Goal: Task Accomplishment & Management: Manage account settings

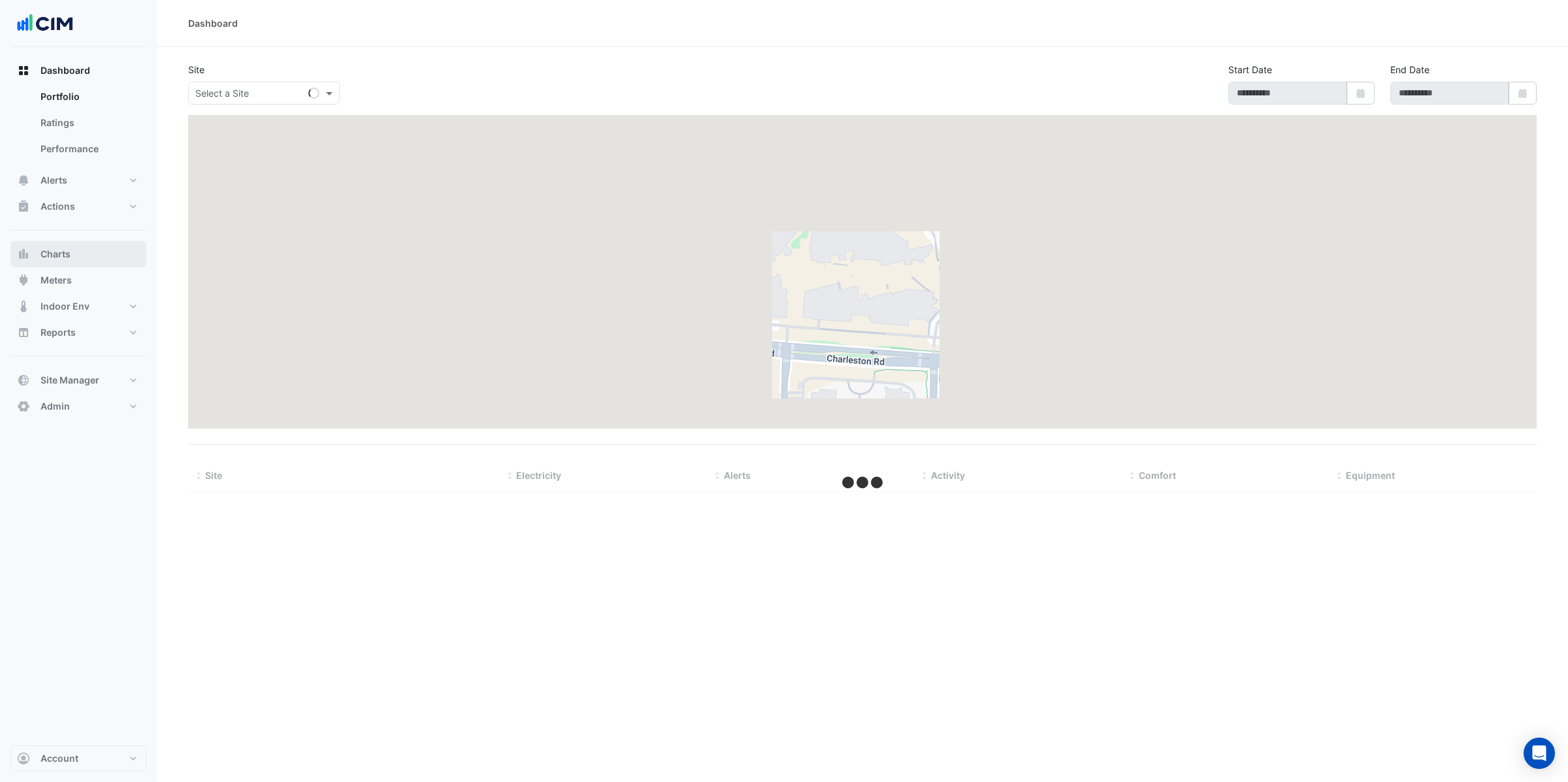
click at [76, 245] on button "Charts" at bounding box center [78, 254] width 136 height 26
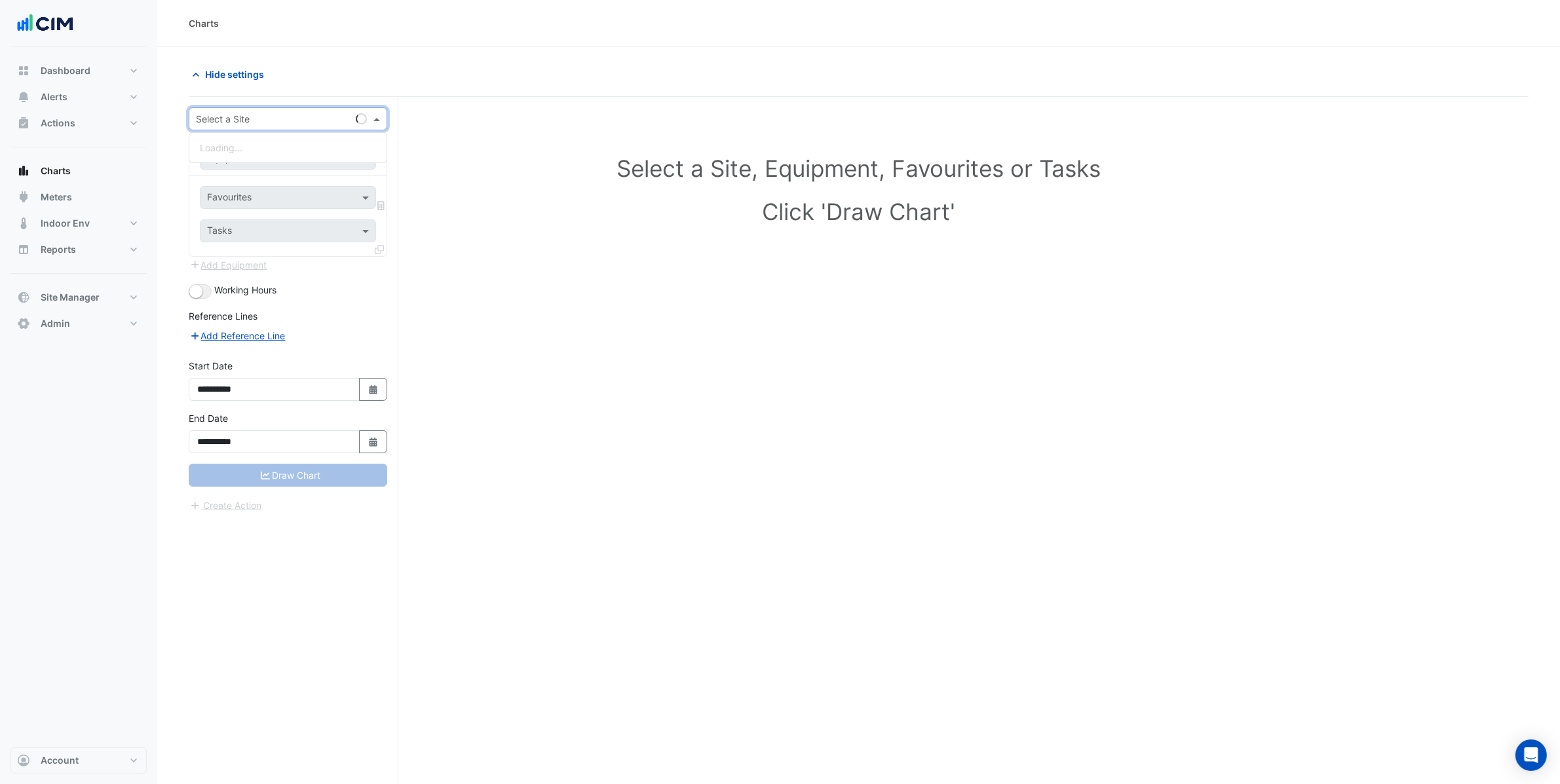
click at [285, 126] on div "Select a Site" at bounding box center [288, 119] width 199 height 23
type input "*******"
click at [285, 163] on span "Causeway Hospital" at bounding box center [256, 167] width 92 height 11
click at [284, 163] on input "text" at bounding box center [274, 159] width 135 height 14
click at [290, 187] on div "A&E-SE03-S2" at bounding box center [288, 187] width 174 height 19
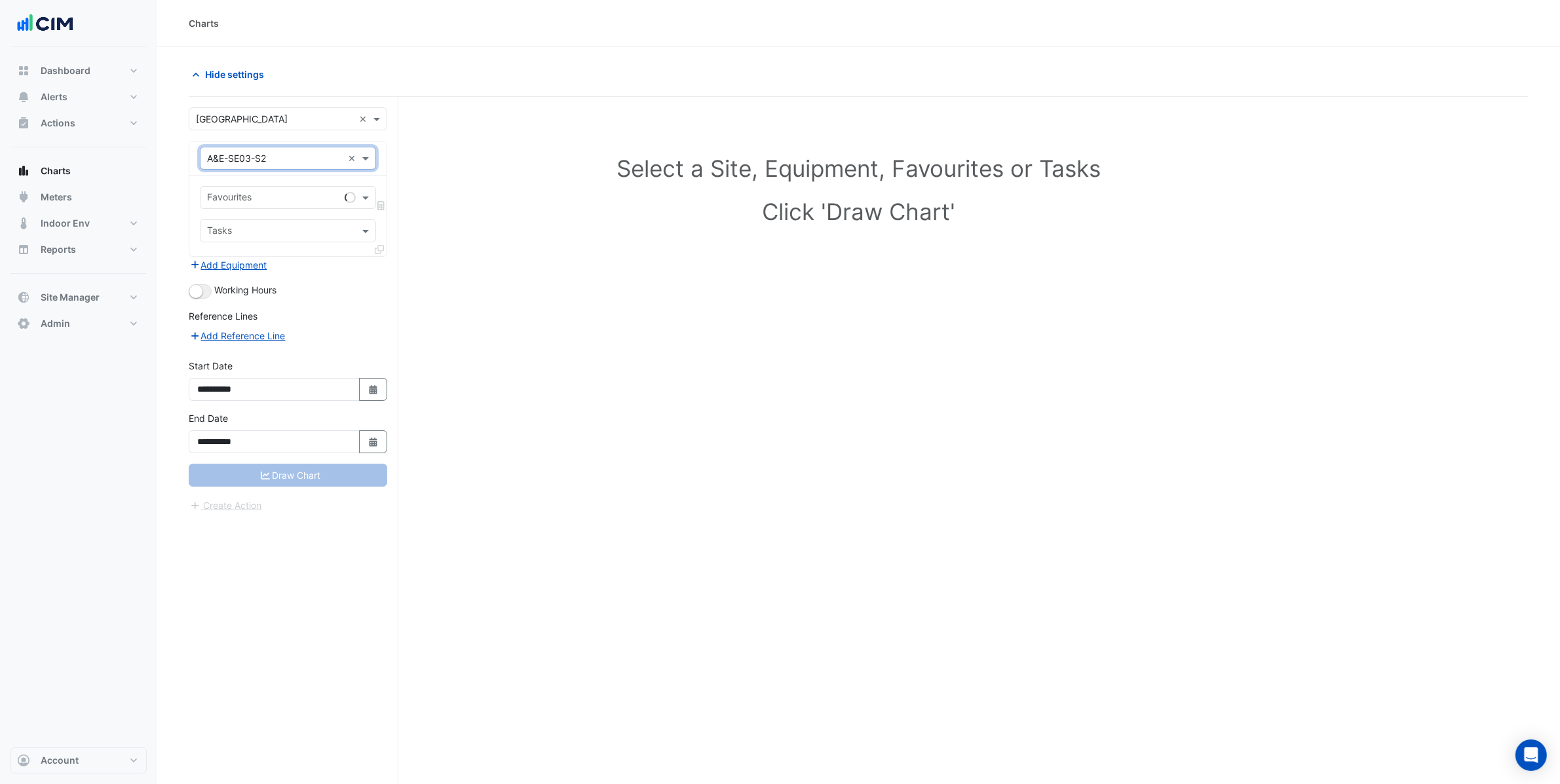
click at [285, 157] on input "text" at bounding box center [274, 159] width 135 height 14
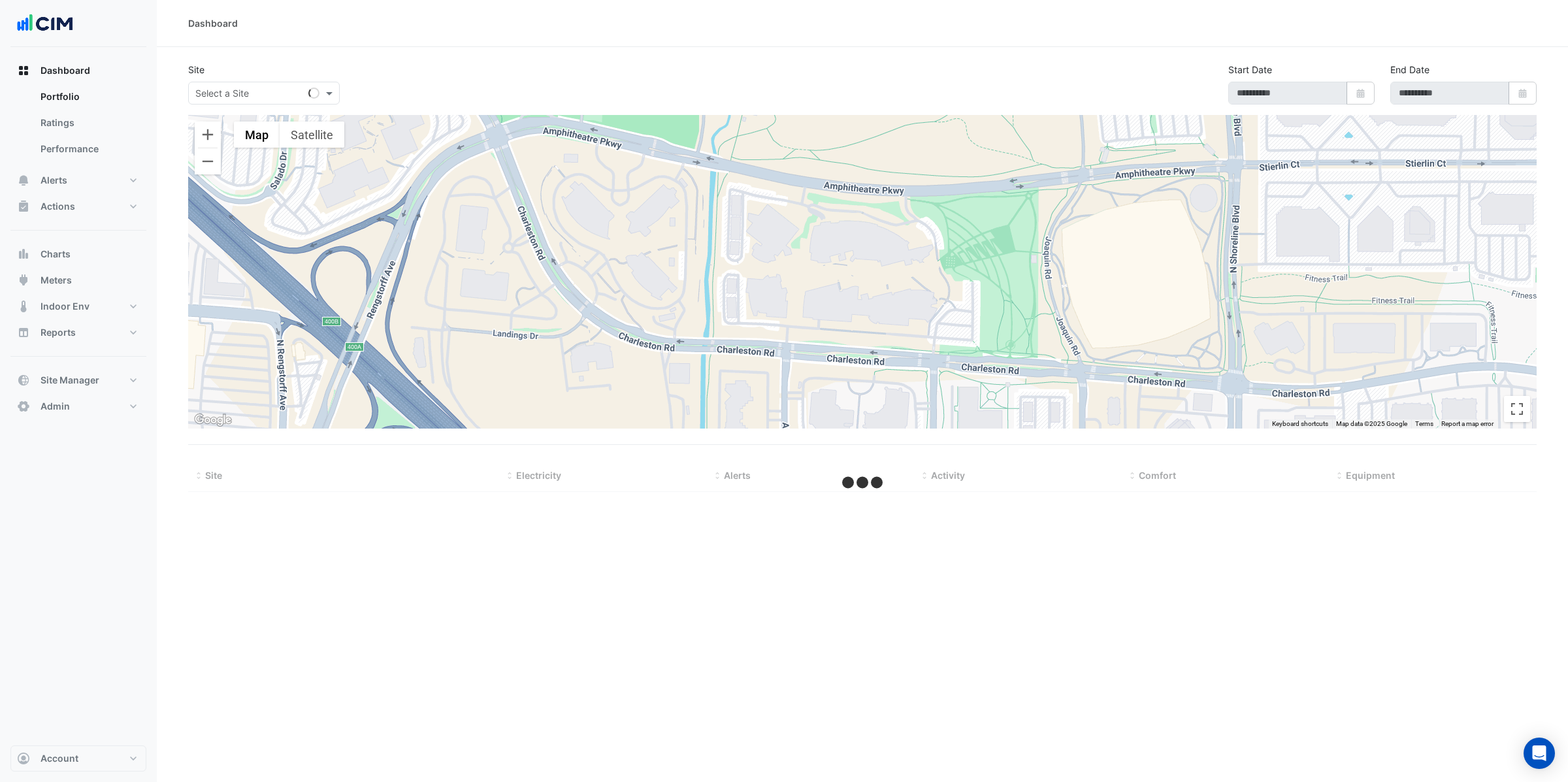
select select "***"
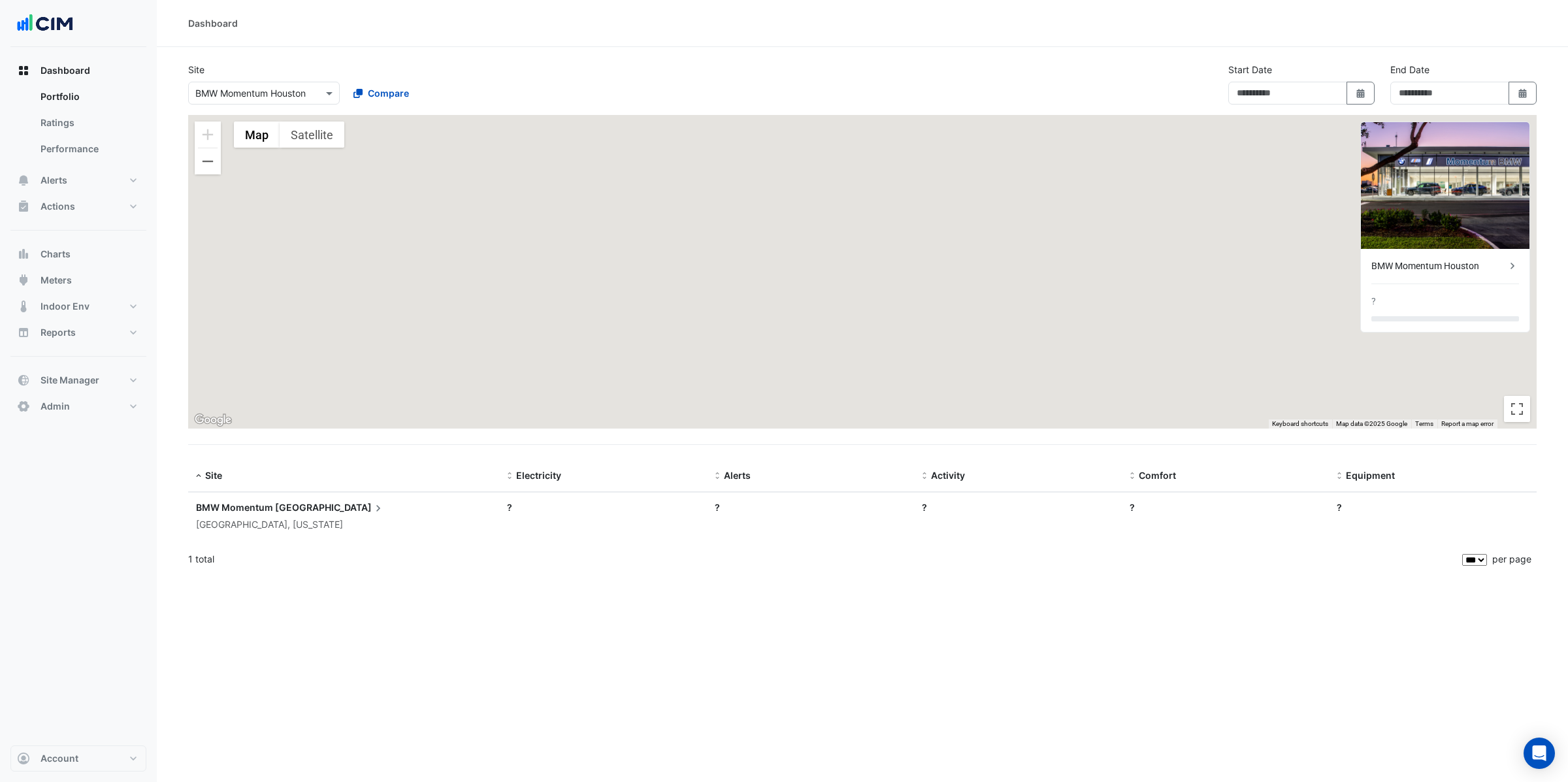
type input "**********"
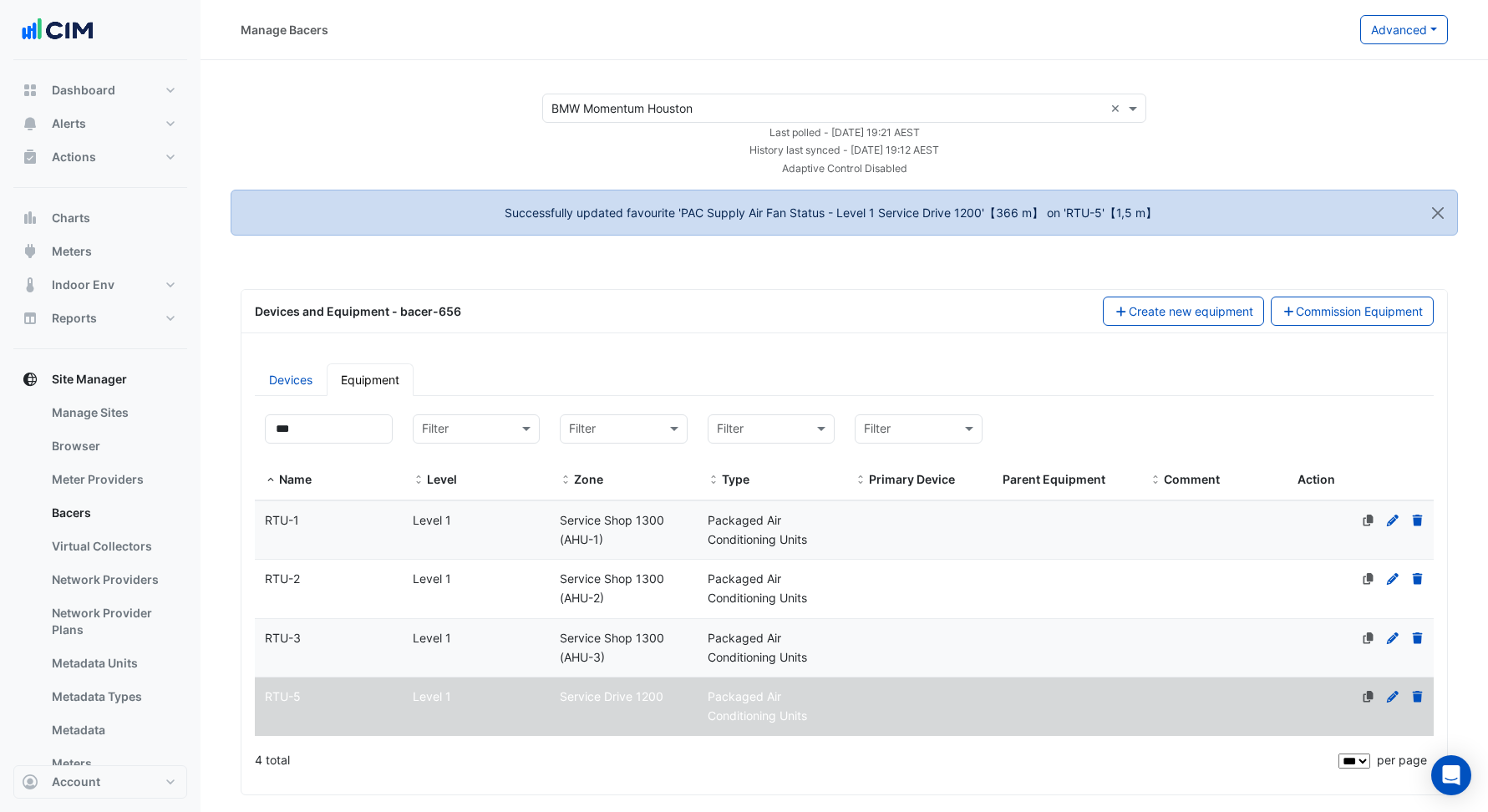
select select "***"
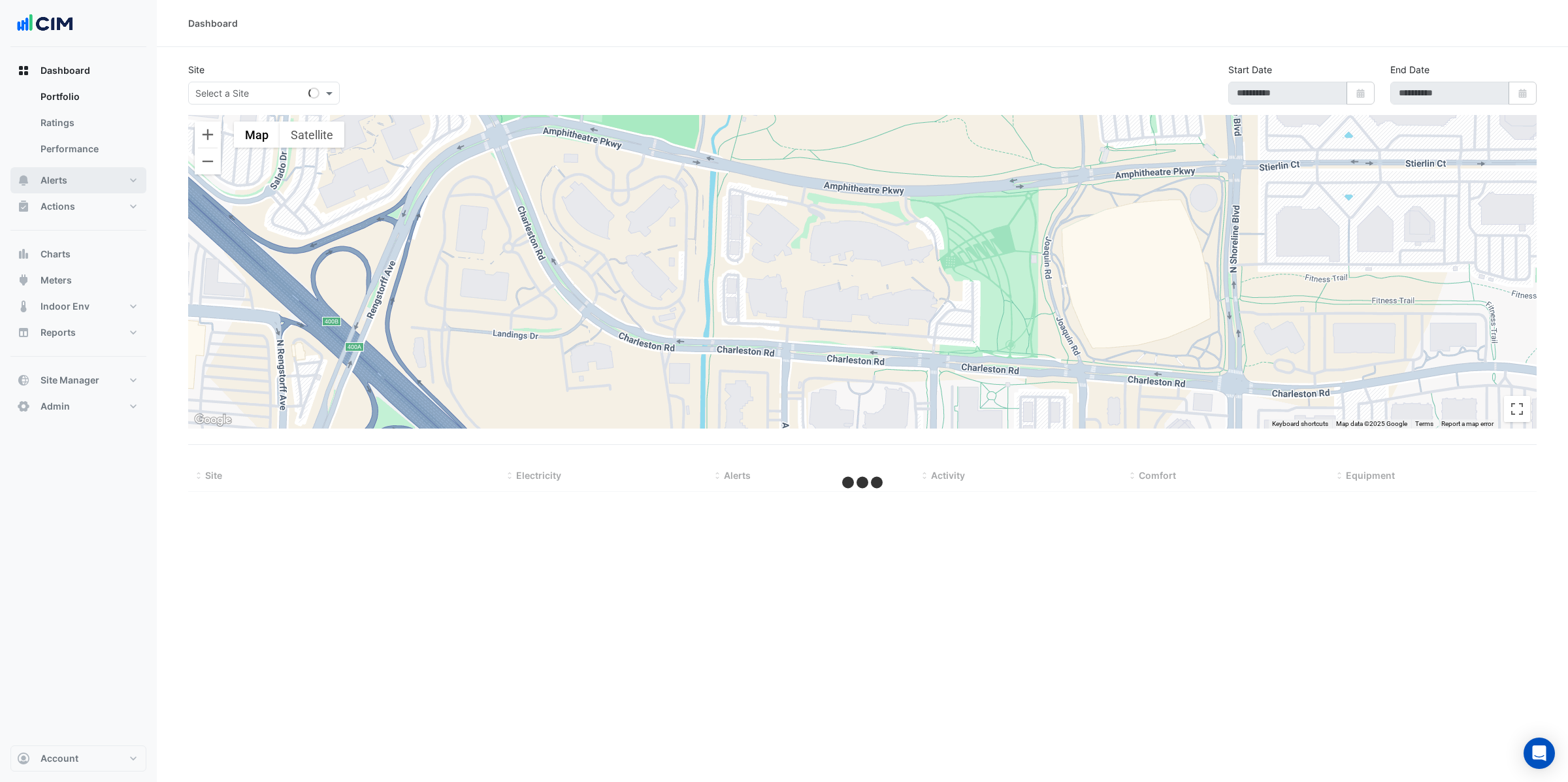
click at [83, 185] on button "Alerts" at bounding box center [78, 180] width 136 height 26
click at [90, 167] on link "Templates" at bounding box center [88, 175] width 116 height 26
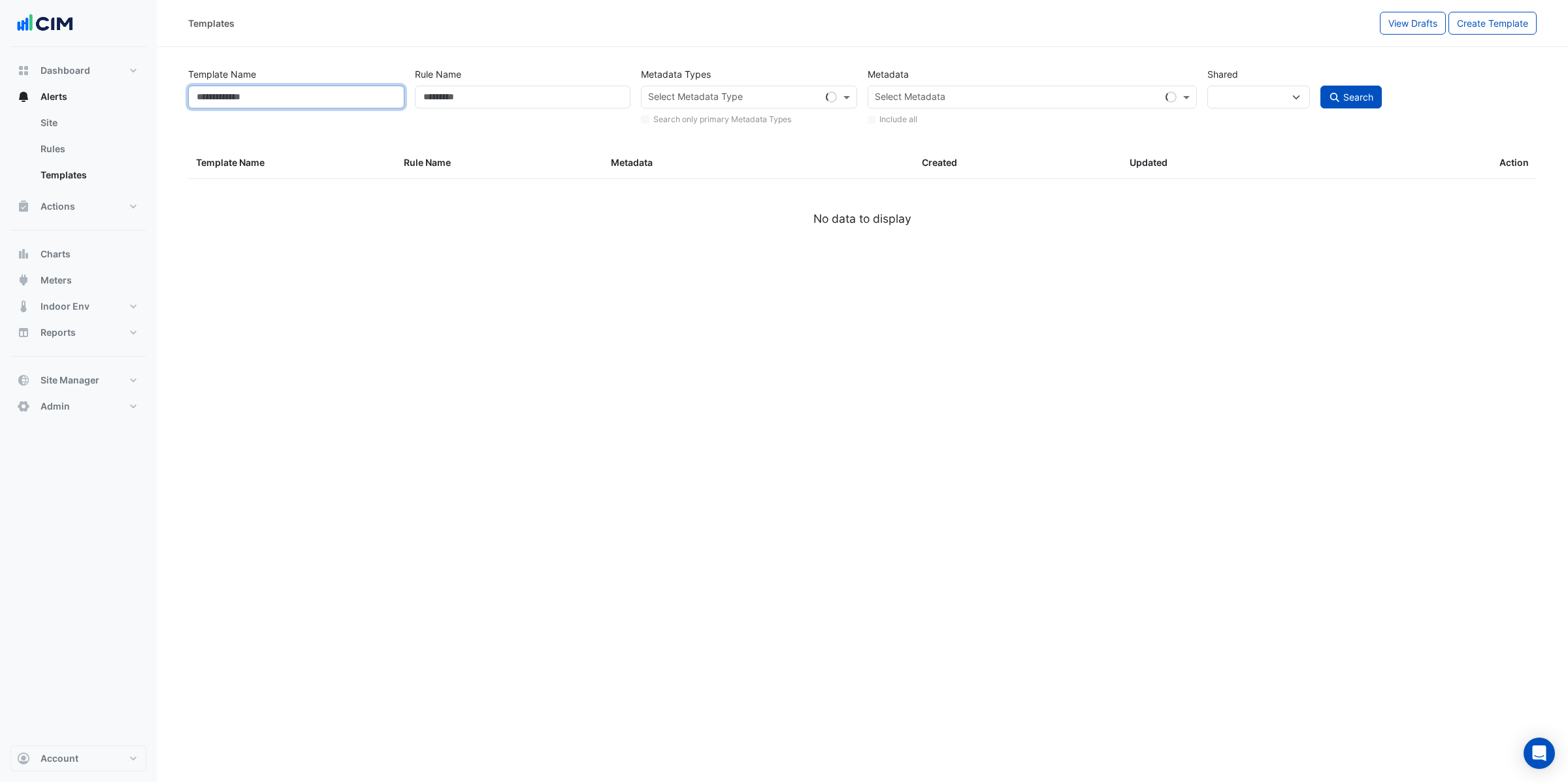
click at [310, 87] on input "Template Name" at bounding box center [296, 97] width 216 height 23
select select
paste input "**********"
type input "**********"
select select "***"
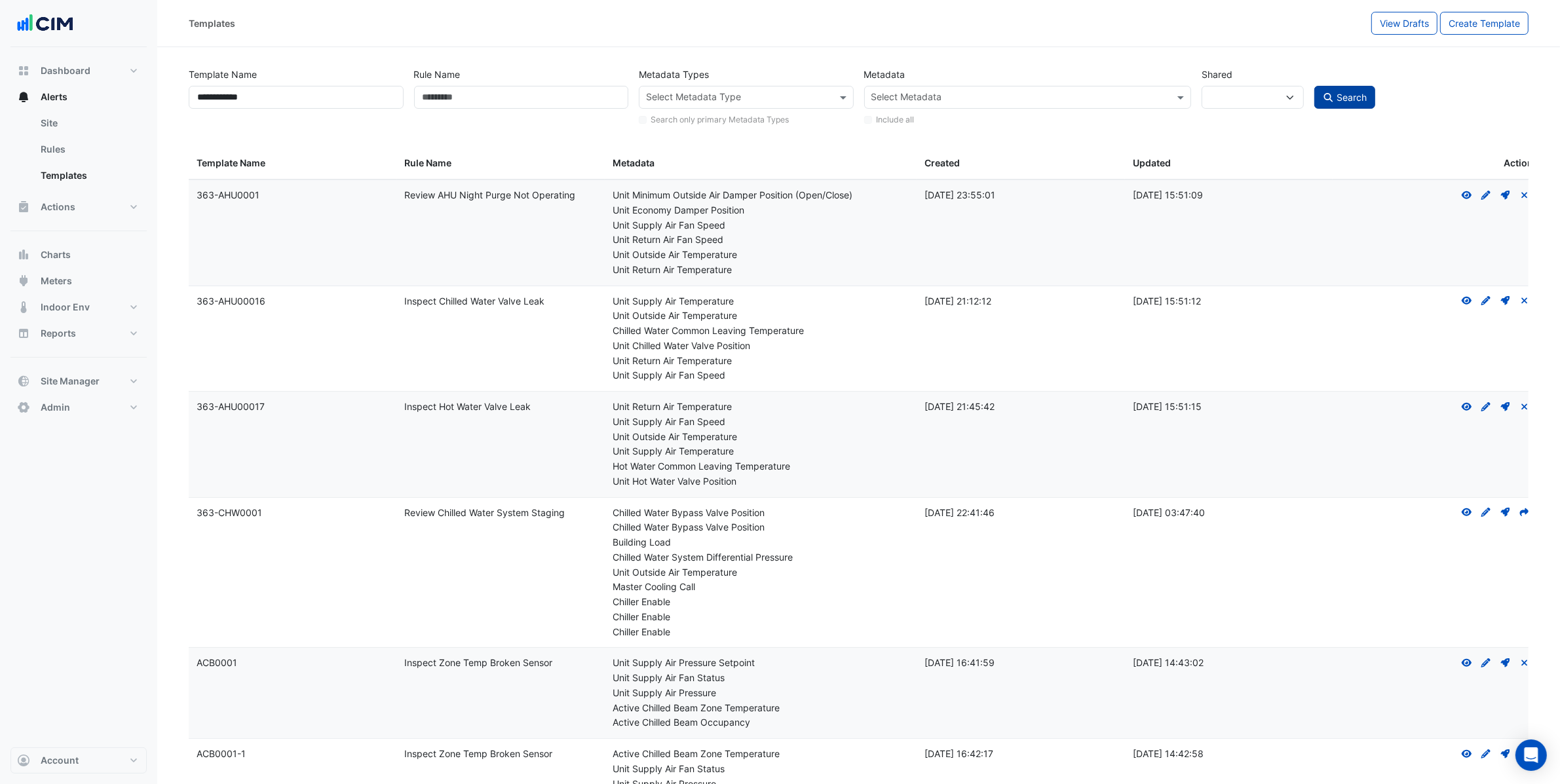
click at [1347, 102] on span "Search" at bounding box center [1351, 97] width 30 height 11
select select
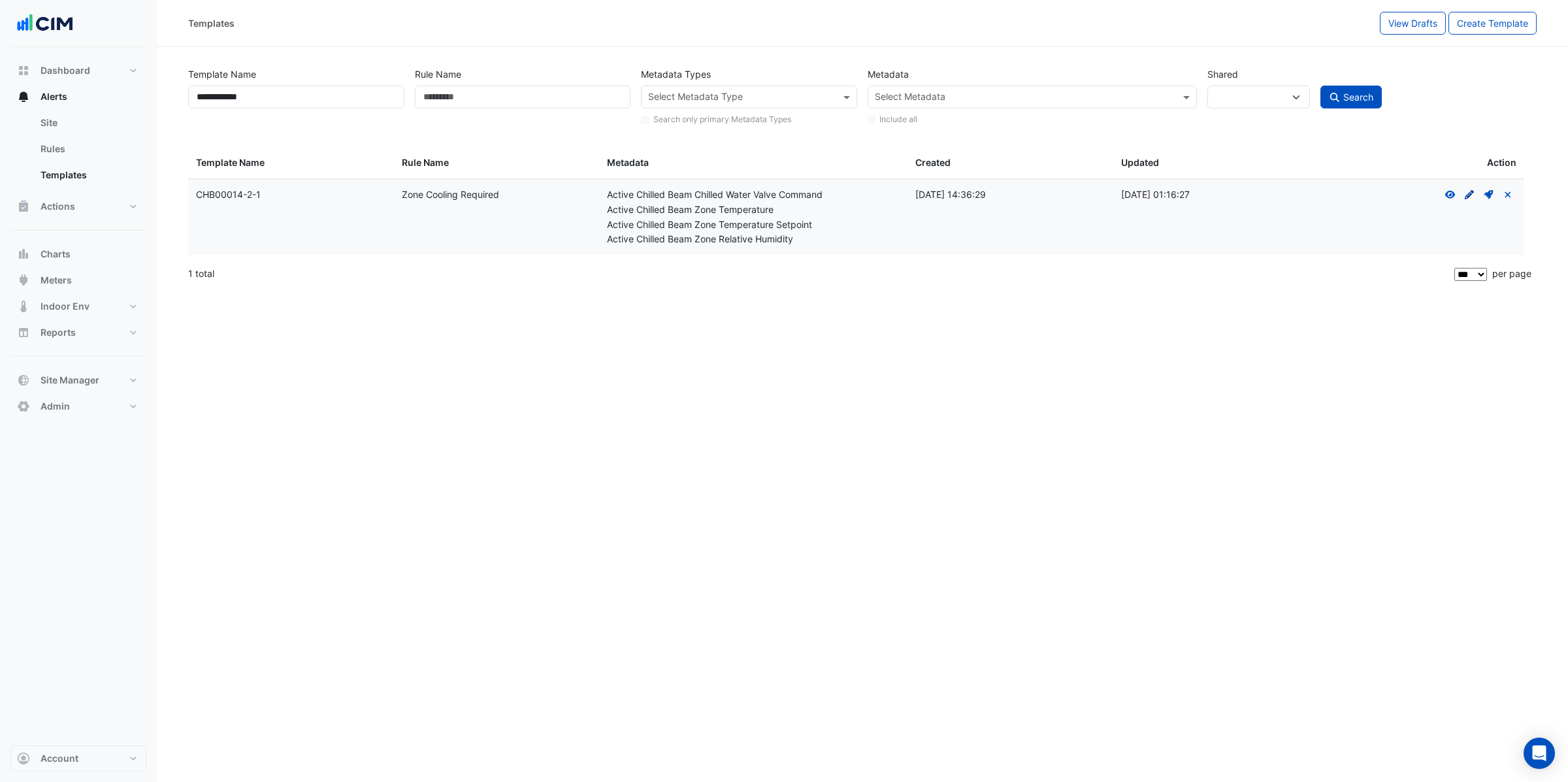
click at [1465, 198] on icon at bounding box center [1469, 194] width 9 height 9
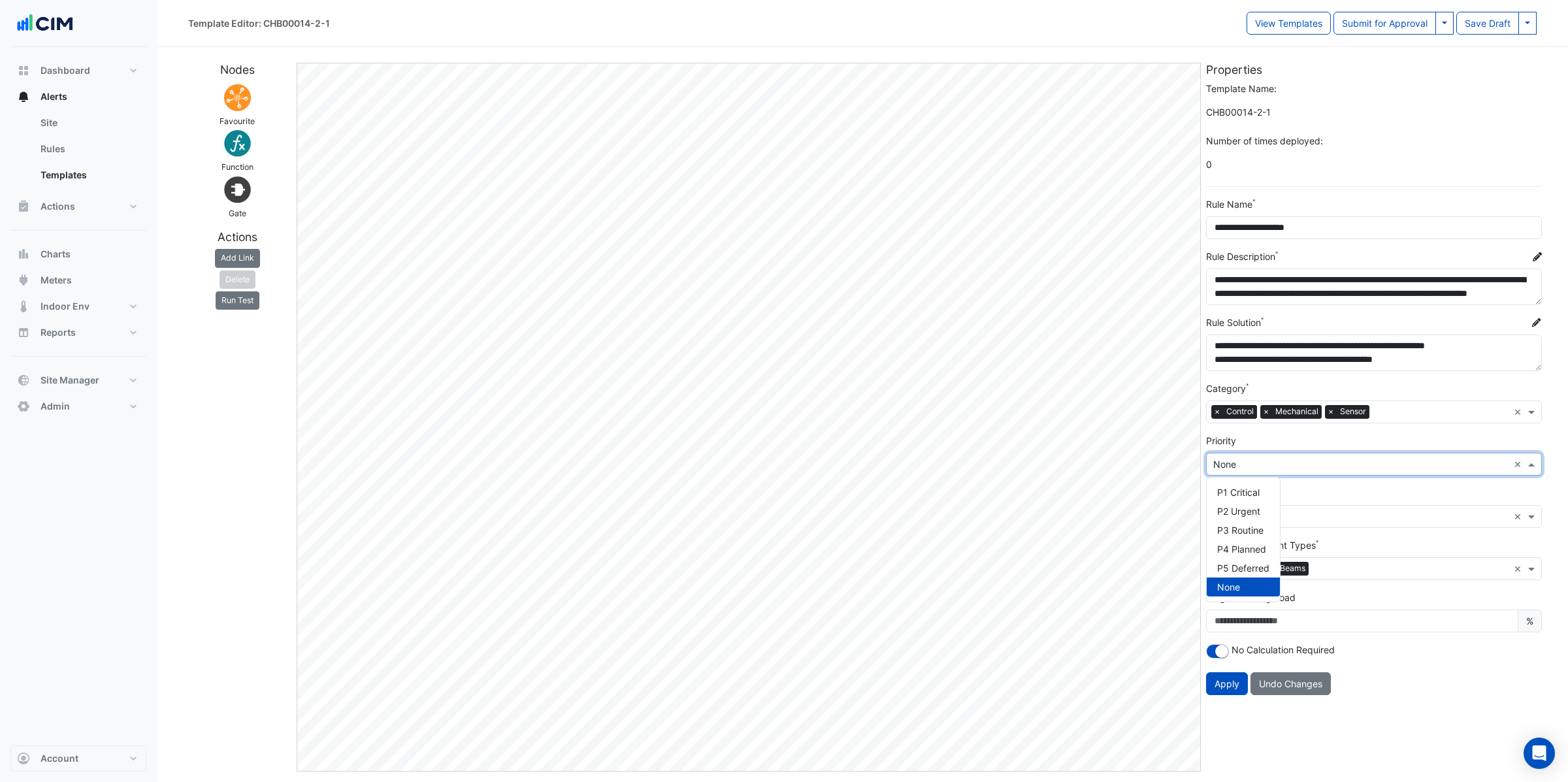
click at [1302, 466] on input "text" at bounding box center [1361, 465] width 295 height 14
click at [1259, 533] on span "P3 Routine" at bounding box center [1240, 530] width 46 height 11
click at [1241, 689] on button "Apply" at bounding box center [1227, 683] width 42 height 23
click at [1240, 689] on button "Apply" at bounding box center [1227, 683] width 42 height 23
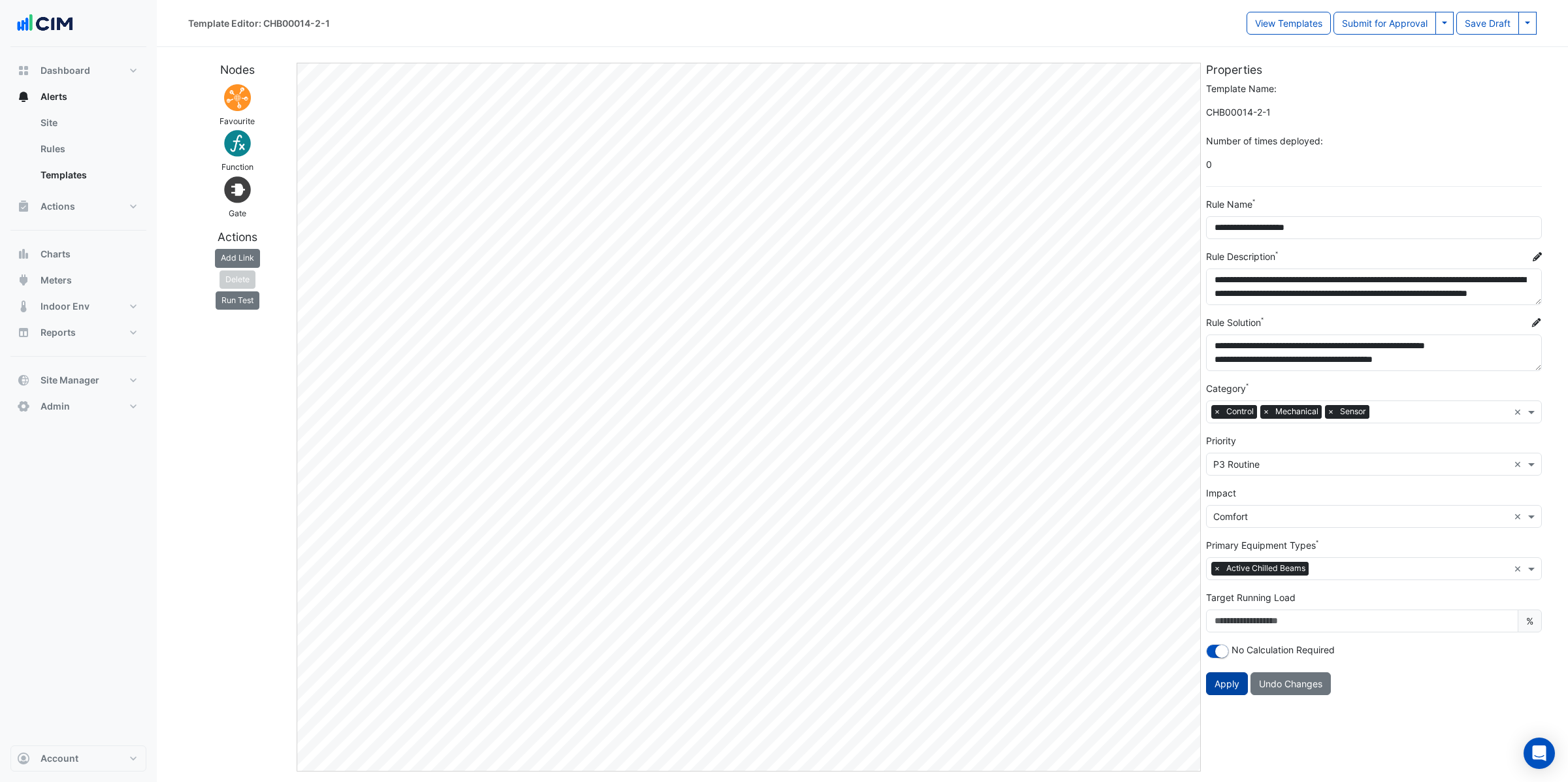
click at [1240, 689] on button "Apply" at bounding box center [1227, 683] width 42 height 23
click at [1241, 689] on button "Apply" at bounding box center [1227, 683] width 42 height 23
click at [1444, 29] on button at bounding box center [1444, 23] width 18 height 23
click at [1253, 441] on div "Priority Select Priority × P3 Routine ×" at bounding box center [1374, 455] width 336 height 42
click at [1225, 691] on button "Apply" at bounding box center [1227, 683] width 42 height 23
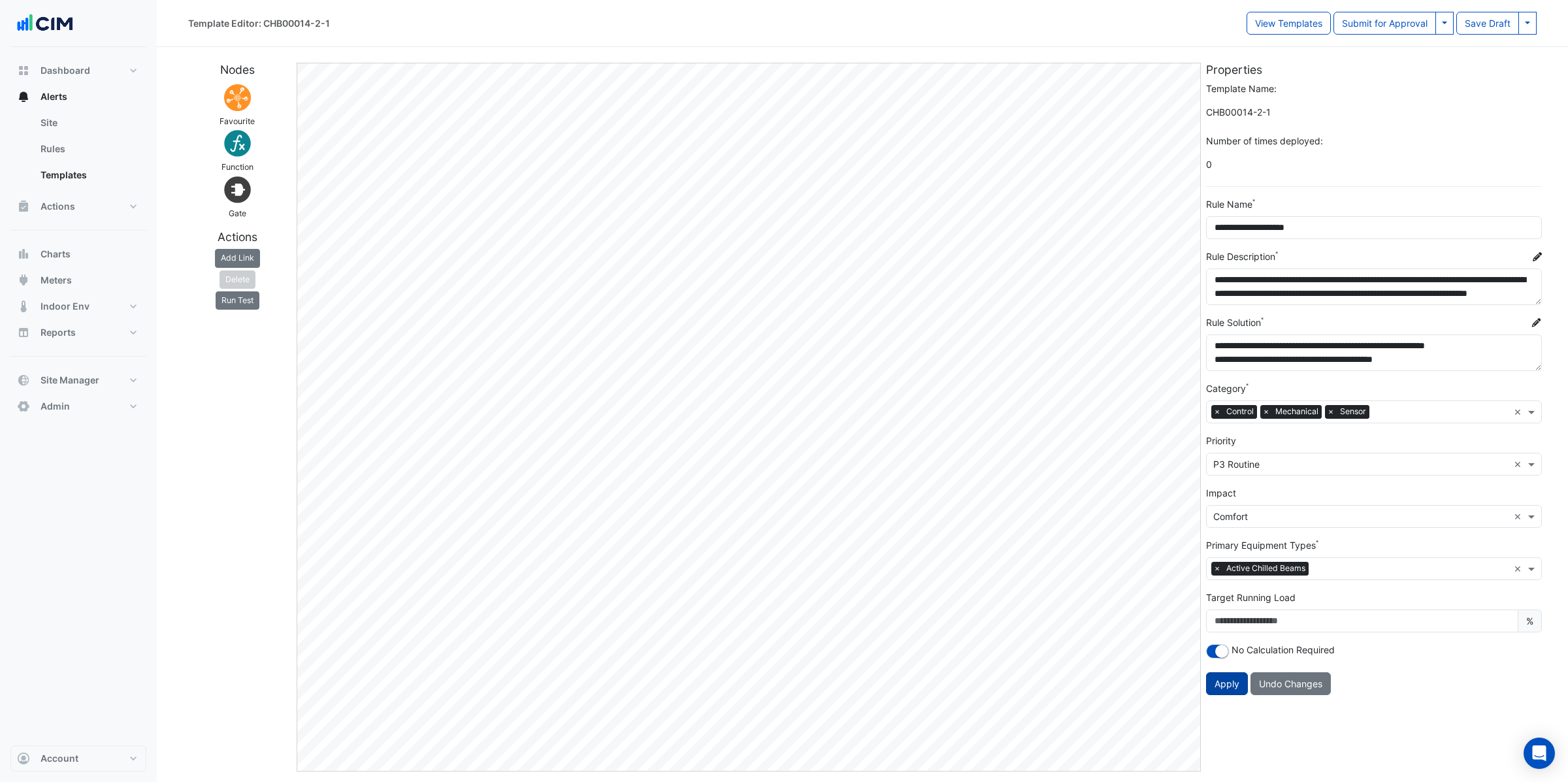
click at [1225, 688] on button "Apply" at bounding box center [1227, 683] width 42 height 23
click at [1225, 688] on button "Apply" at bounding box center [1227, 683] width 42 height 23
click at [1226, 688] on button "Apply" at bounding box center [1227, 683] width 42 height 23
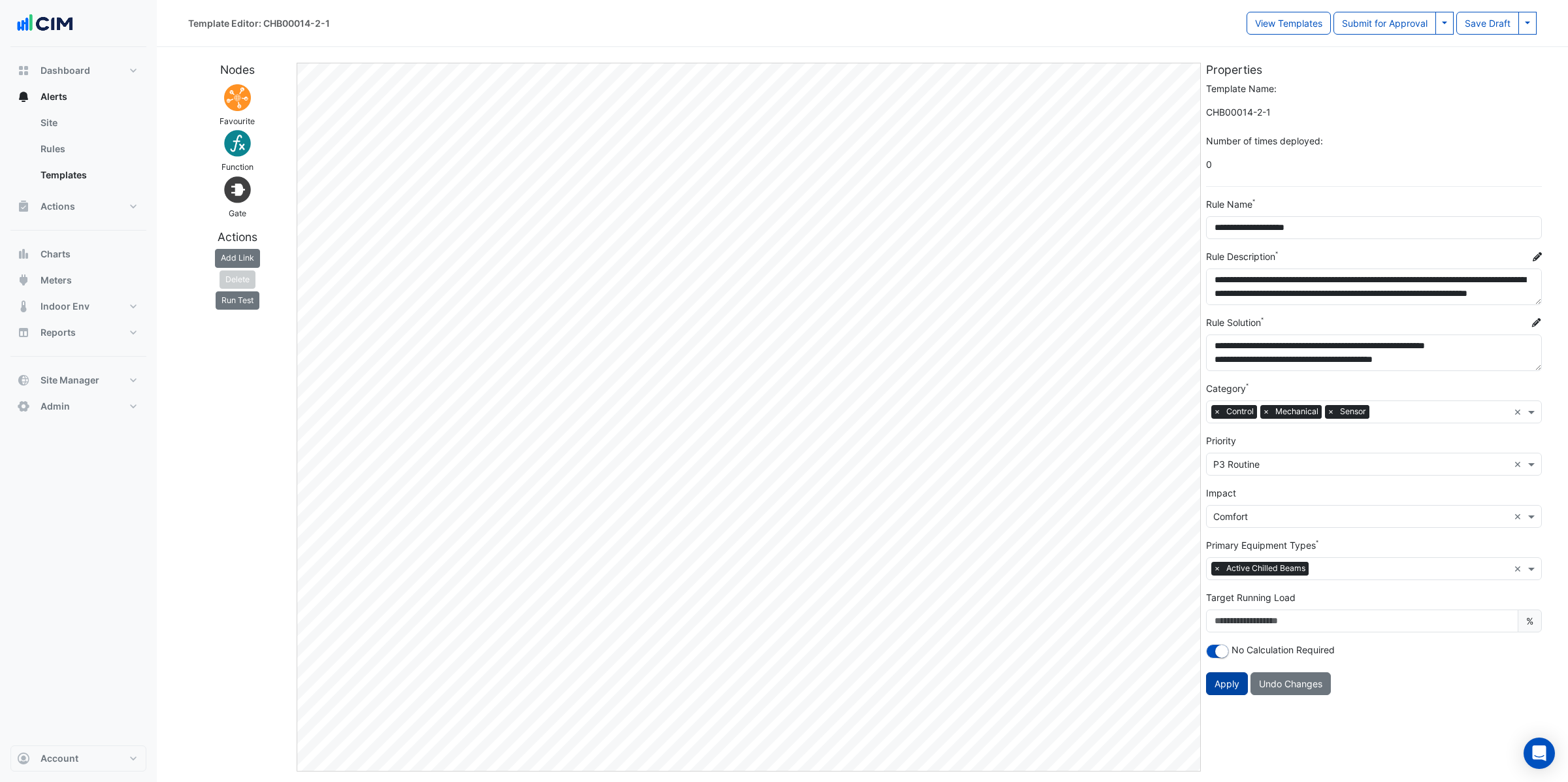
click at [1224, 685] on button "Apply" at bounding box center [1227, 683] width 42 height 23
click at [1250, 736] on div "**********" at bounding box center [1374, 417] width 341 height 709
click at [1230, 695] on button "Apply" at bounding box center [1227, 683] width 42 height 23
click at [1448, 23] on button at bounding box center [1444, 23] width 18 height 23
click at [1410, 57] on button "Save & Approve Template" at bounding box center [1387, 51] width 133 height 19
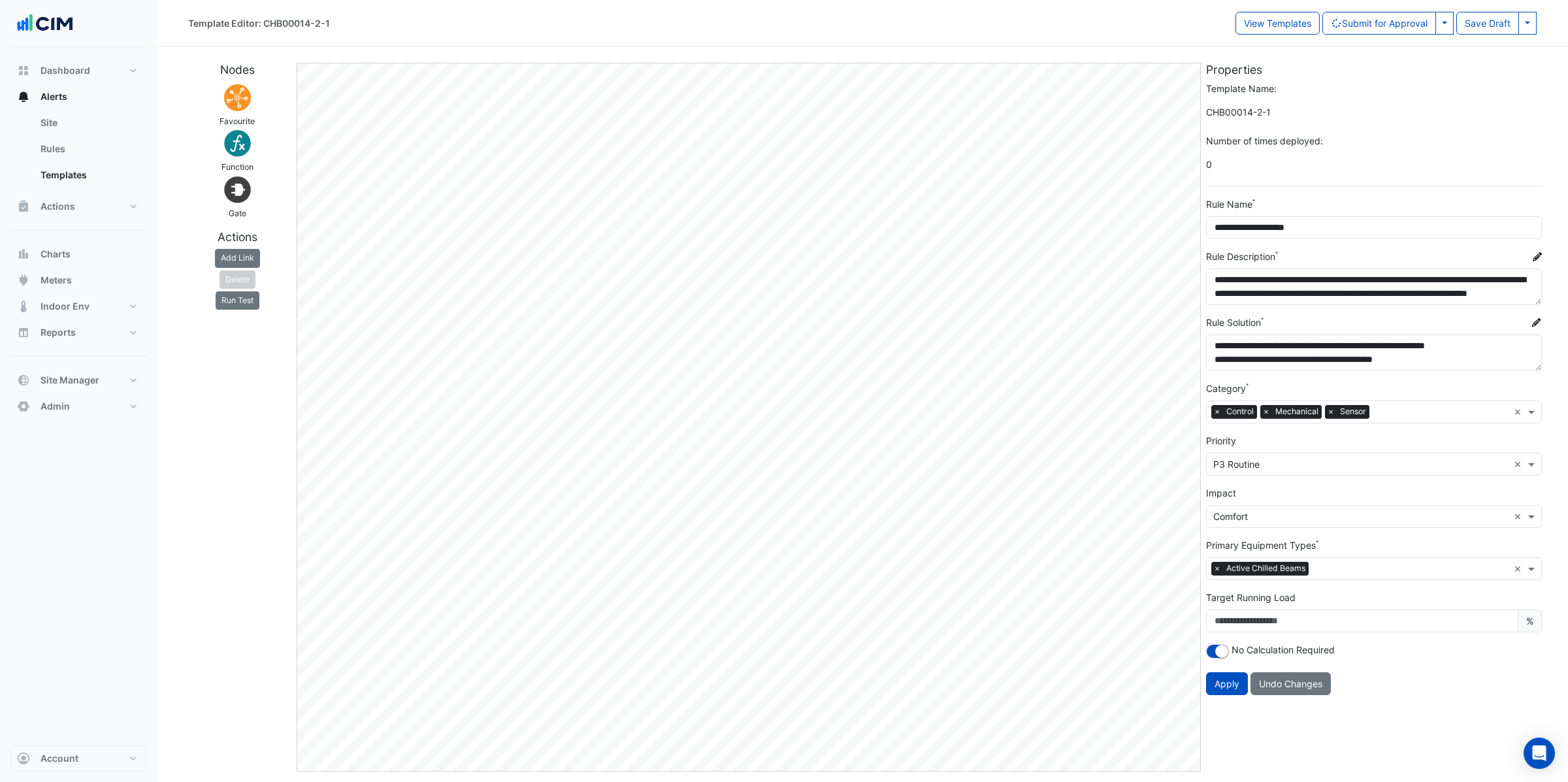
select select
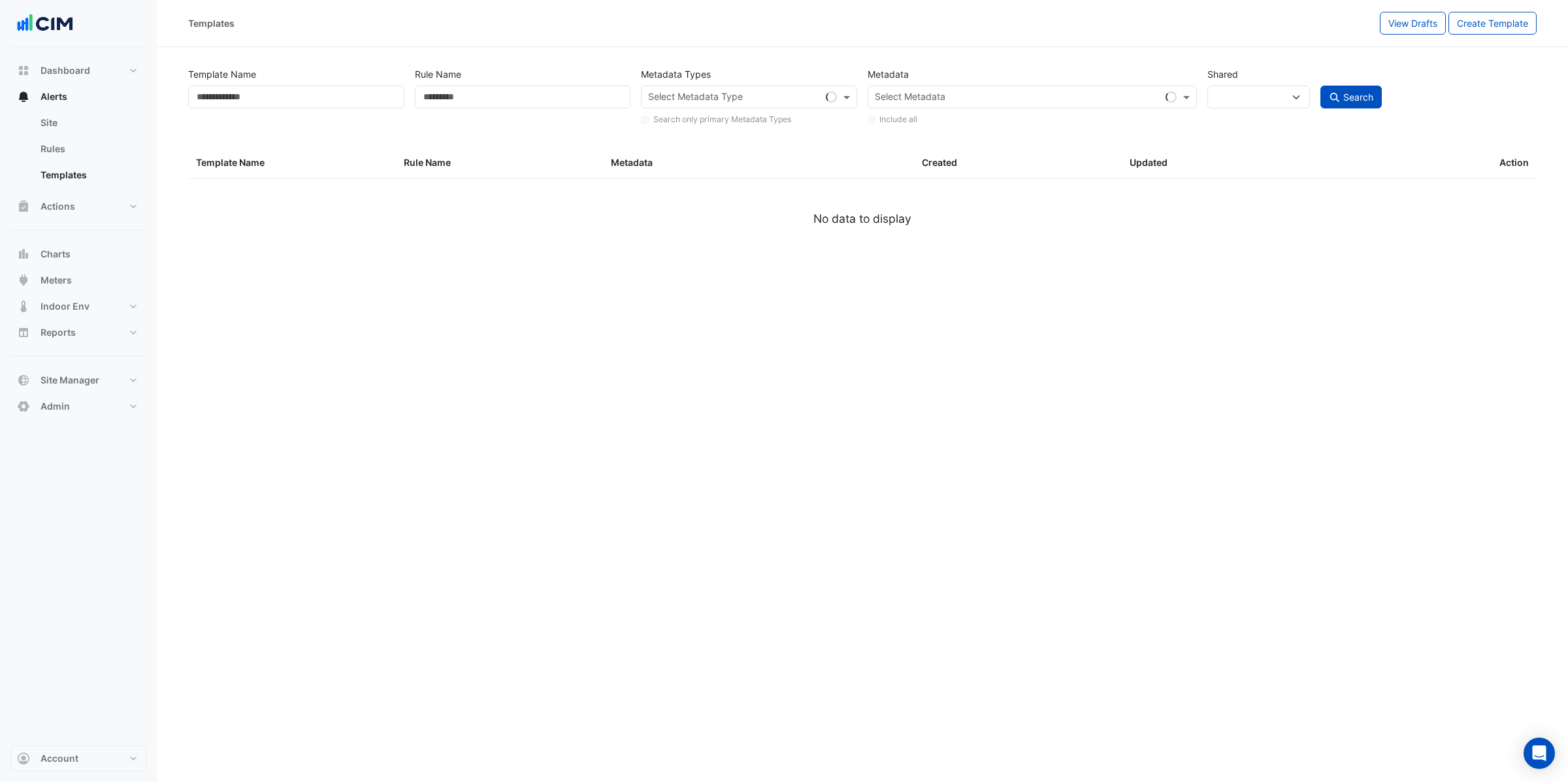
type input "**********"
select select
select select "***"
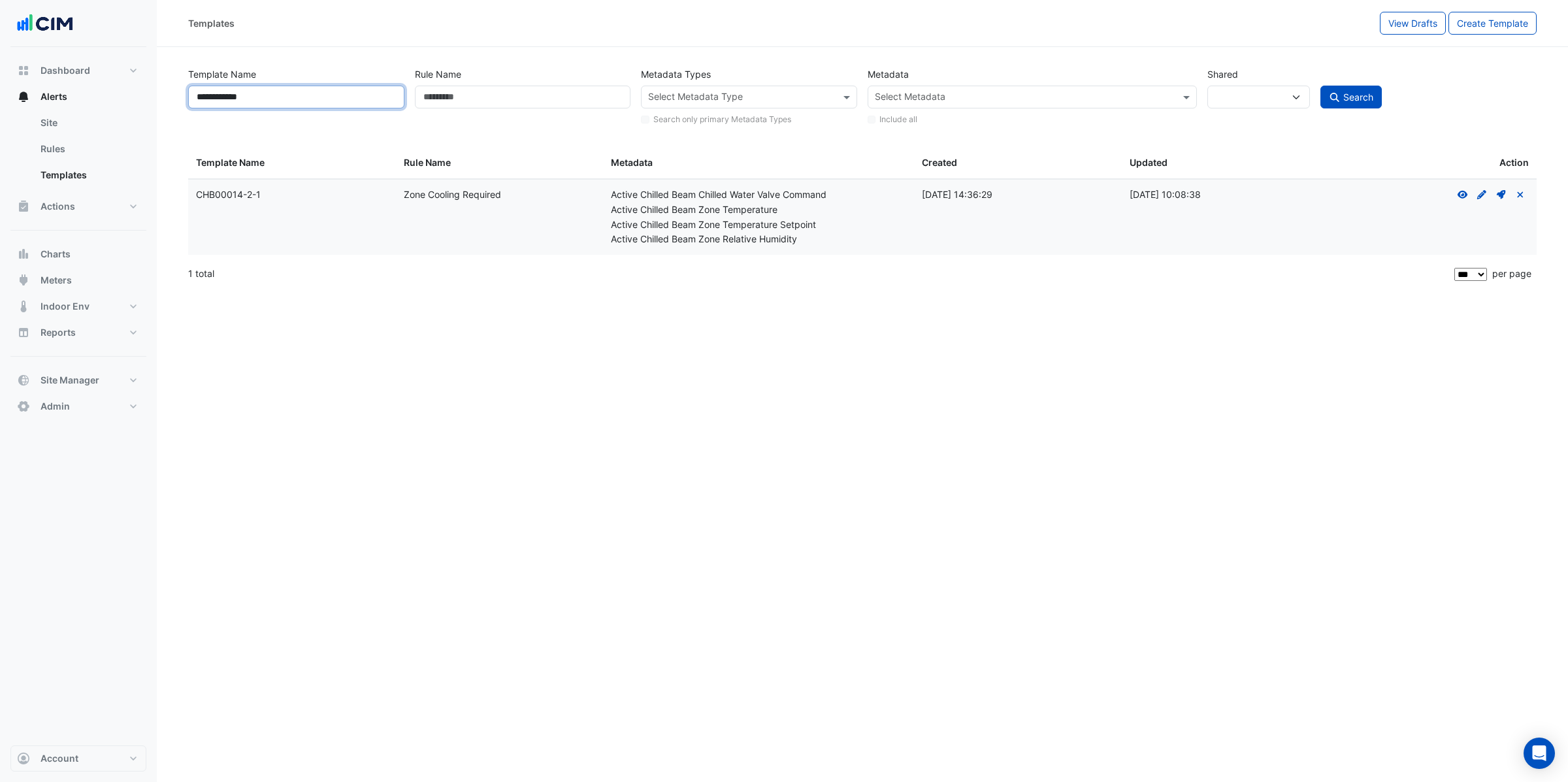
click at [278, 94] on input "**********" at bounding box center [296, 97] width 216 height 23
type input "*******"
click at [1320, 85] on button "Search" at bounding box center [1351, 97] width 62 height 23
select select
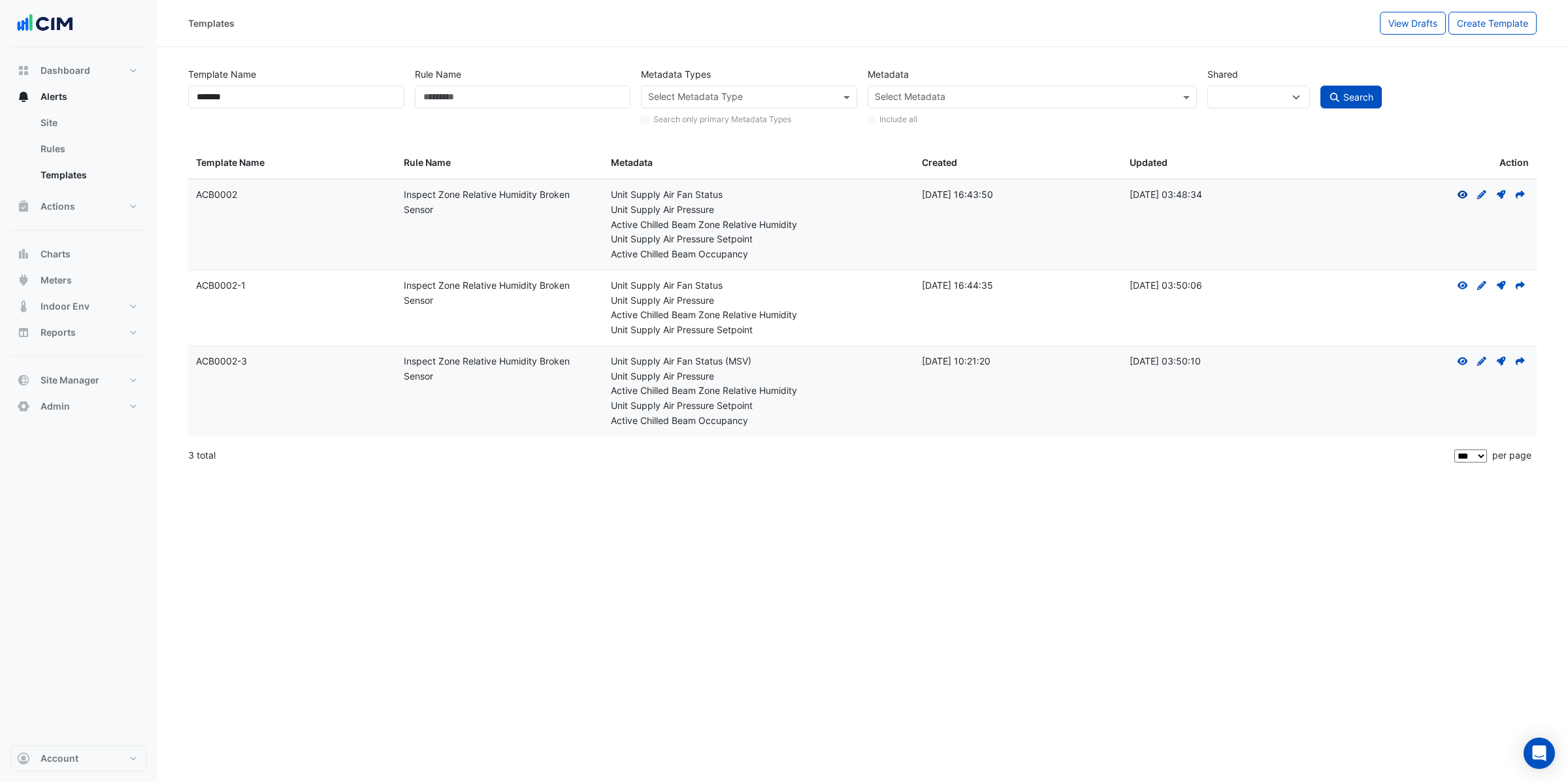
click at [1461, 196] on icon at bounding box center [1462, 194] width 10 height 8
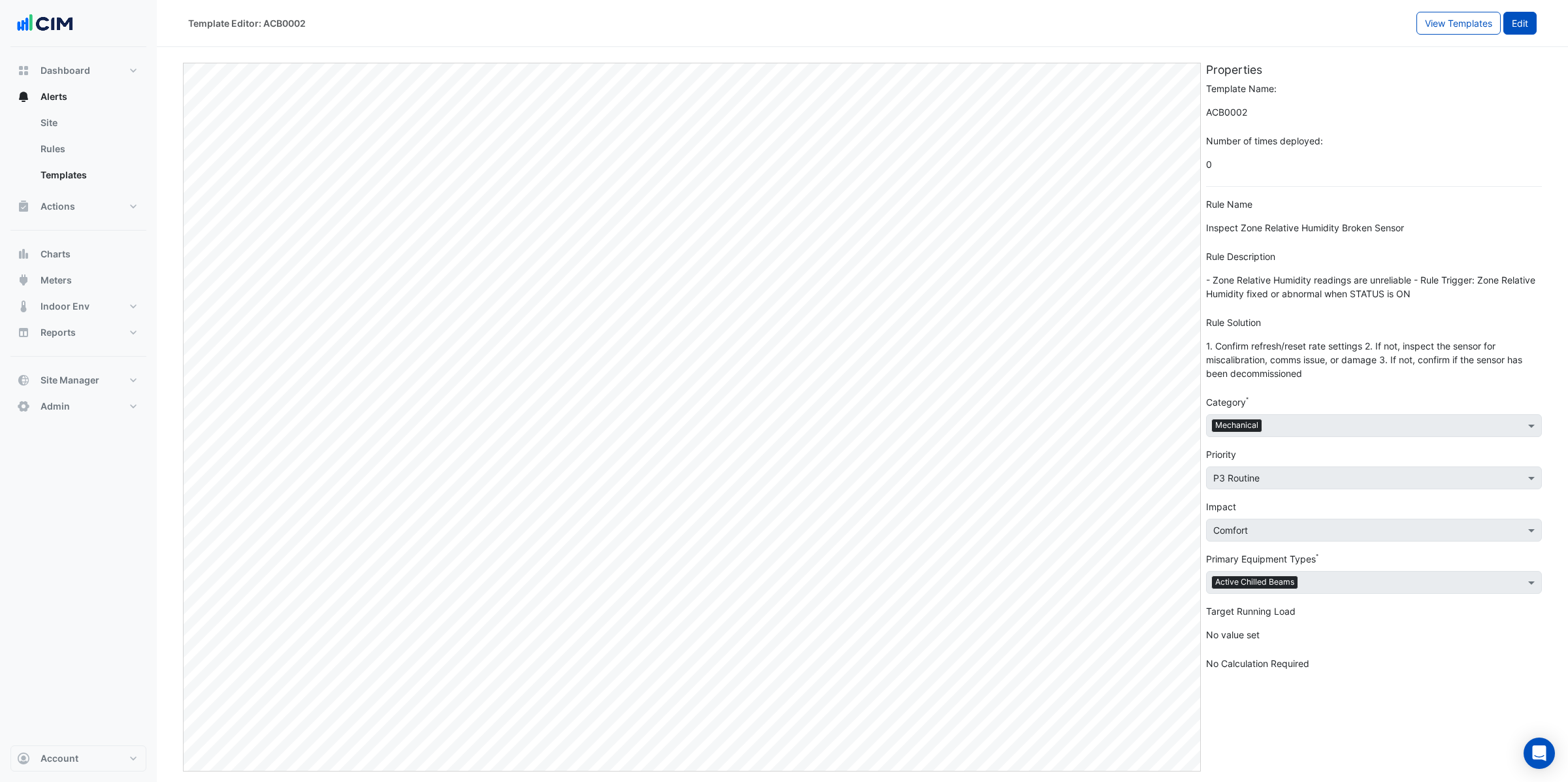
click at [1523, 20] on button "Edit" at bounding box center [1520, 23] width 34 height 23
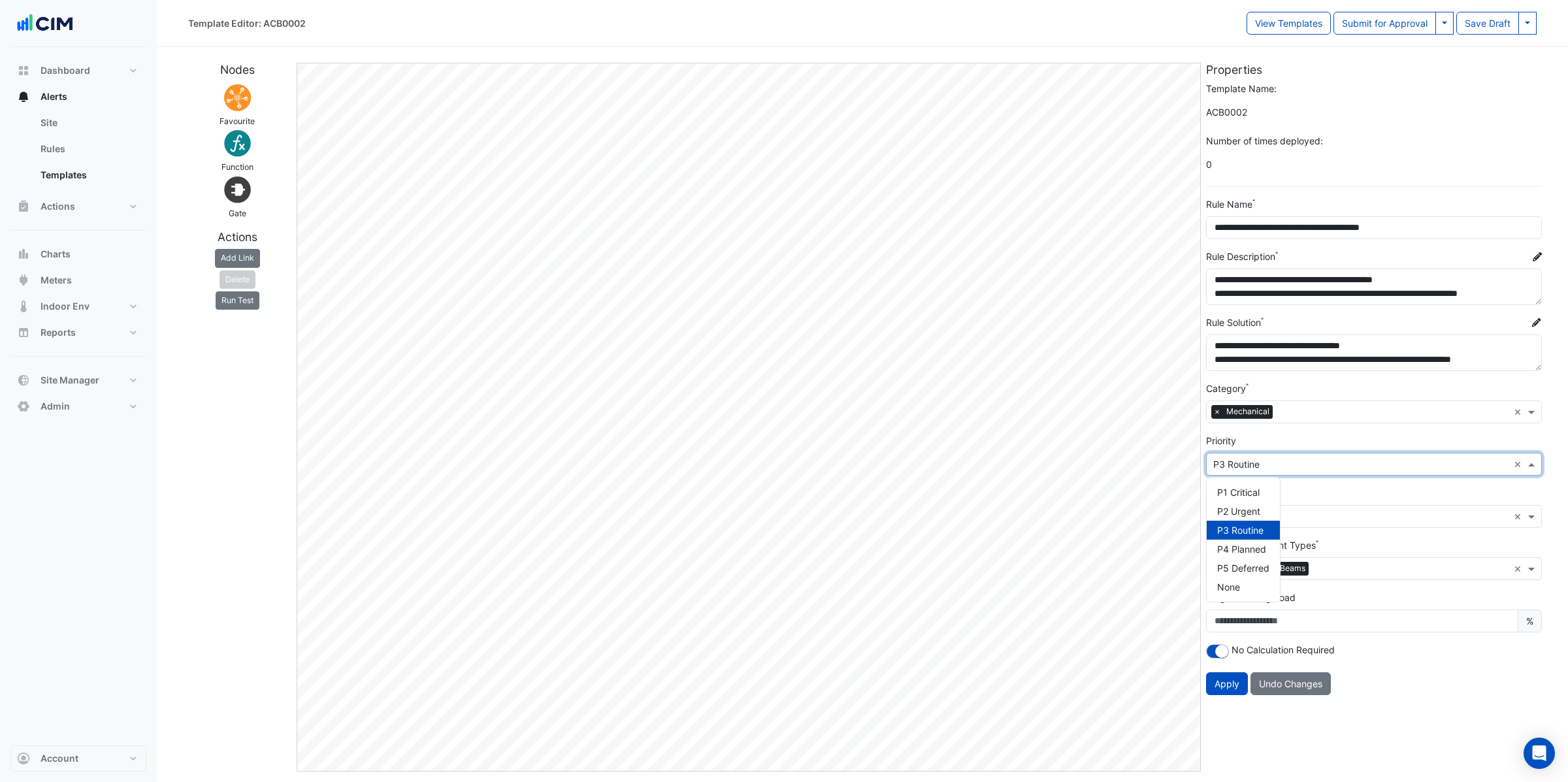
click at [1327, 463] on input "text" at bounding box center [1361, 465] width 295 height 14
click at [1441, 741] on div "**********" at bounding box center [1374, 417] width 341 height 709
drag, startPoint x: 1177, startPoint y: 20, endPoint x: 1212, endPoint y: 25, distance: 35.4
click at [1176, 20] on div "Template Editor: ACB0002" at bounding box center [717, 23] width 1058 height 23
drag, startPoint x: 111, startPoint y: 445, endPoint x: 99, endPoint y: 422, distance: 25.9
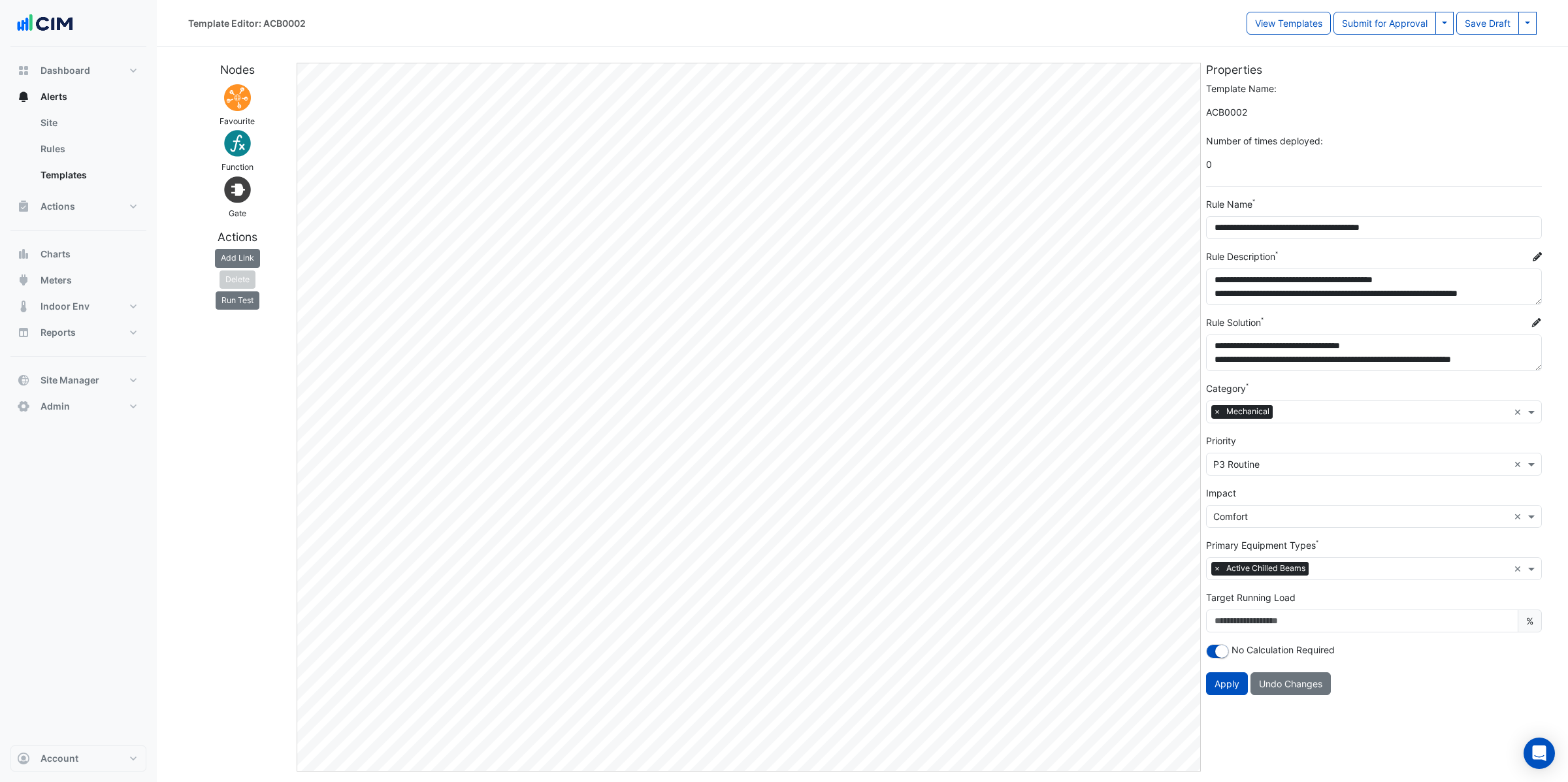
click at [113, 439] on div "Dashboard Portfolio Ratings Performance Alerts Site Rules Templates Actions Sit…" at bounding box center [78, 396] width 136 height 698
click at [89, 397] on button "Admin" at bounding box center [78, 406] width 136 height 26
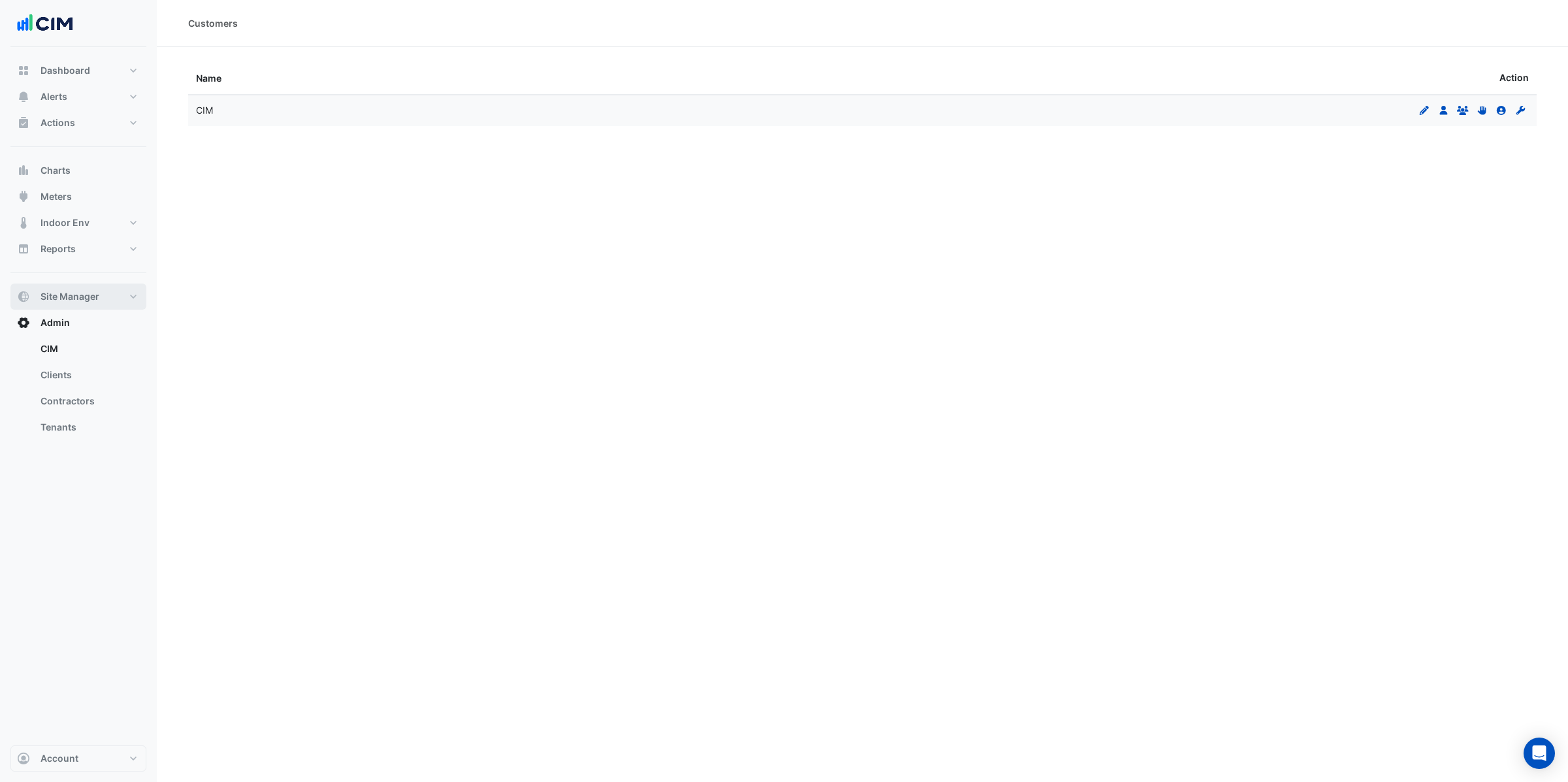
click at [95, 297] on span "Site Manager" at bounding box center [70, 297] width 59 height 13
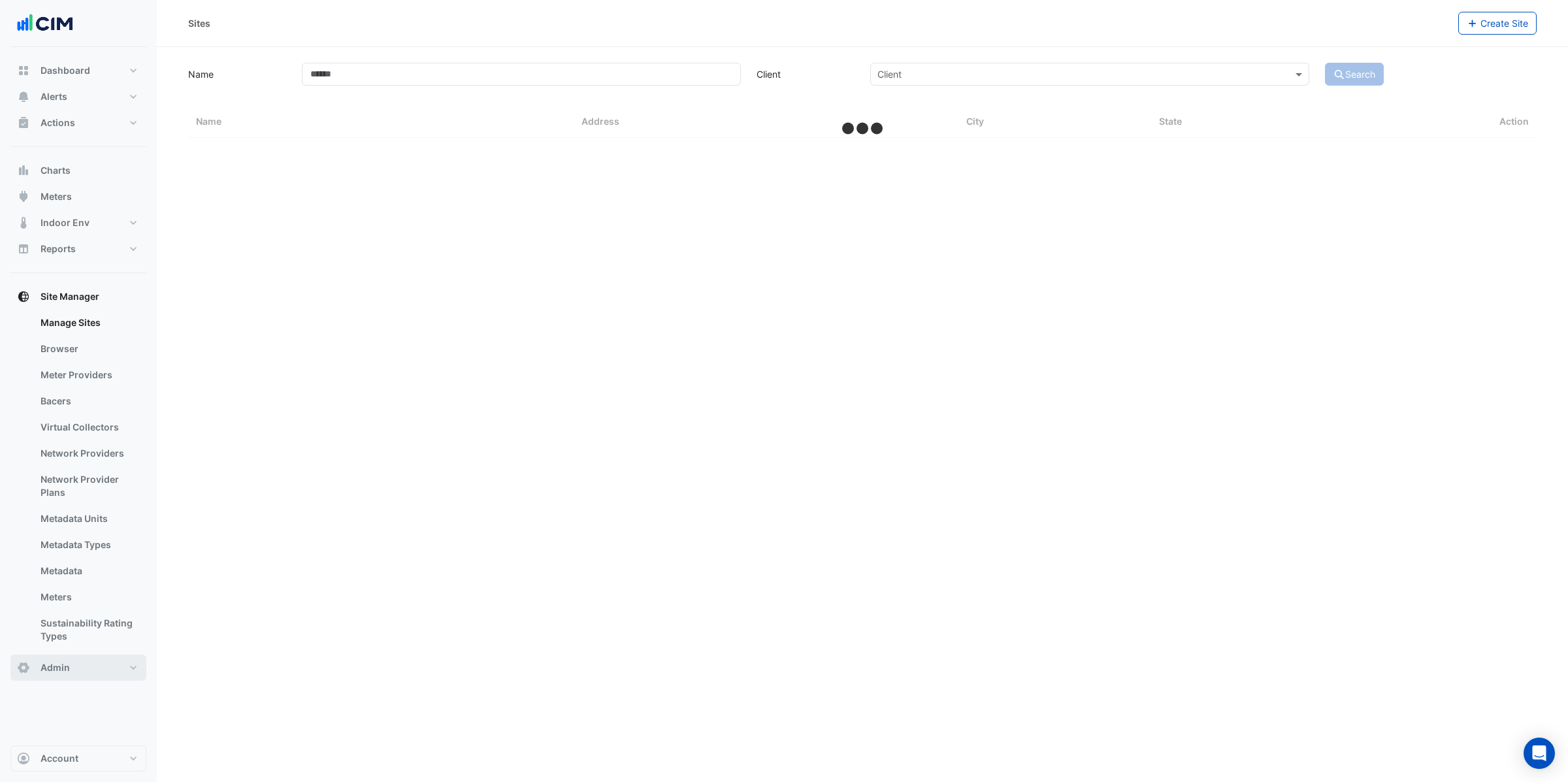
click at [74, 673] on button "Admin" at bounding box center [78, 667] width 136 height 26
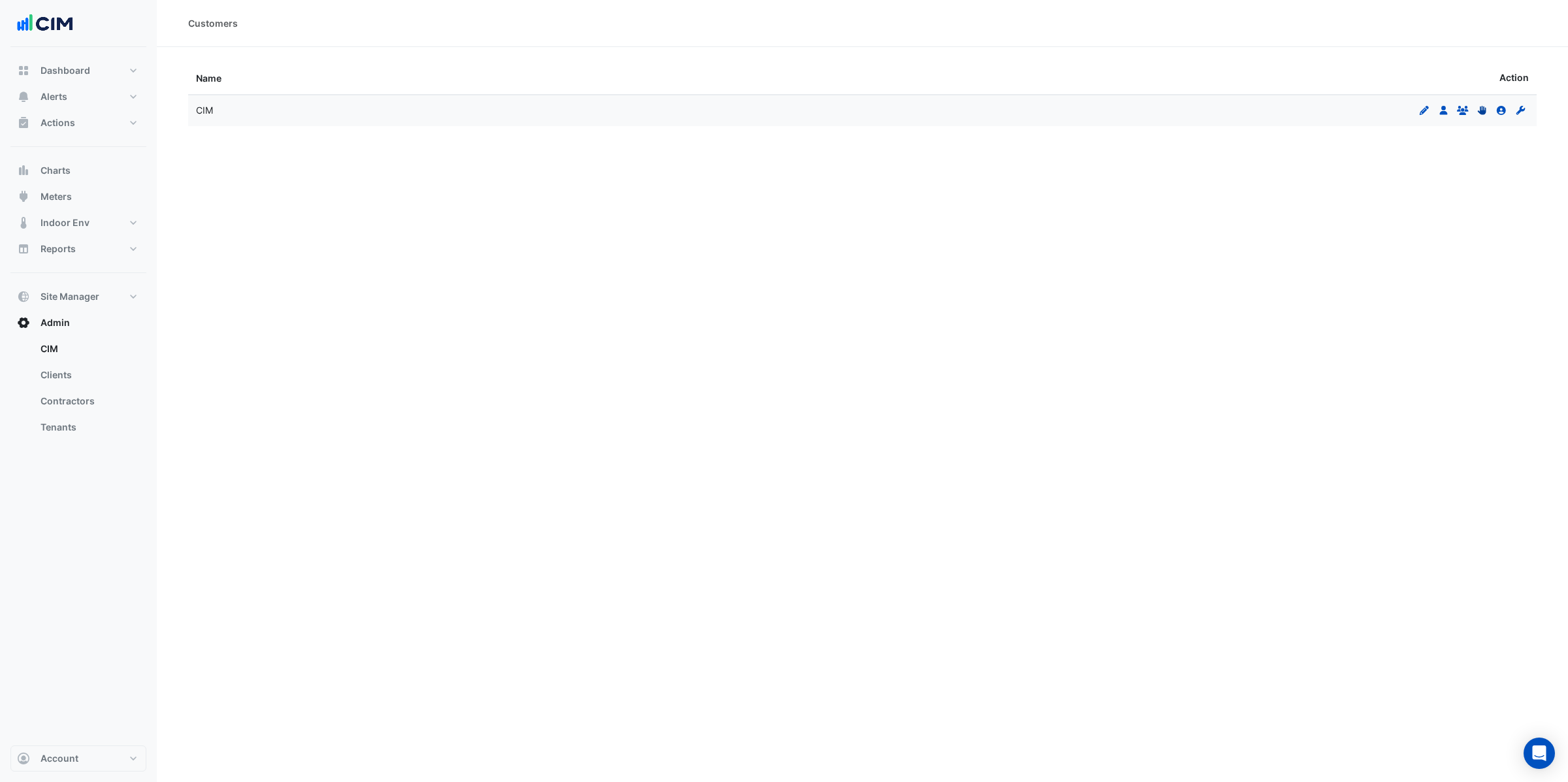
click at [1485, 111] on icon at bounding box center [1481, 110] width 8 height 9
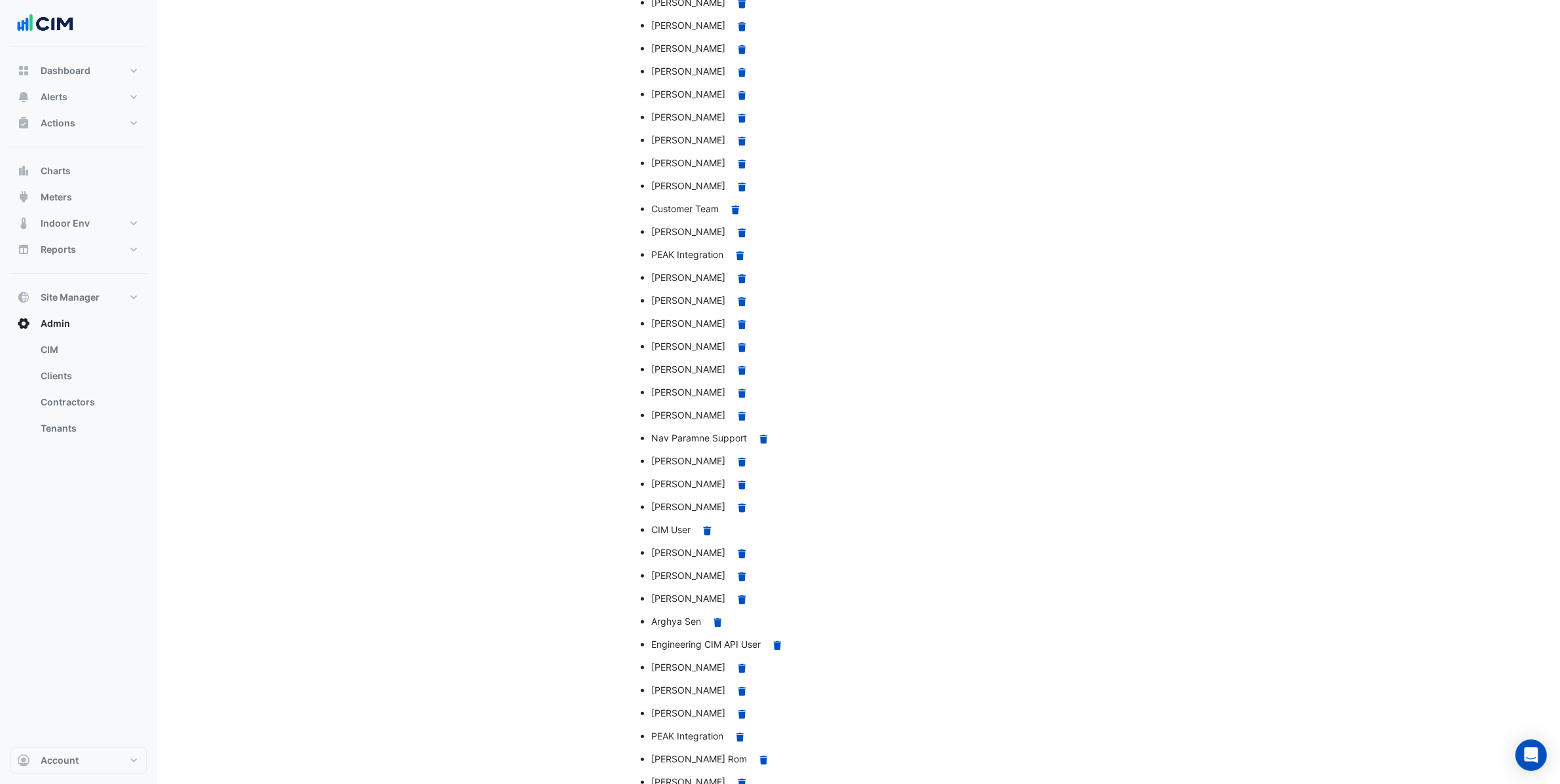
scroll to position [1452, 0]
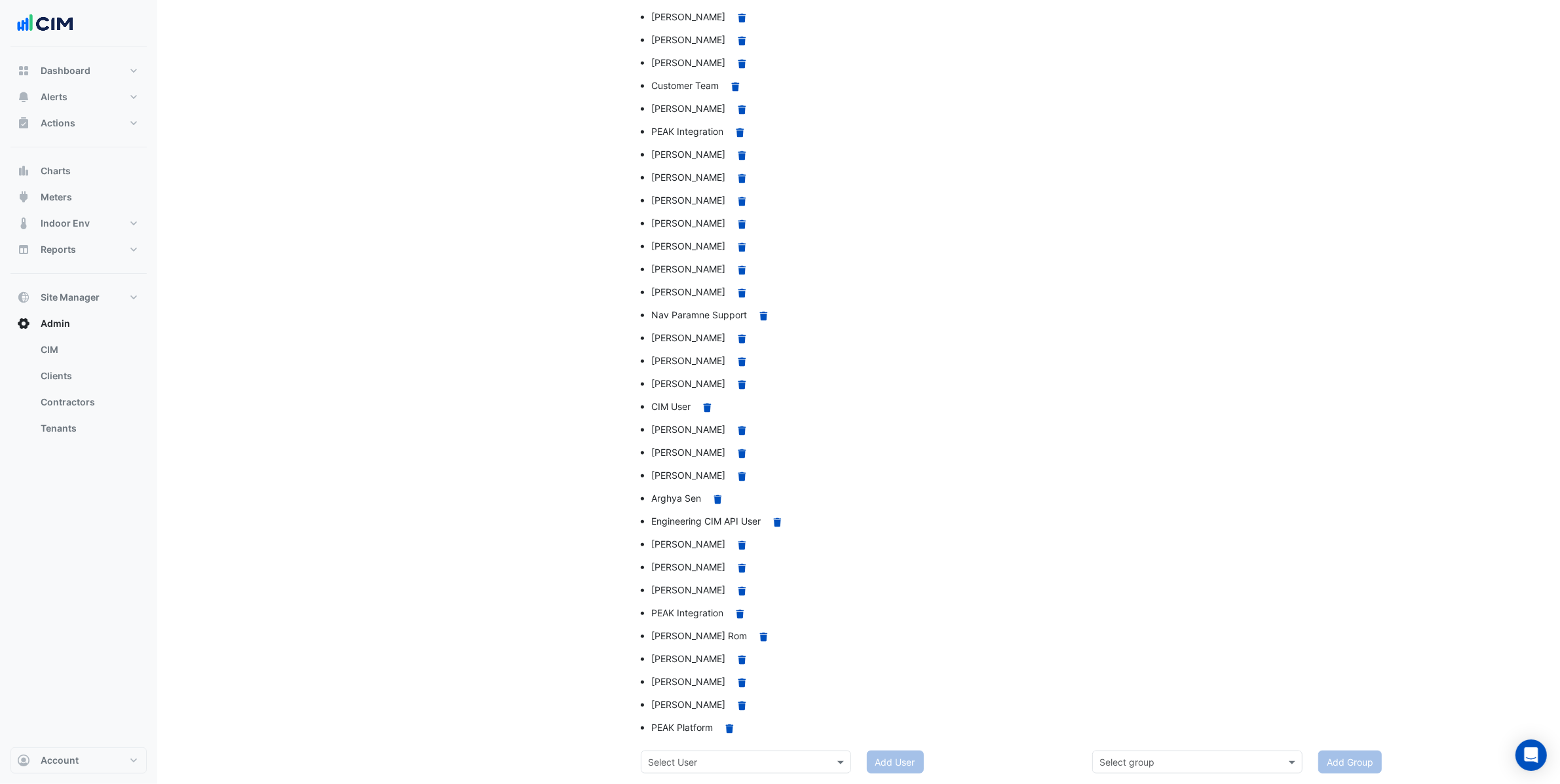
type input "*"
click at [723, 769] on div "Select User" at bounding box center [746, 762] width 210 height 23
click at [710, 760] on input "text" at bounding box center [733, 763] width 170 height 14
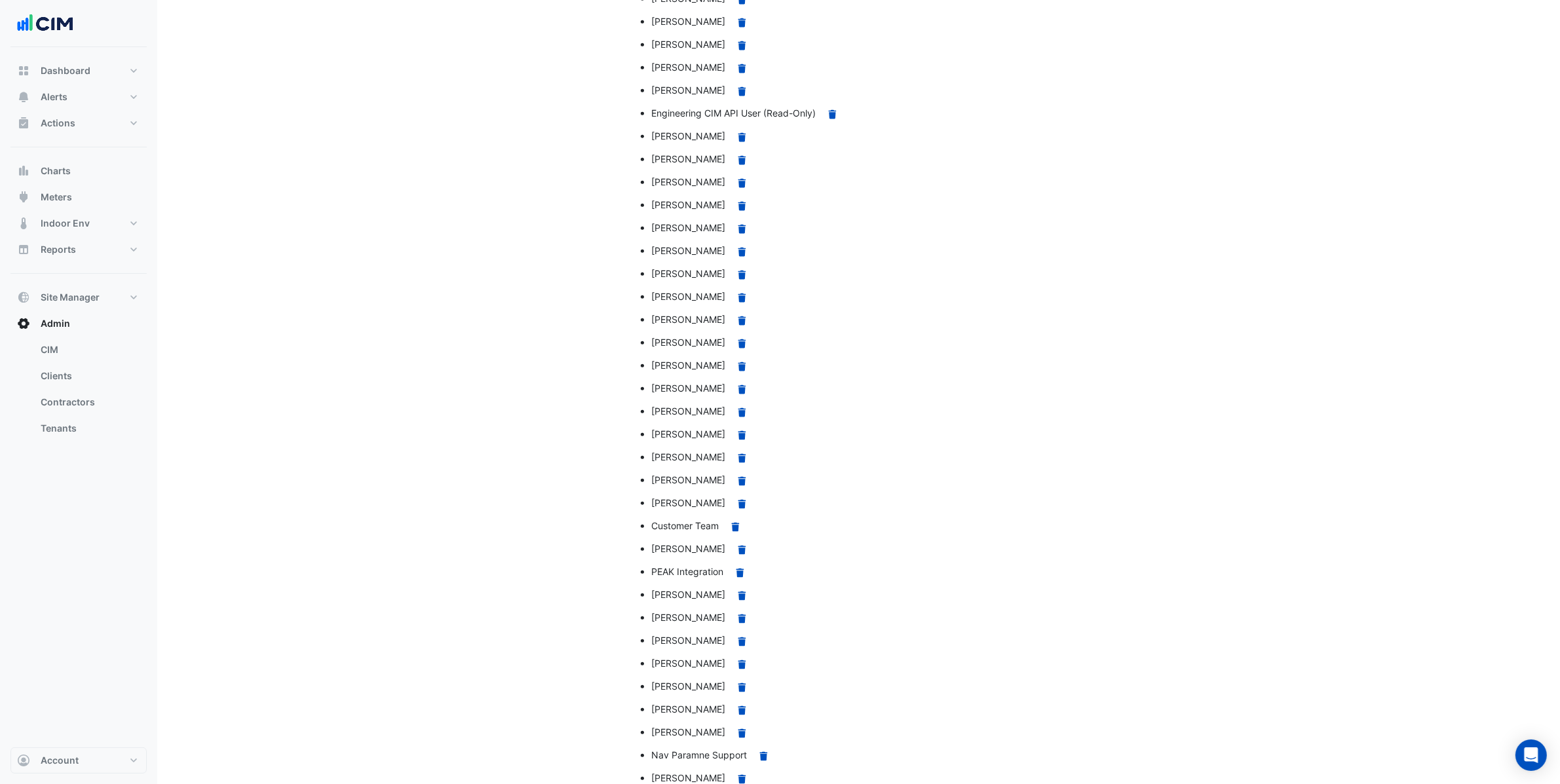
scroll to position [1010, 0]
type input "*****"
click at [919, 374] on li "Shane Madigan Remove" at bounding box center [863, 363] width 426 height 23
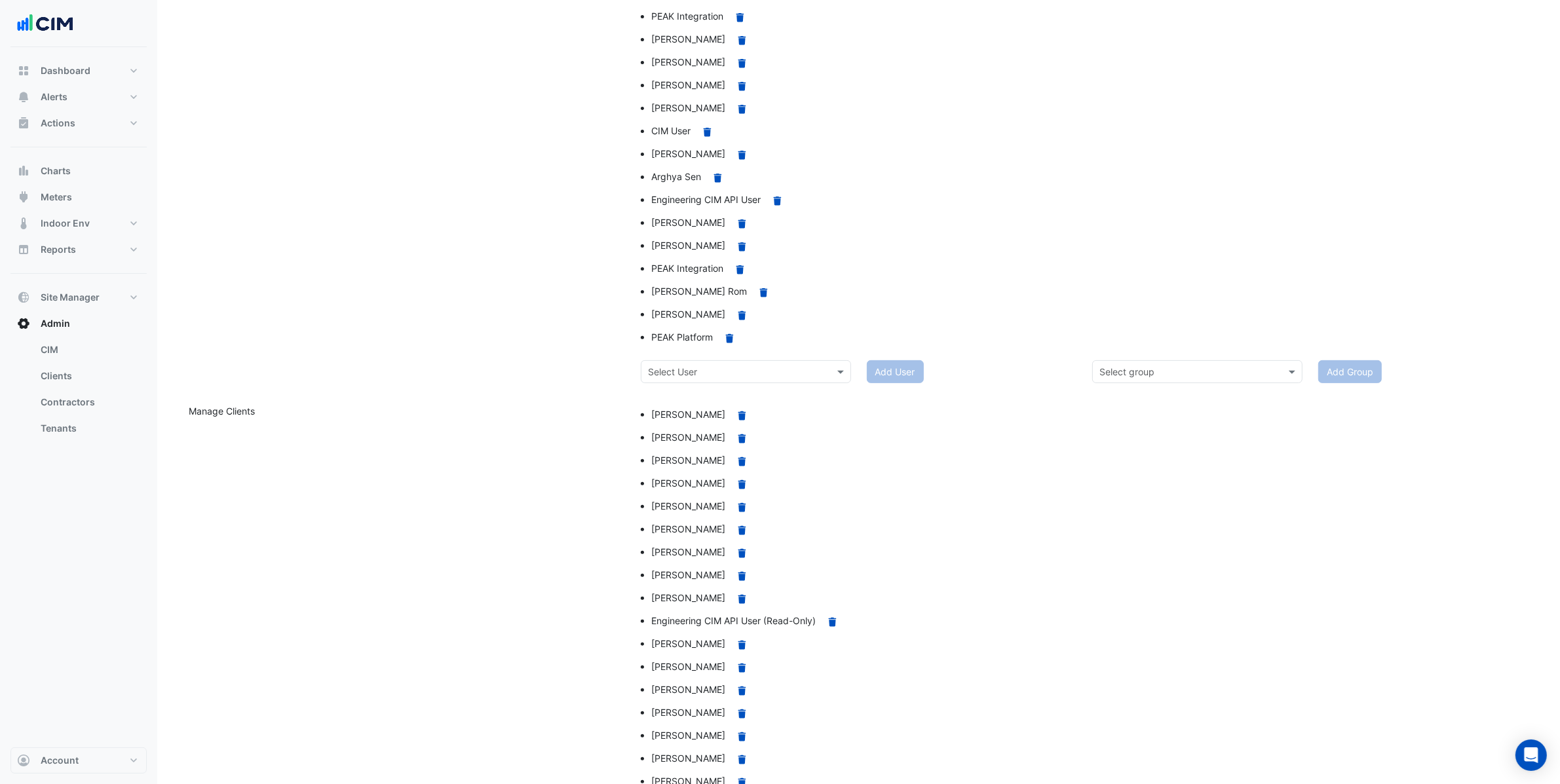
scroll to position [0, 0]
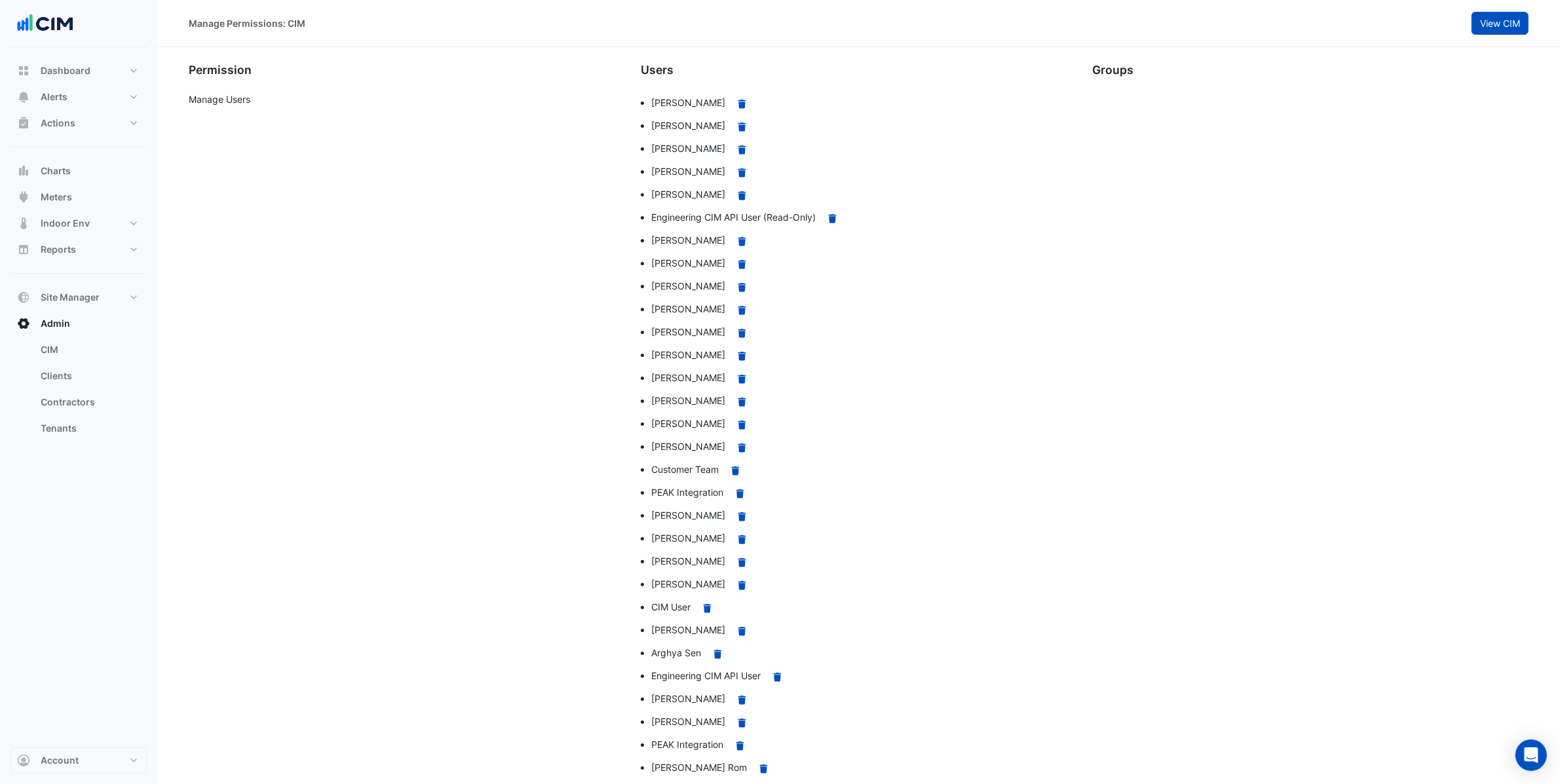
click at [1502, 19] on span "View CIM" at bounding box center [1500, 23] width 40 height 11
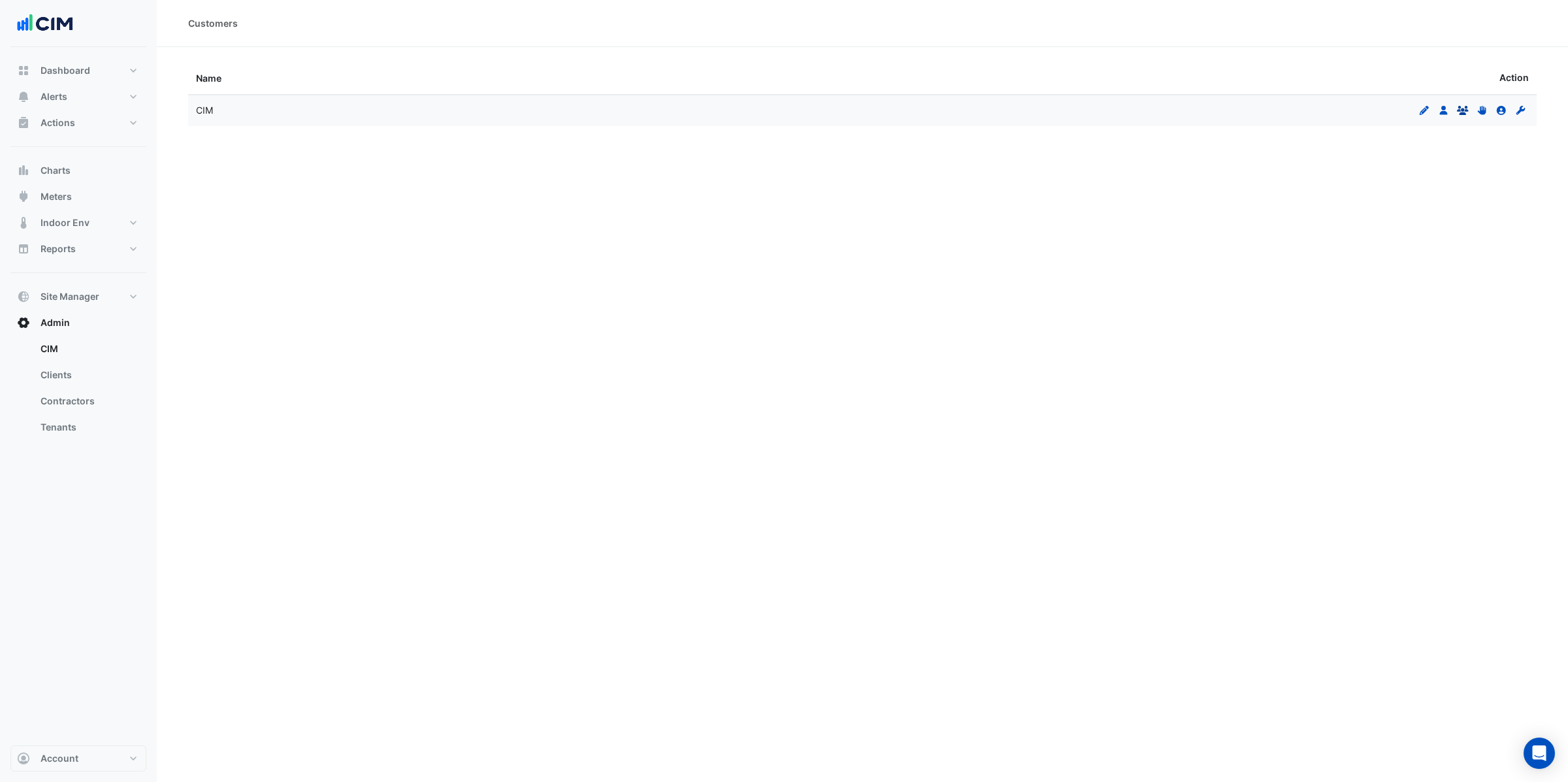
click at [1466, 114] on icon "Groups" at bounding box center [1462, 110] width 12 height 9
select select "***"
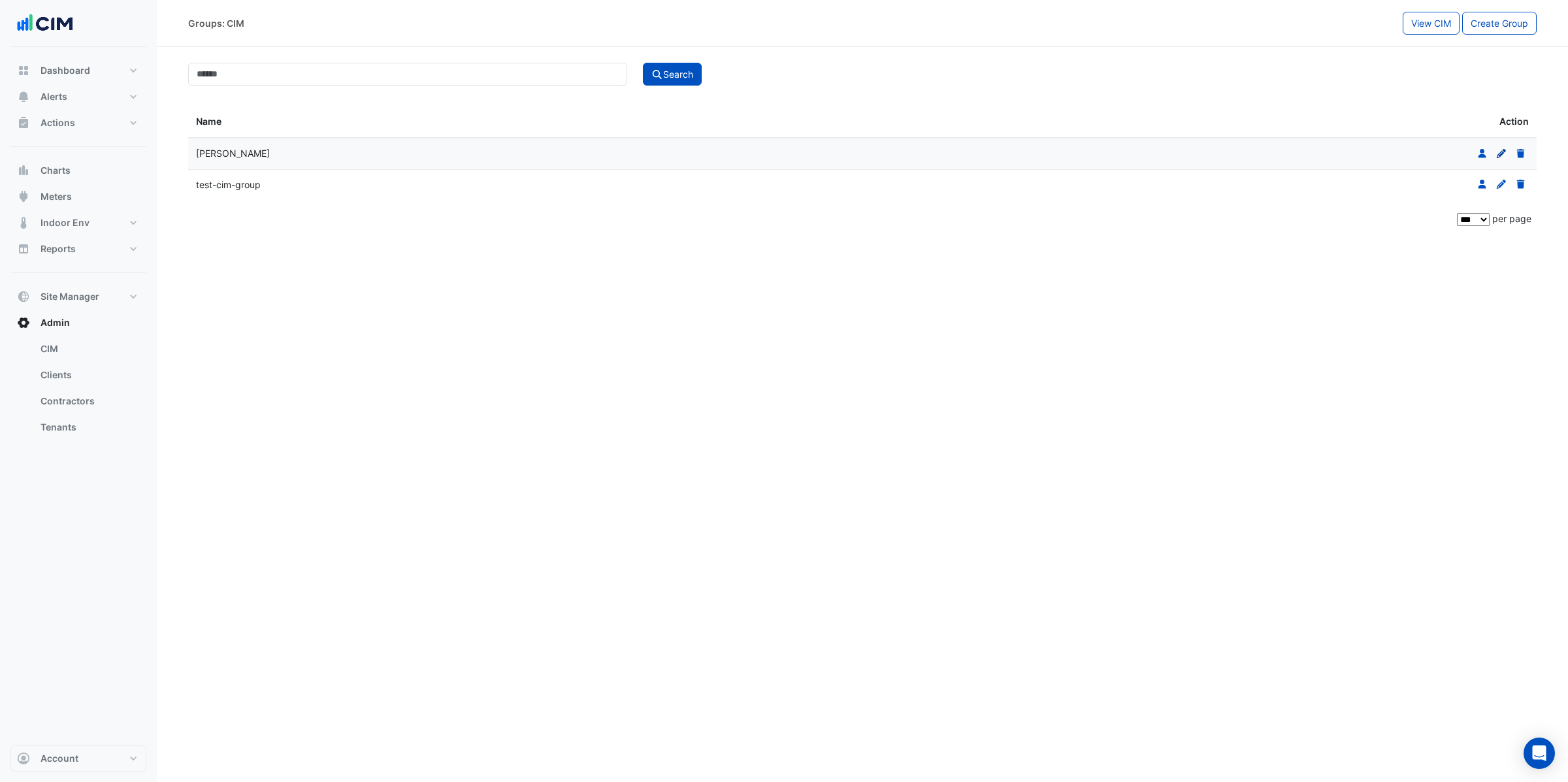
click at [1499, 155] on icon at bounding box center [1501, 152] width 9 height 9
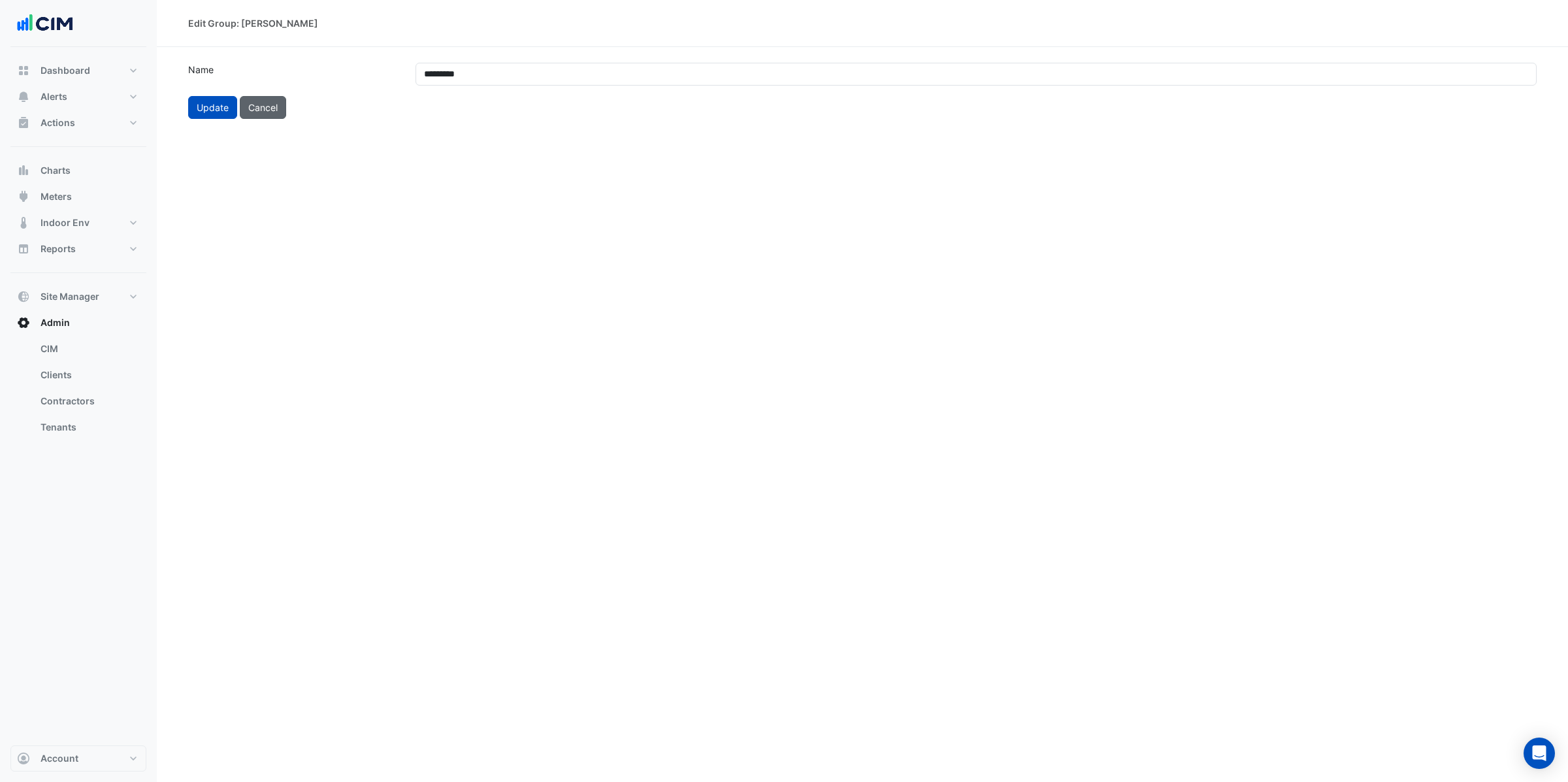
click at [258, 106] on button "Cancel" at bounding box center [263, 107] width 46 height 23
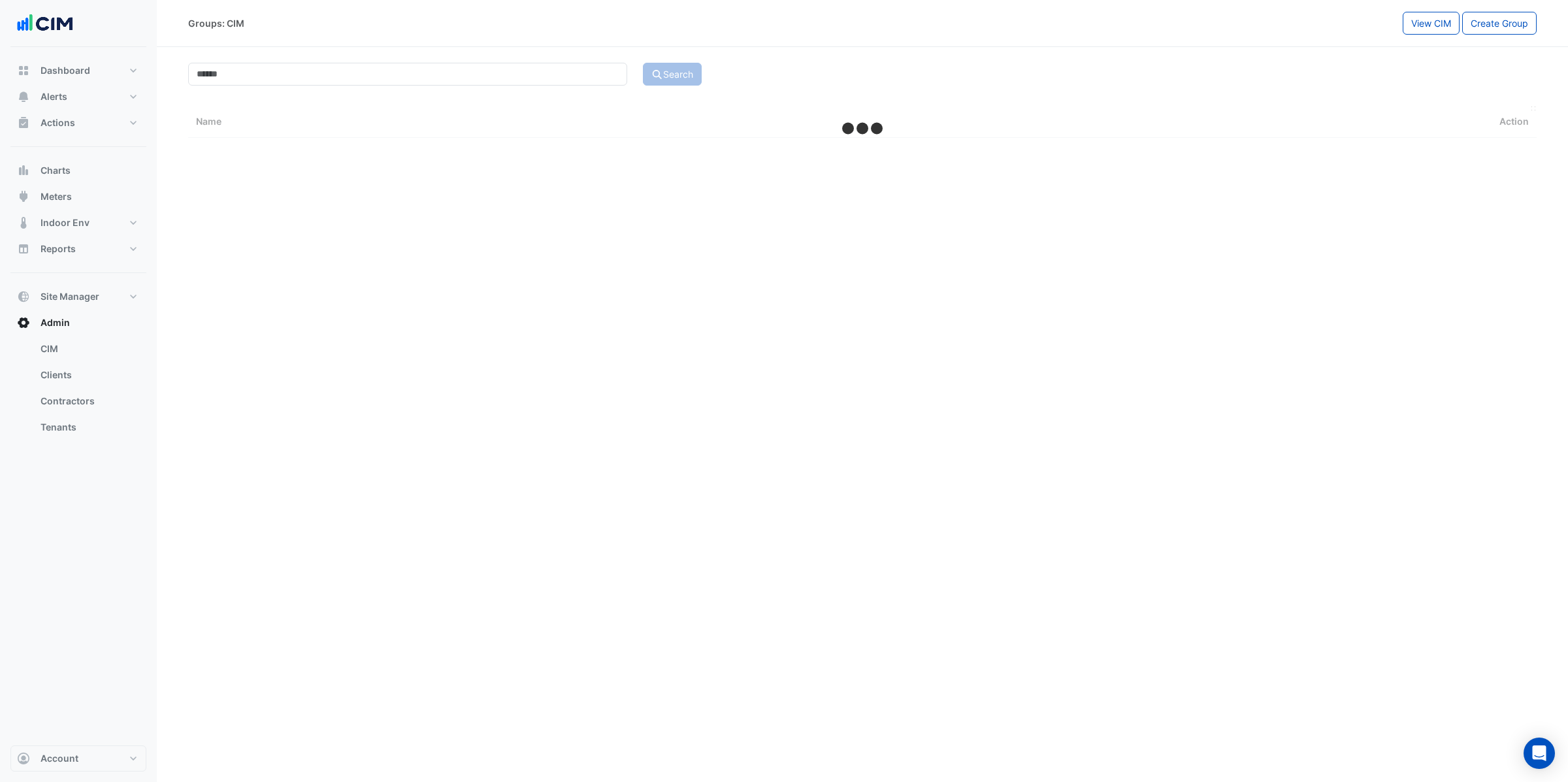
select select "***"
click at [1390, 99] on section "Search Name Action Tony Test Members Edit Delete test-cim-group Members Edit De…" at bounding box center [862, 141] width 1411 height 188
click at [1424, 24] on span "View CIM" at bounding box center [1431, 23] width 40 height 11
click at [1318, 105] on datatable-body-cell "Edit Users Groups Permissions Clients Contractors" at bounding box center [1199, 111] width 674 height 31
click at [1488, 112] on icon "Permissions" at bounding box center [1482, 110] width 12 height 9
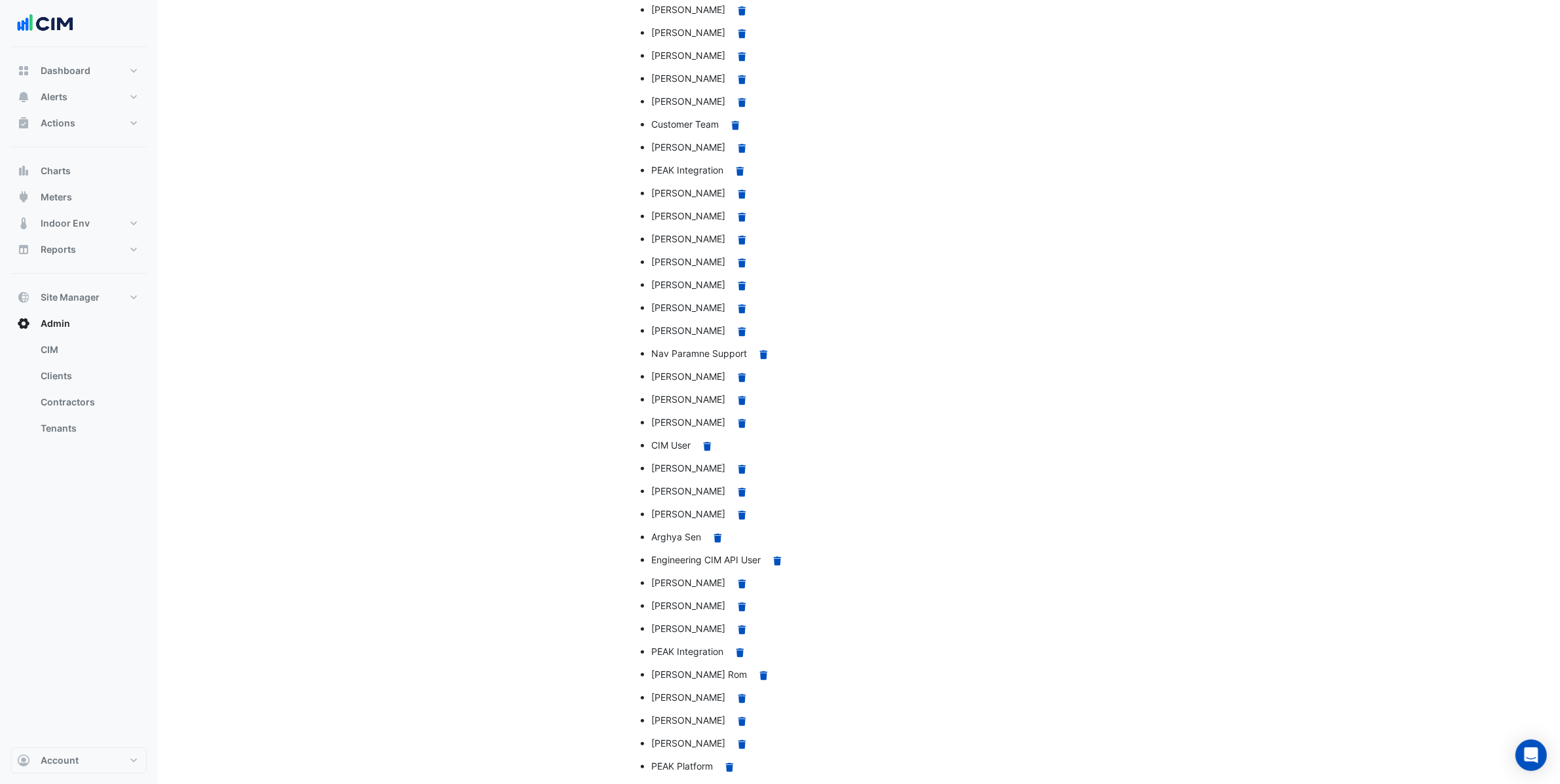
scroll to position [1452, 0]
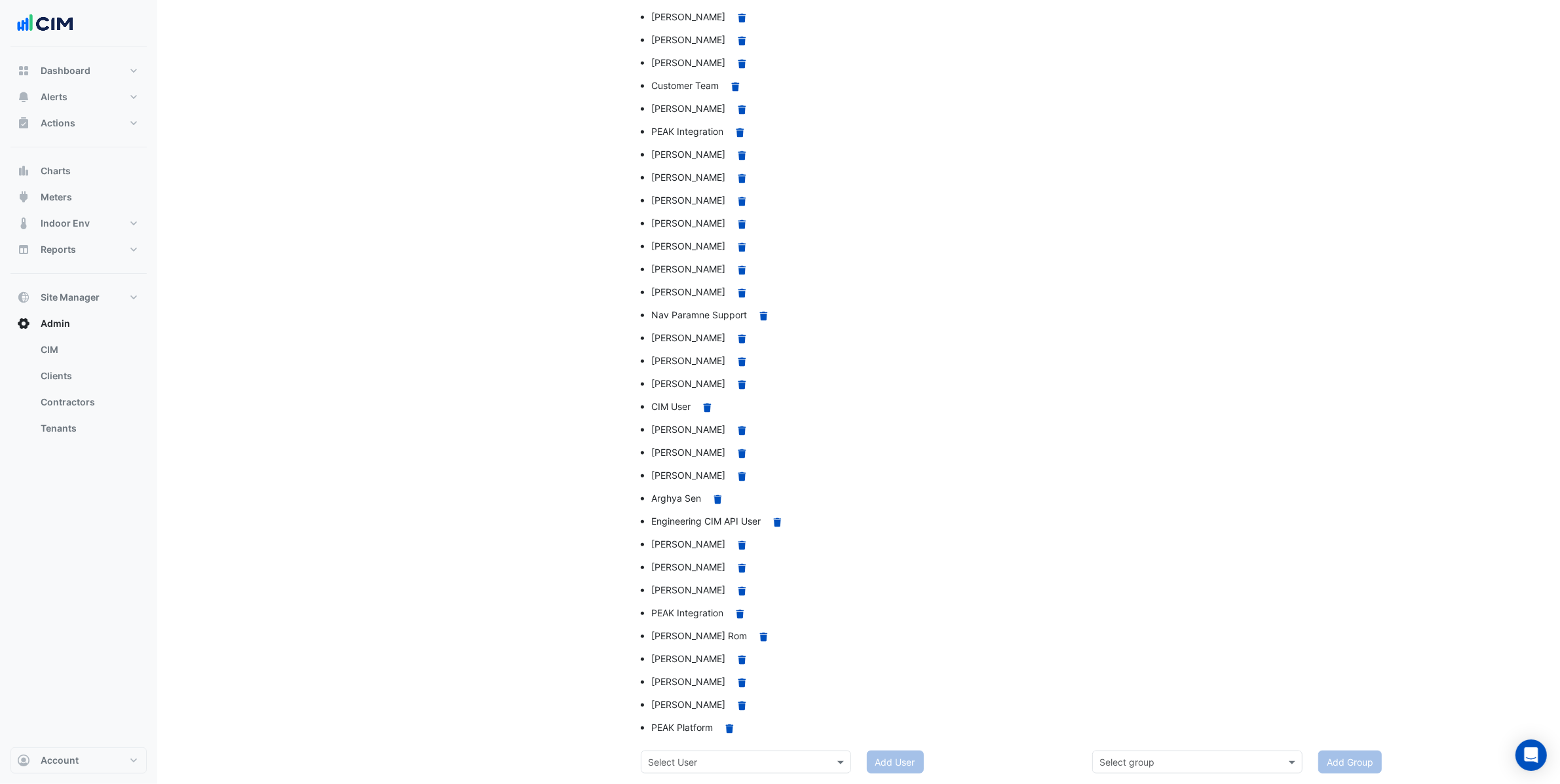
click at [1264, 758] on input "text" at bounding box center [1184, 763] width 170 height 14
click at [1282, 597] on div at bounding box center [1310, 104] width 452 height 1295
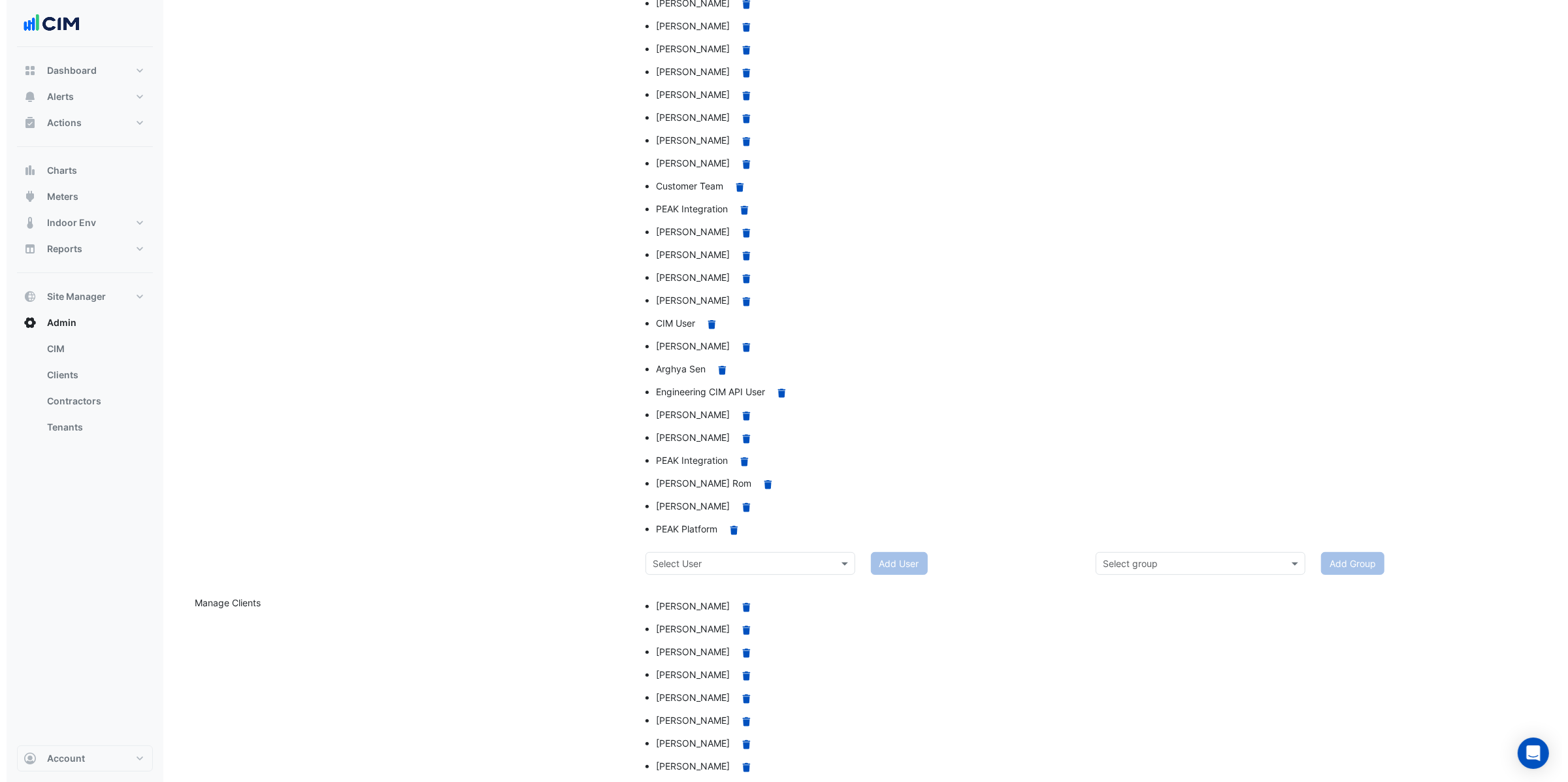
scroll to position [0, 0]
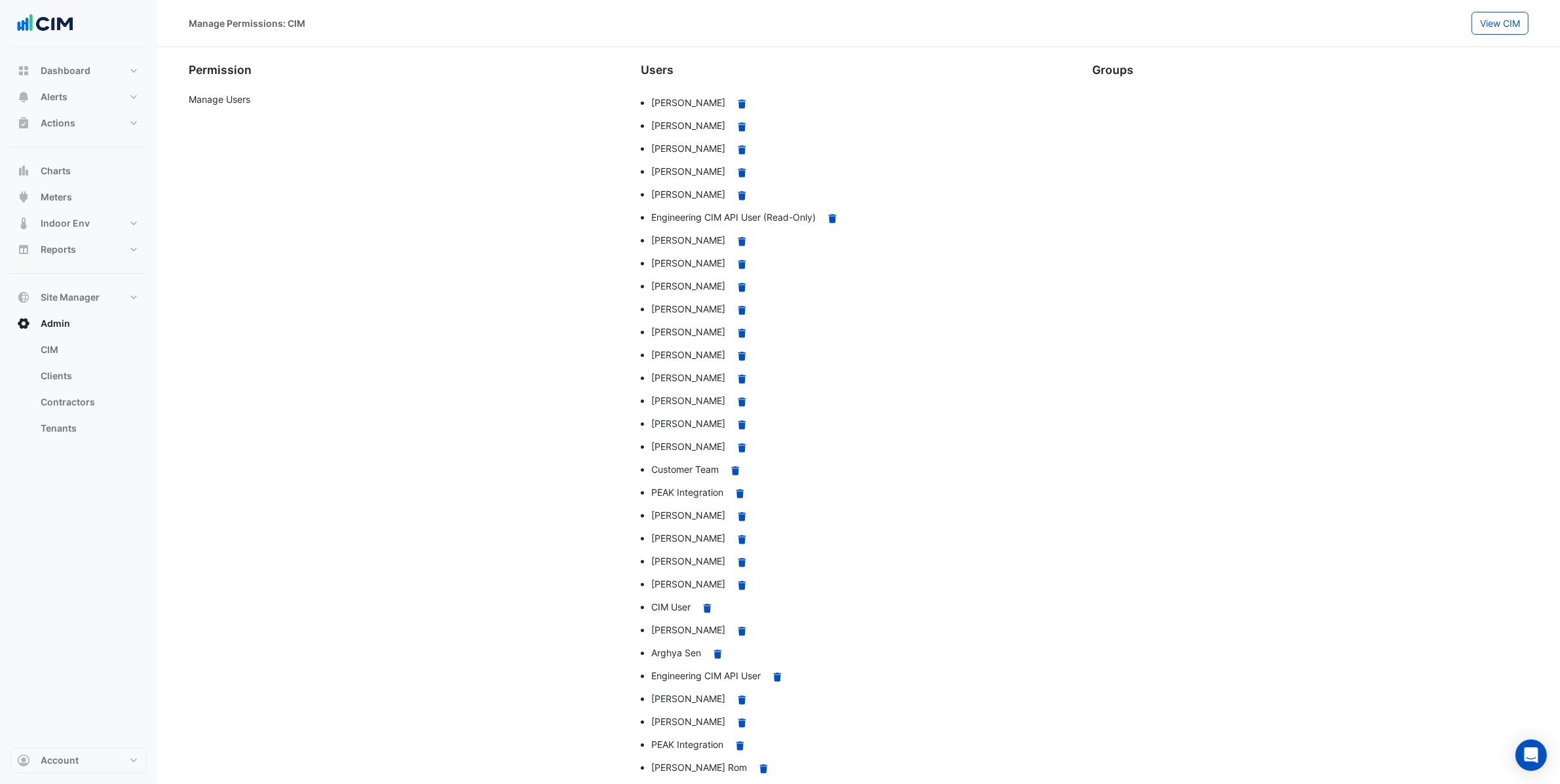
drag, startPoint x: 1311, startPoint y: 168, endPoint x: 1364, endPoint y: 125, distance: 68.2
click at [1311, 168] on div at bounding box center [1310, 464] width 452 height 744
drag, startPoint x: 1151, startPoint y: 217, endPoint x: 1208, endPoint y: 182, distance: 66.9
click at [1150, 217] on div at bounding box center [1310, 464] width 452 height 744
click at [1300, 149] on div at bounding box center [1310, 464] width 452 height 744
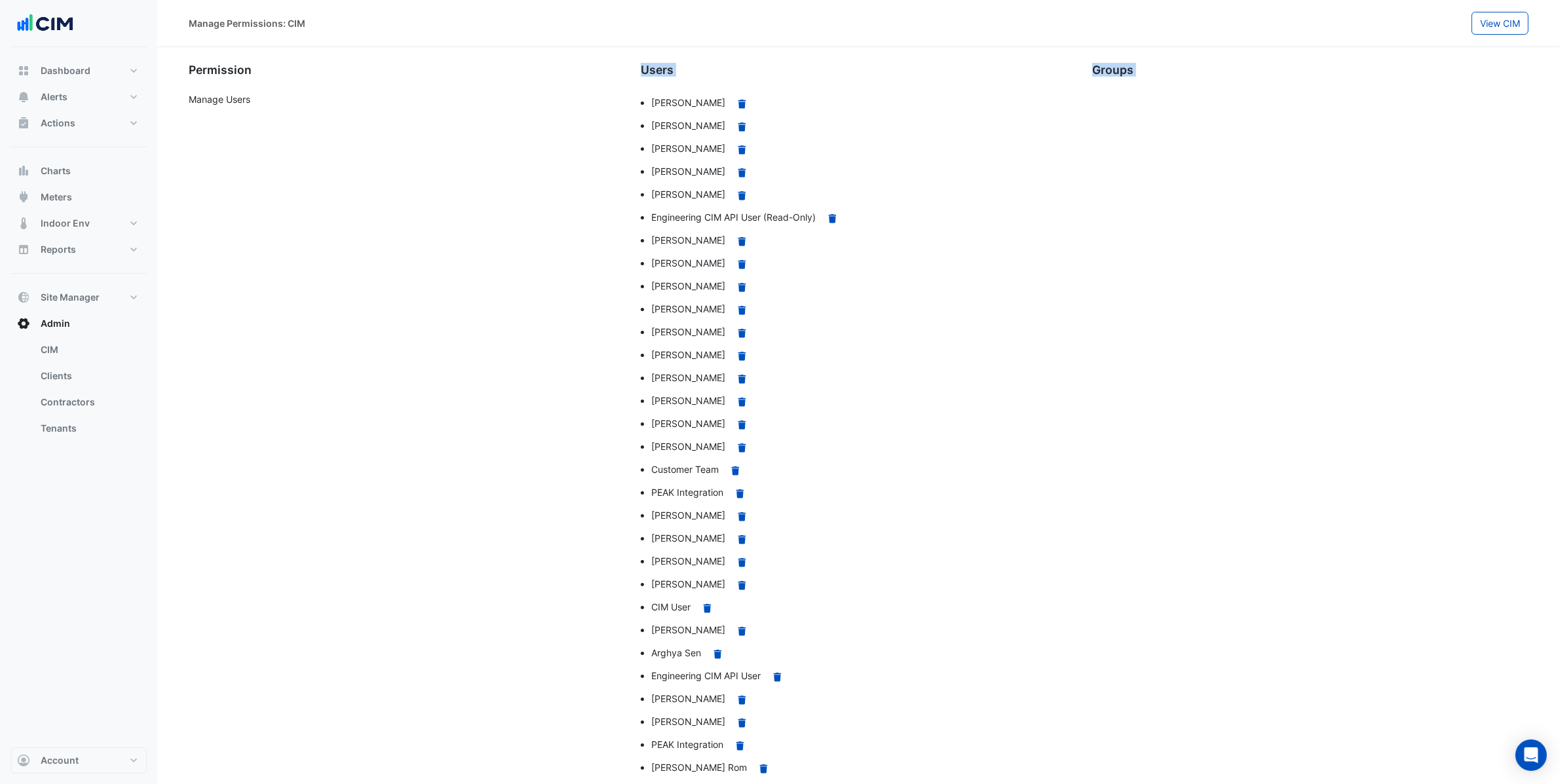
drag, startPoint x: 188, startPoint y: 100, endPoint x: 276, endPoint y: 67, distance: 94.0
click at [281, 90] on app-permission "Manage Users Samantha Gibson Remove Alex Shan Remove Shourav Agrawal Remove Chr…" at bounding box center [859, 476] width 1356 height 788
drag, startPoint x: 213, startPoint y: 71, endPoint x: 280, endPoint y: 98, distance: 72.2
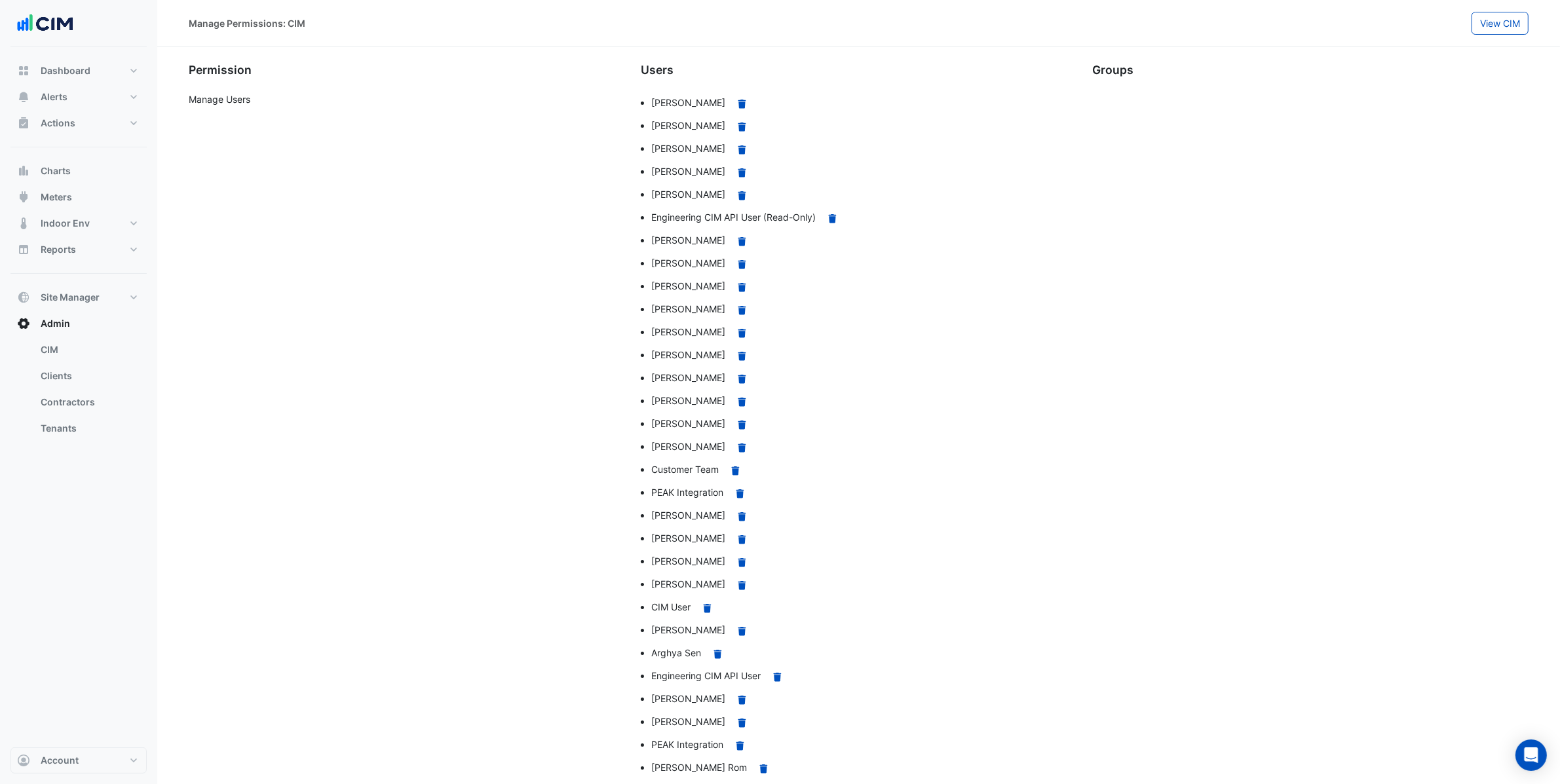
click at [1247, 212] on div at bounding box center [1310, 464] width 452 height 744
click at [1045, 203] on li "Joel Davis Remove" at bounding box center [863, 195] width 426 height 23
drag, startPoint x: 1228, startPoint y: 174, endPoint x: 1244, endPoint y: 160, distance: 21.3
click at [1232, 168] on div at bounding box center [1310, 464] width 452 height 744
click at [81, 208] on button "Meters" at bounding box center [79, 196] width 136 height 26
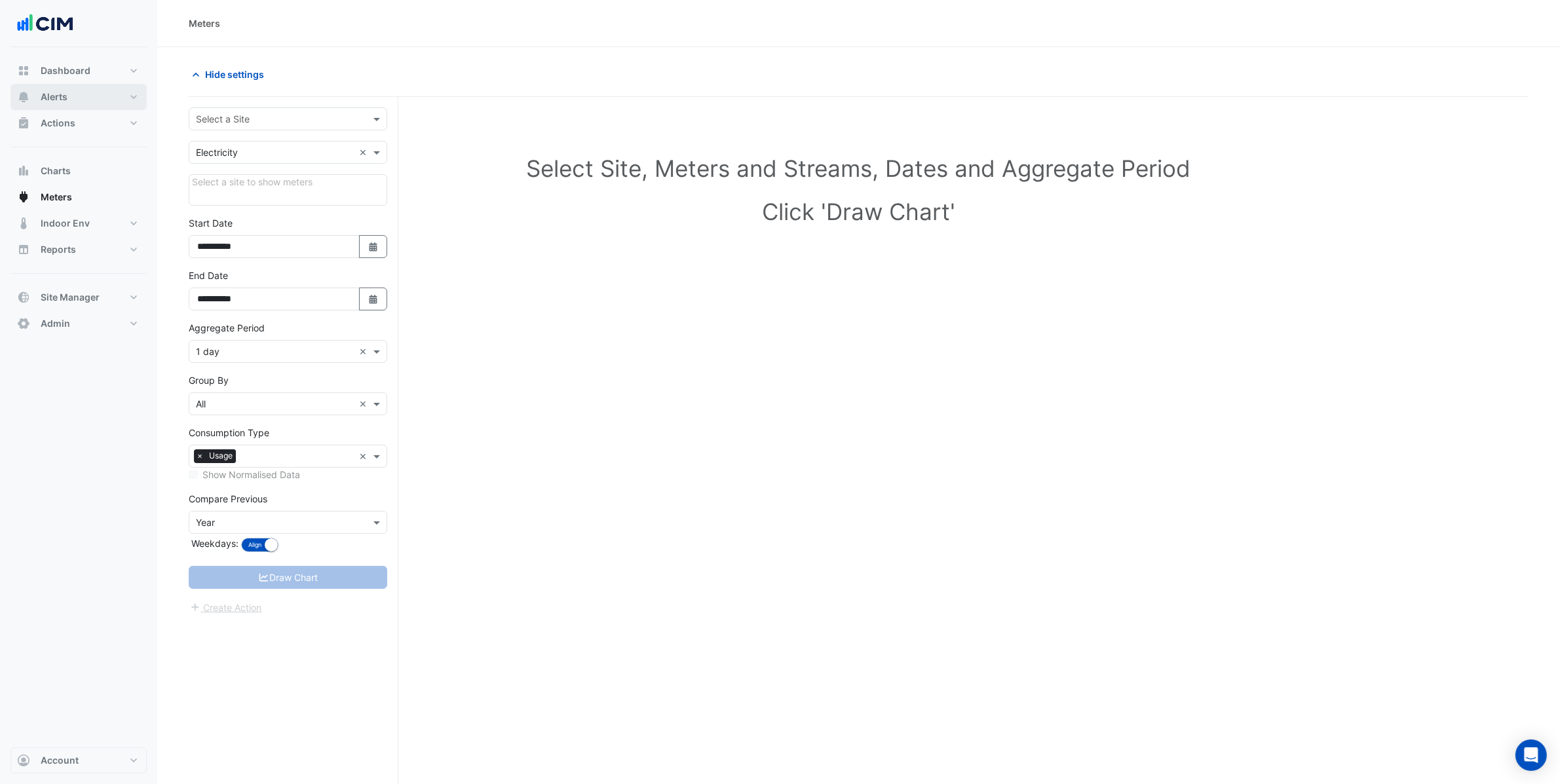
click at [74, 95] on button "Alerts" at bounding box center [79, 97] width 136 height 26
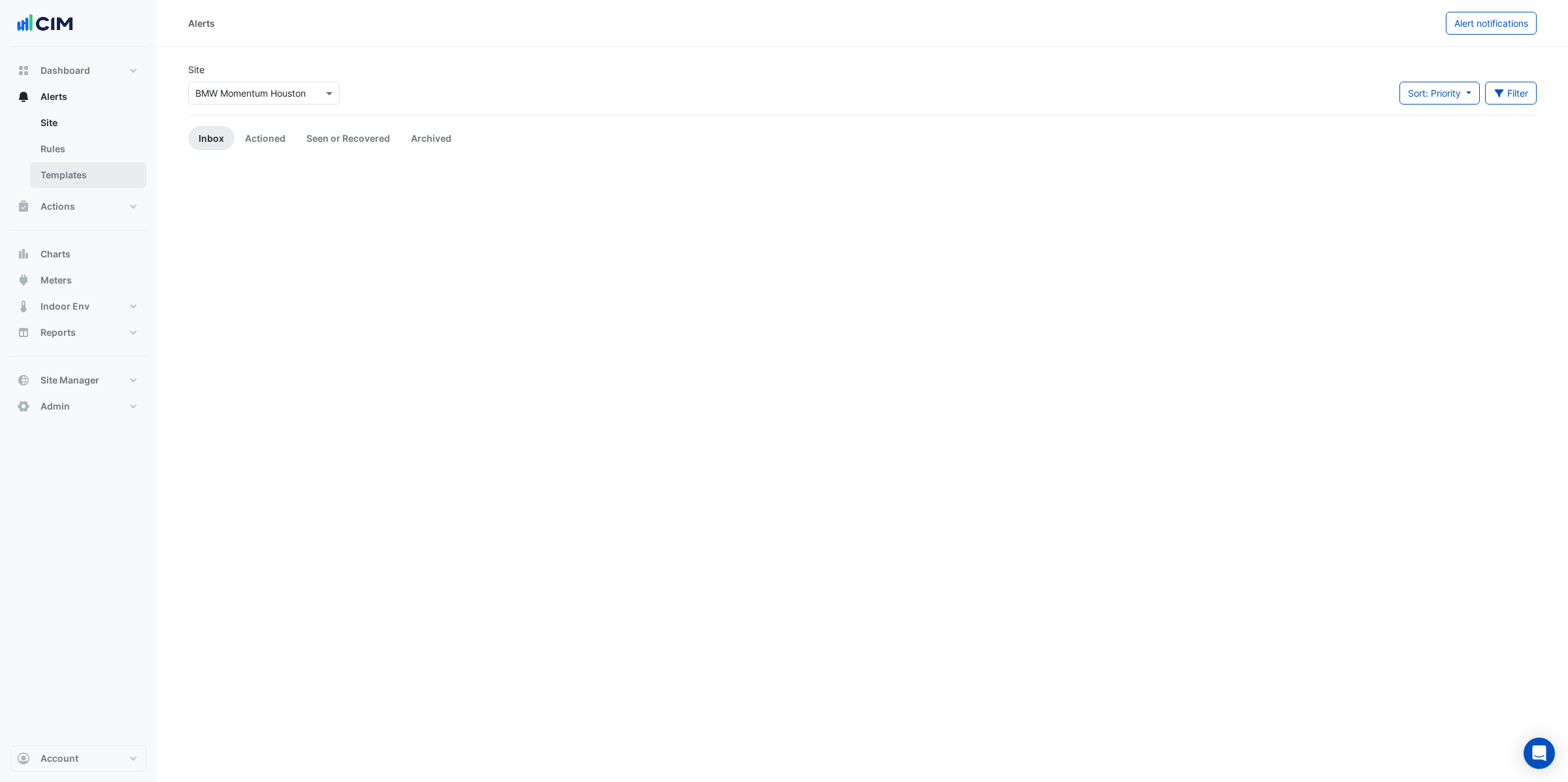
drag, startPoint x: 78, startPoint y: 173, endPoint x: 86, endPoint y: 173, distance: 8.0
click at [77, 173] on link "Templates" at bounding box center [88, 175] width 116 height 26
select select
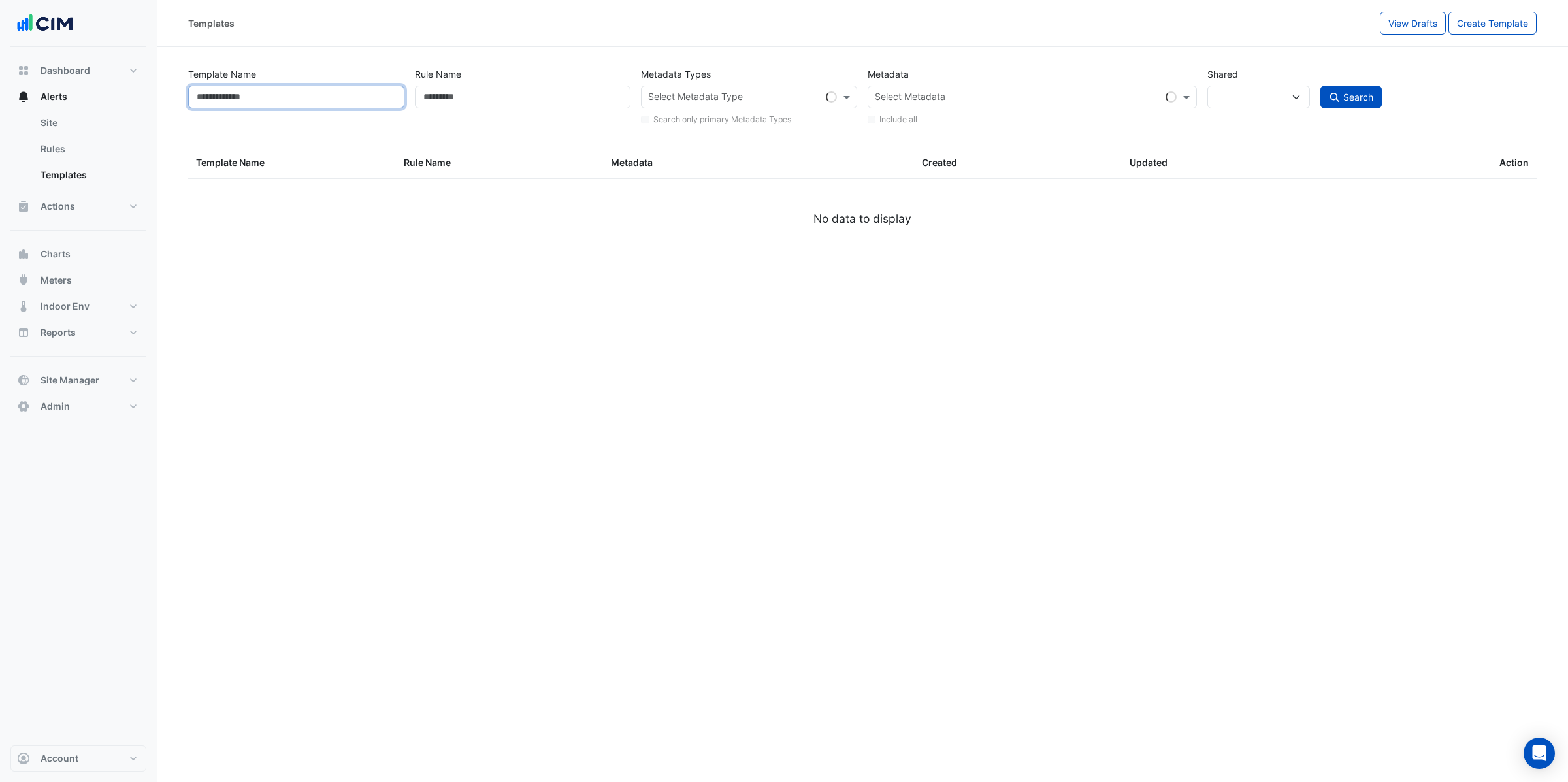
click at [337, 87] on input "Template Name" at bounding box center [296, 97] width 216 height 23
type input "**********"
click at [1320, 85] on button "Search" at bounding box center [1351, 97] width 62 height 23
select select
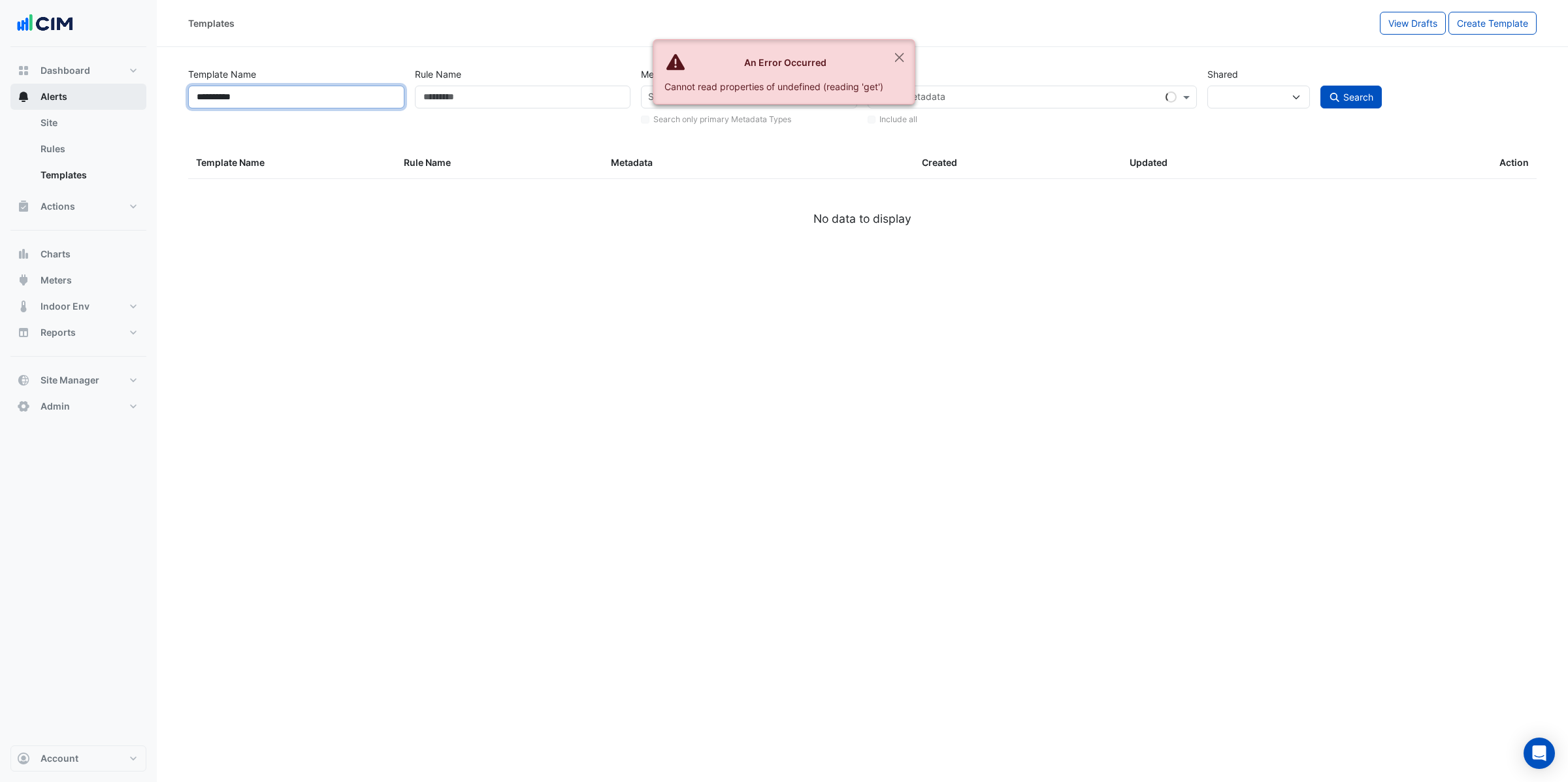
drag, startPoint x: 270, startPoint y: 92, endPoint x: 79, endPoint y: 84, distance: 191.2
click at [79, 84] on div "**********" at bounding box center [784, 391] width 1568 height 782
drag, startPoint x: 1193, startPoint y: 60, endPoint x: 1219, endPoint y: 49, distance: 28.2
click at [1202, 55] on section "**********" at bounding box center [862, 152] width 1411 height 212
click at [1398, 29] on button "View Drafts" at bounding box center [1413, 23] width 66 height 23
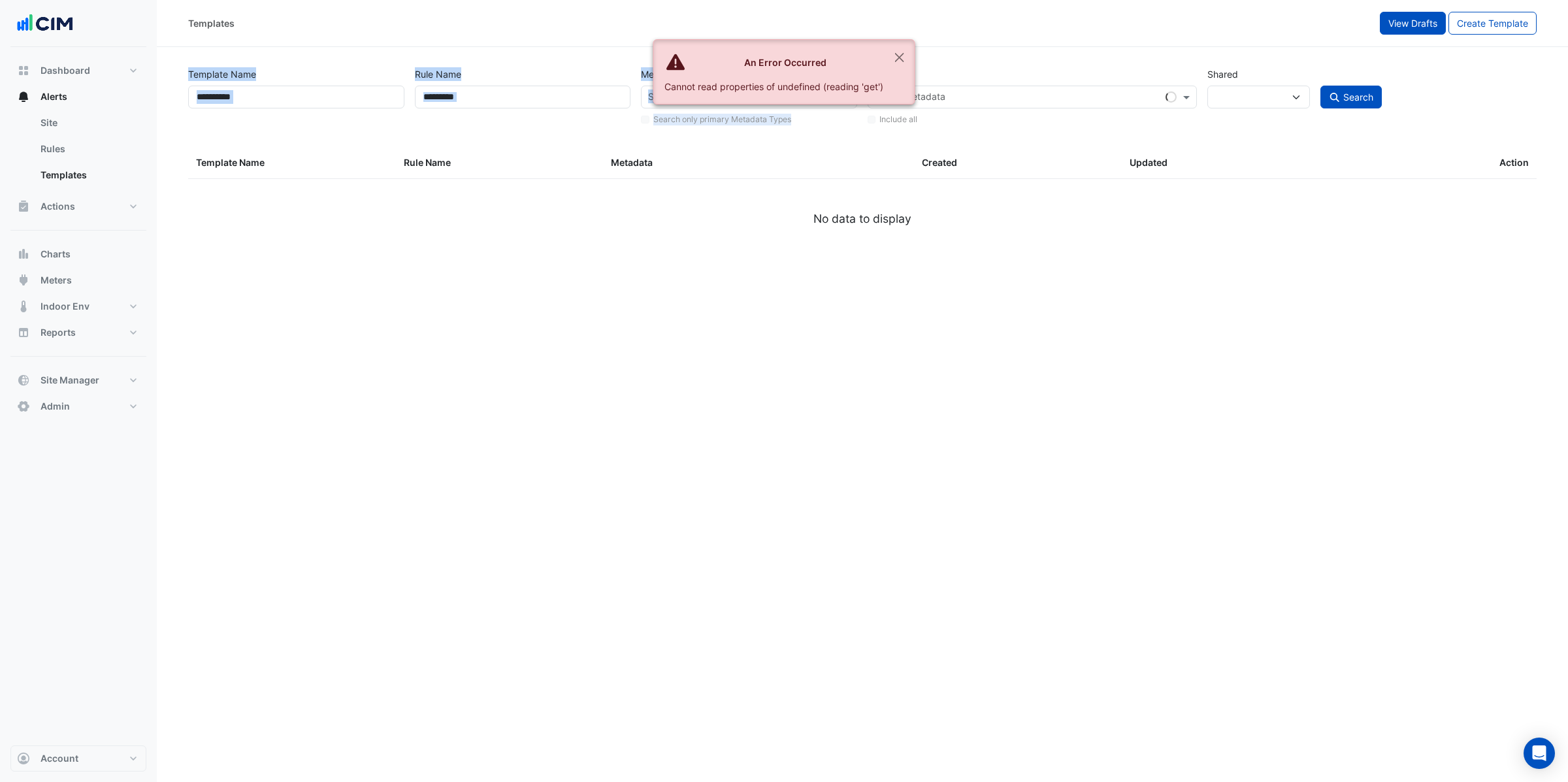
select select
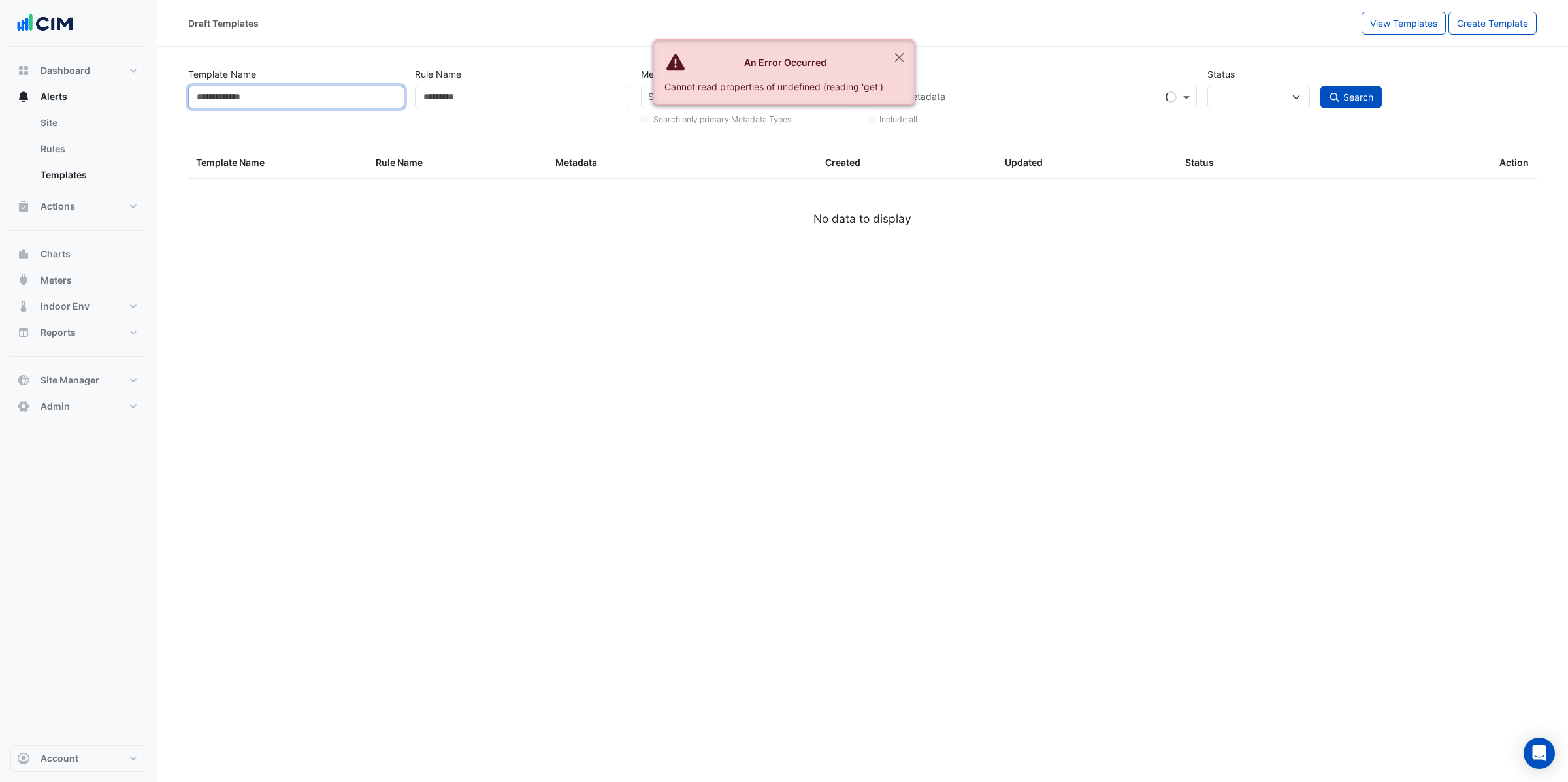
click at [237, 104] on input "Template Name" at bounding box center [296, 97] width 216 height 23
paste input "**********"
type input "**********"
click at [1320, 85] on button "Search" at bounding box center [1351, 97] width 62 height 23
select select
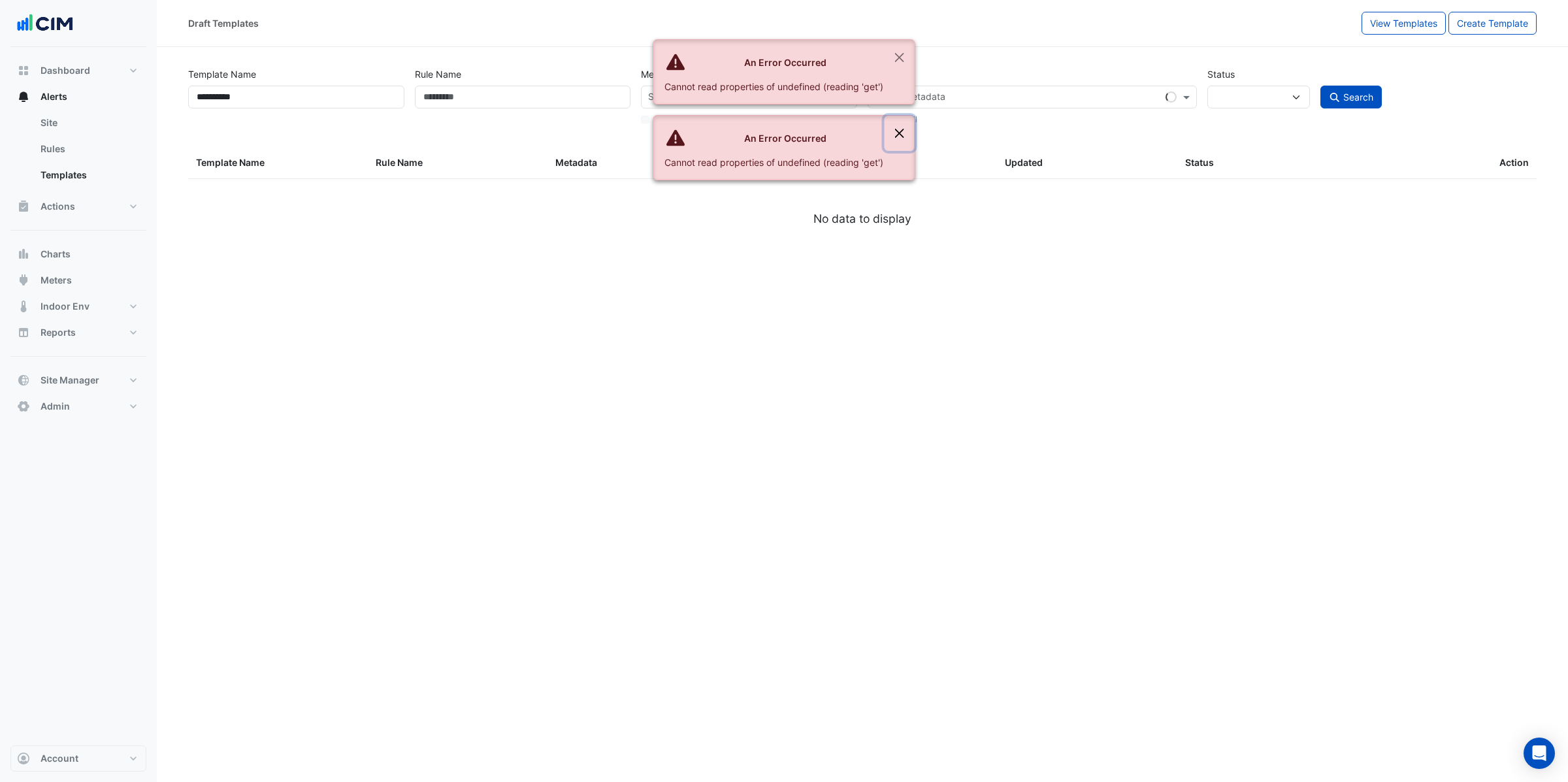
drag, startPoint x: 899, startPoint y: 141, endPoint x: 905, endPoint y: 129, distance: 13.4
click at [901, 136] on button "Close" at bounding box center [899, 133] width 30 height 35
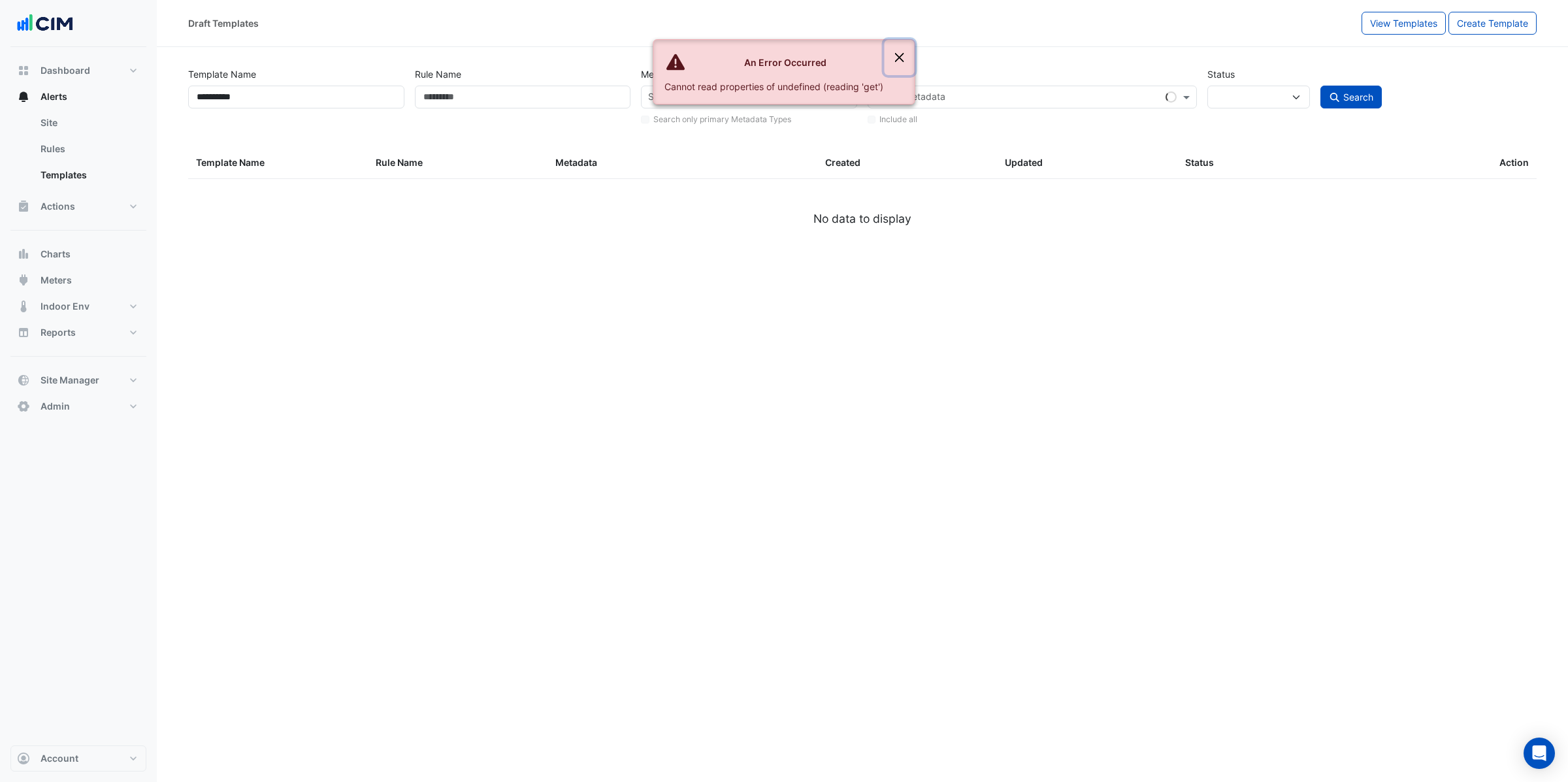
click at [903, 62] on button "Close" at bounding box center [899, 57] width 30 height 35
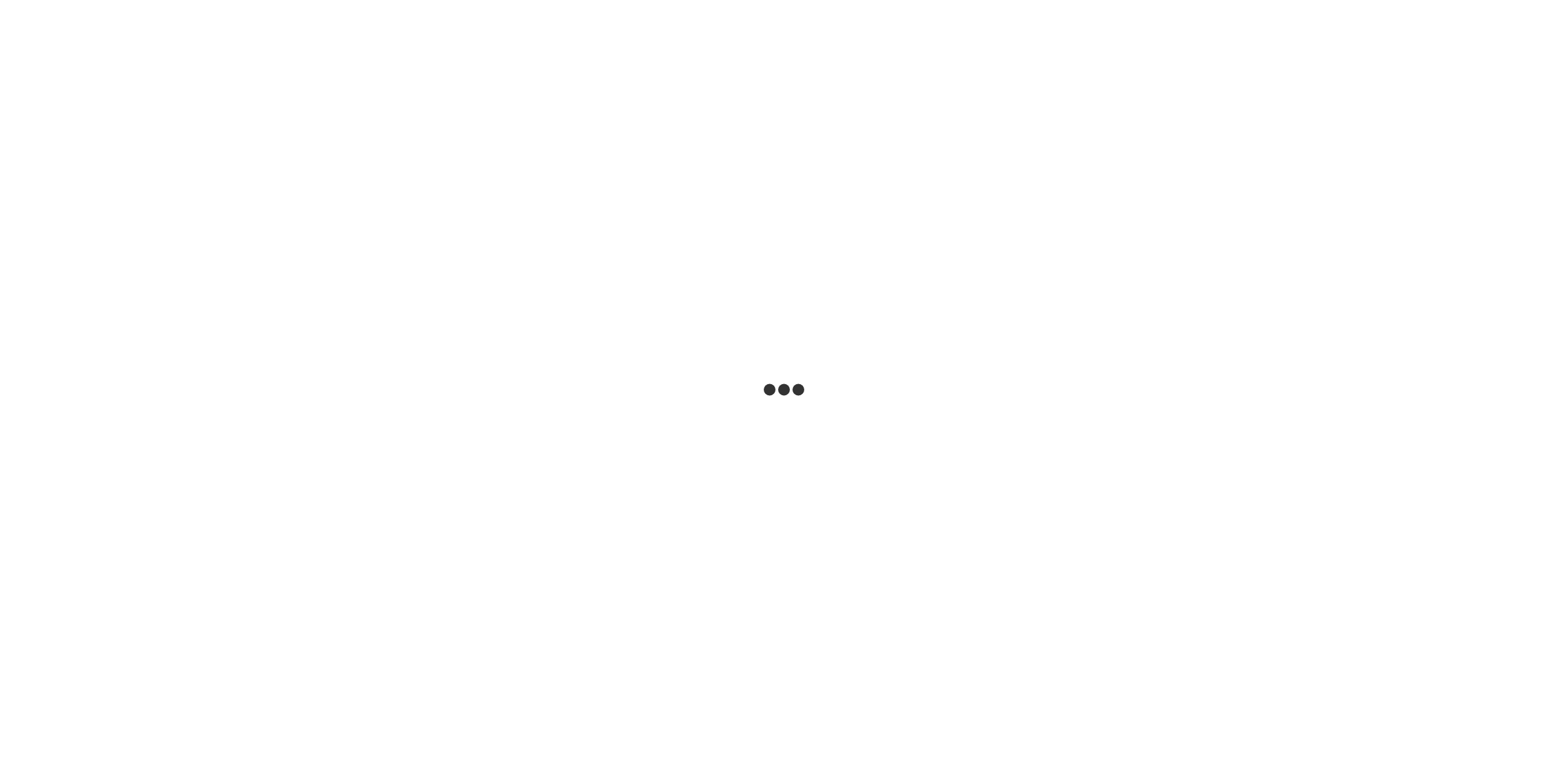
select select
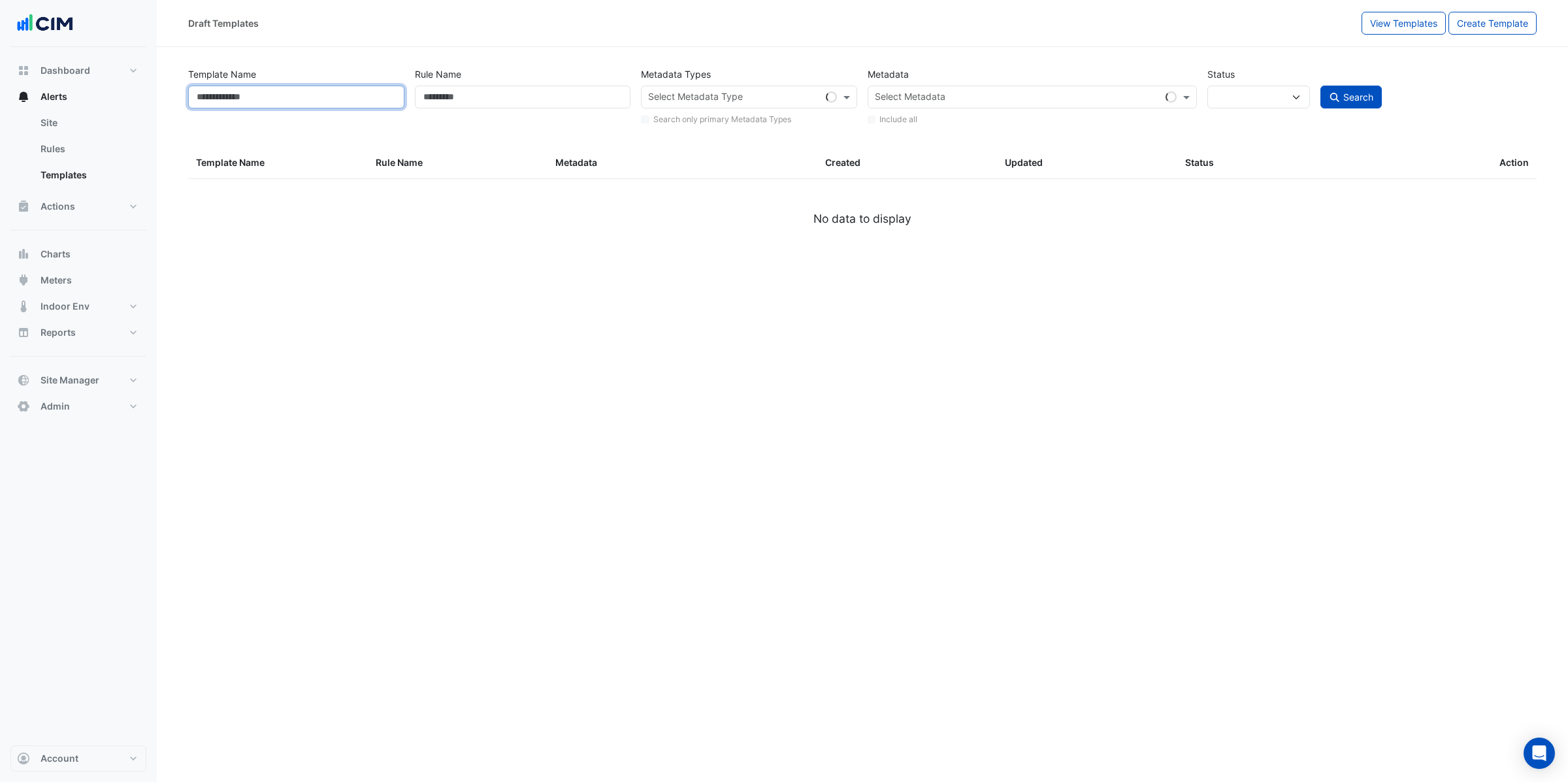
click at [331, 92] on input "Template Name" at bounding box center [296, 97] width 216 height 23
click at [513, 95] on input "Rule Name" at bounding box center [522, 97] width 216 height 23
click at [750, 95] on input "text" at bounding box center [734, 99] width 173 height 14
click at [992, 94] on input "text" at bounding box center [1018, 99] width 285 height 14
drag, startPoint x: 792, startPoint y: 89, endPoint x: 683, endPoint y: 92, distance: 109.0
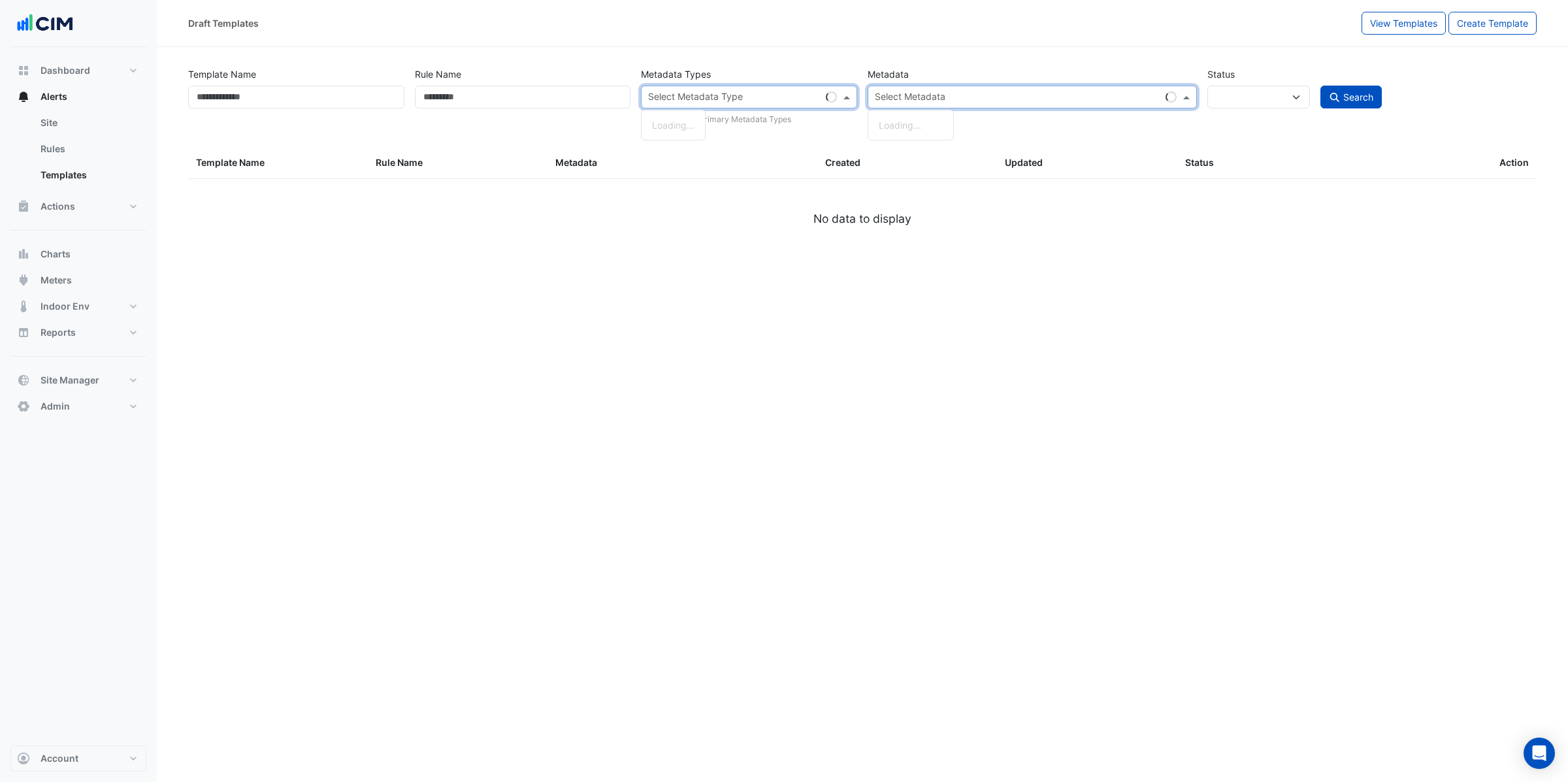
click at [791, 90] on div "Select Metadata Type" at bounding box center [731, 97] width 179 height 20
click at [533, 91] on input "Rule Name" at bounding box center [522, 97] width 216 height 23
click at [287, 97] on input "Template Name" at bounding box center [296, 97] width 216 height 23
click at [845, 97] on span at bounding box center [848, 97] width 16 height 14
click at [869, 169] on div "Templates Created" at bounding box center [907, 162] width 164 height 15
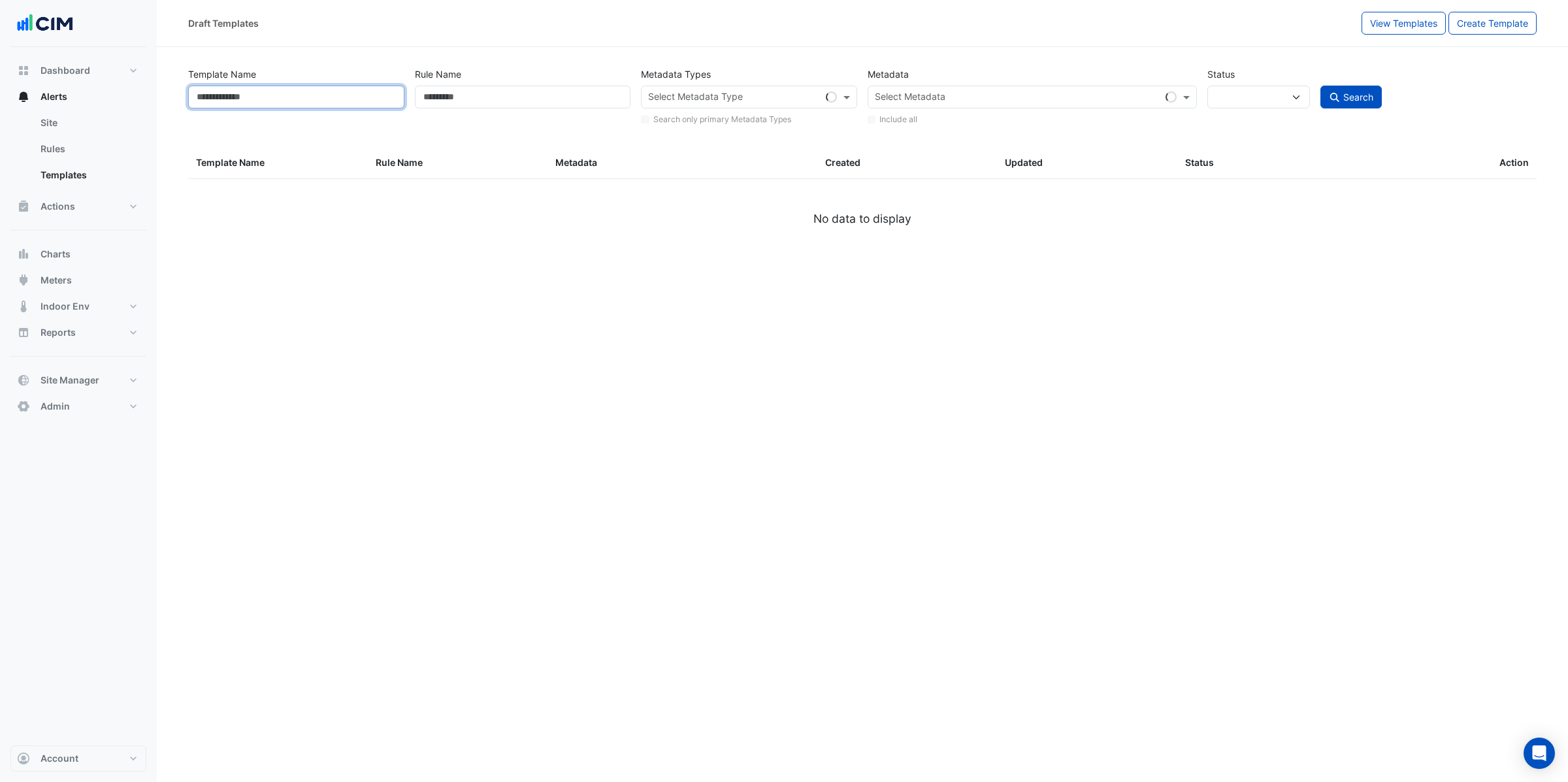
click at [238, 88] on input "Template Name" at bounding box center [296, 97] width 216 height 23
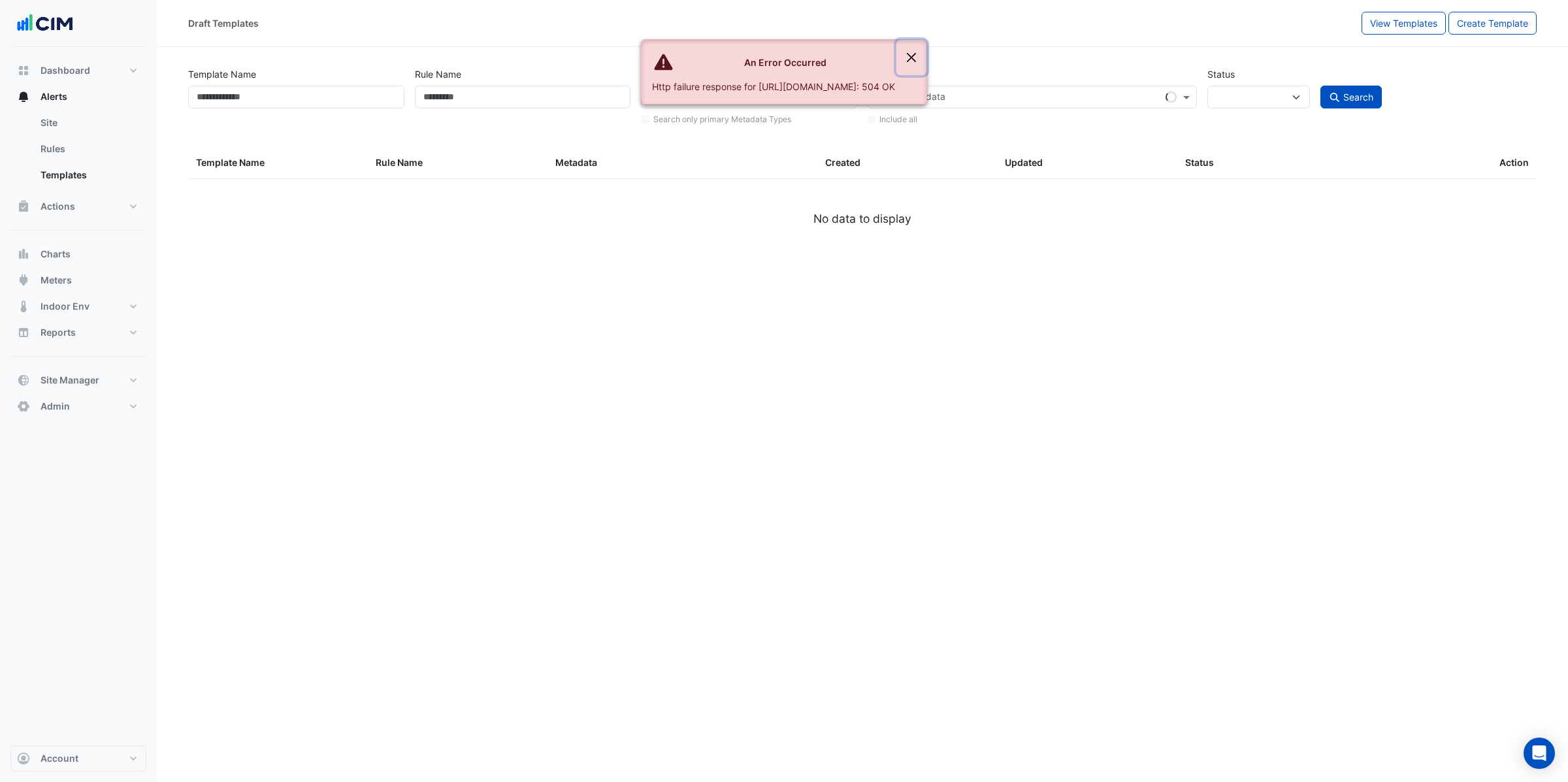
click at [926, 57] on button "Close" at bounding box center [911, 57] width 30 height 35
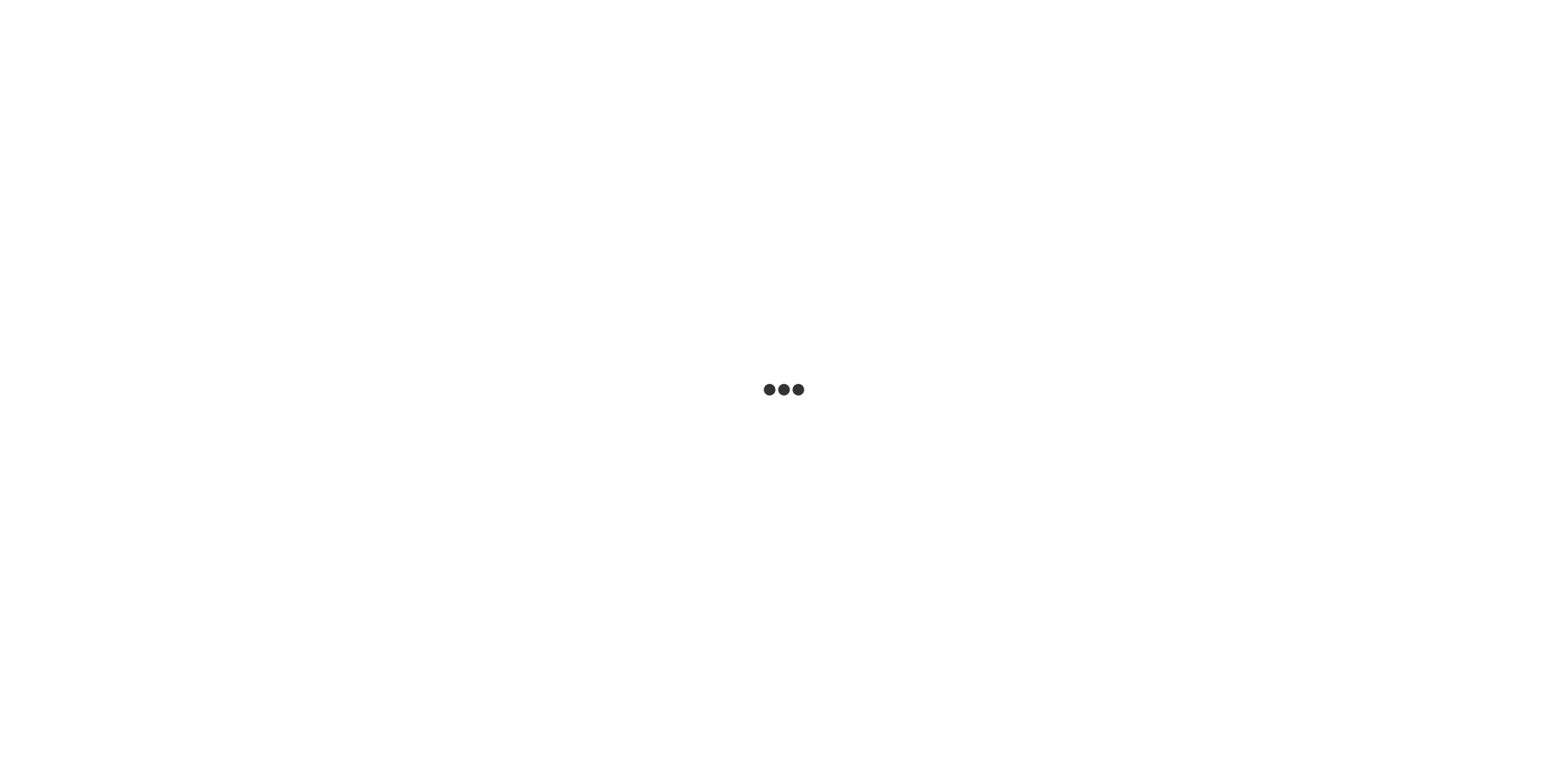
select select
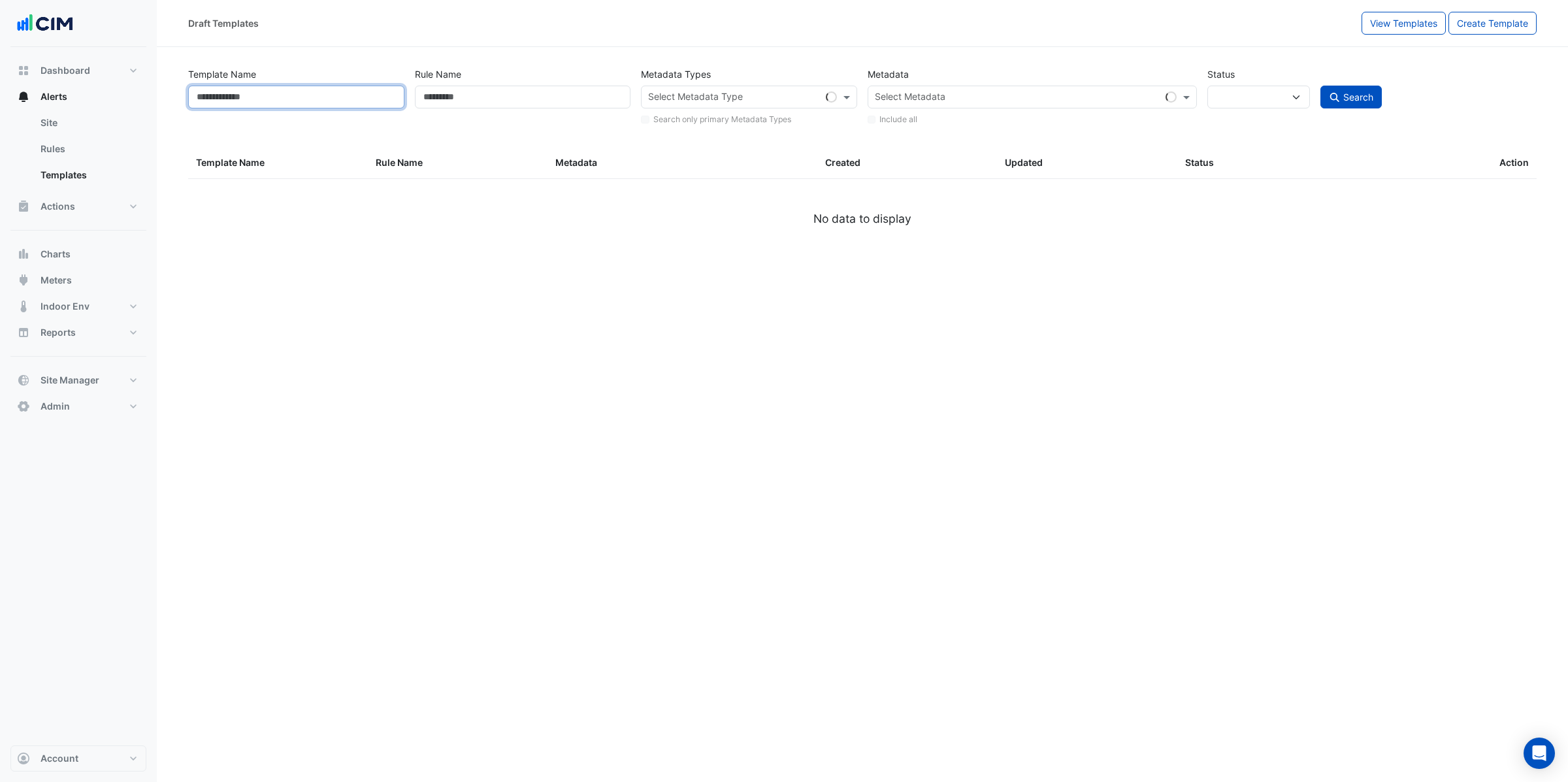
click at [373, 97] on input "Template Name" at bounding box center [296, 97] width 216 height 23
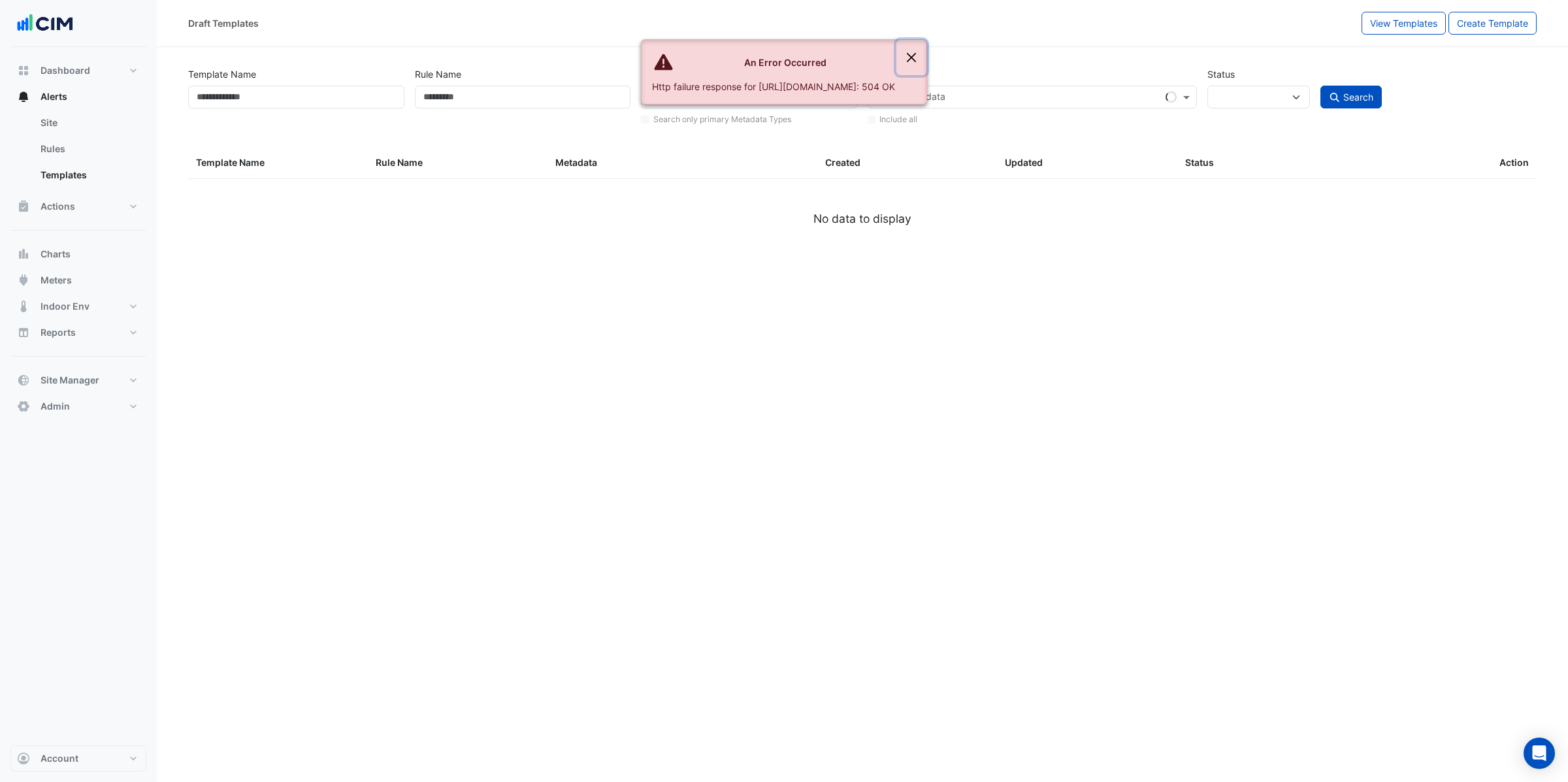
click at [926, 57] on button "Close" at bounding box center [911, 57] width 30 height 35
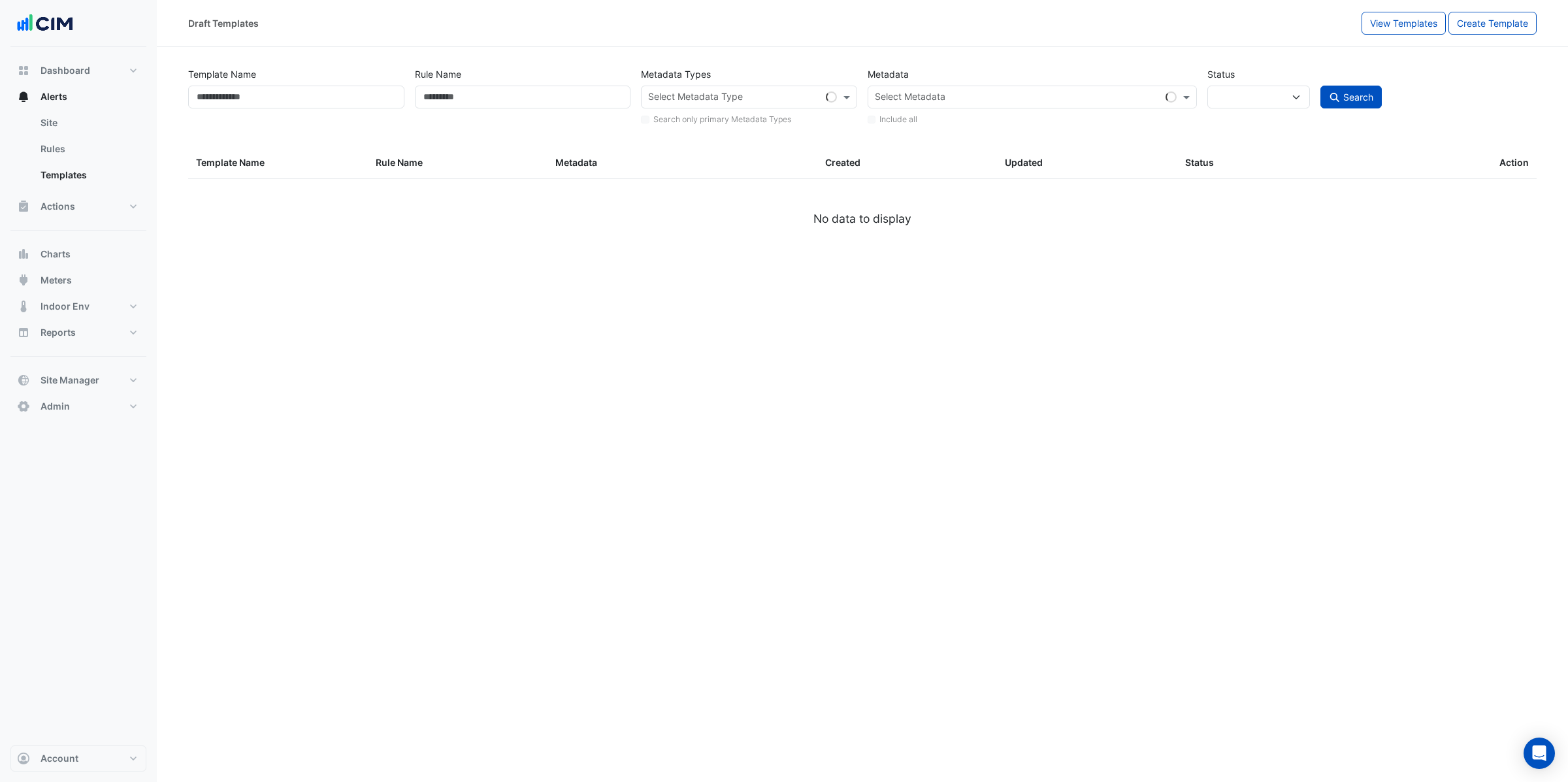
click at [332, 70] on div "Template Name" at bounding box center [297, 95] width 227 height 64
click at [1421, 20] on span "View Templates" at bounding box center [1404, 23] width 67 height 11
select select
click at [311, 98] on input "Template Name" at bounding box center [296, 97] width 216 height 23
click at [1409, 21] on span "View Drafts" at bounding box center [1413, 23] width 49 height 11
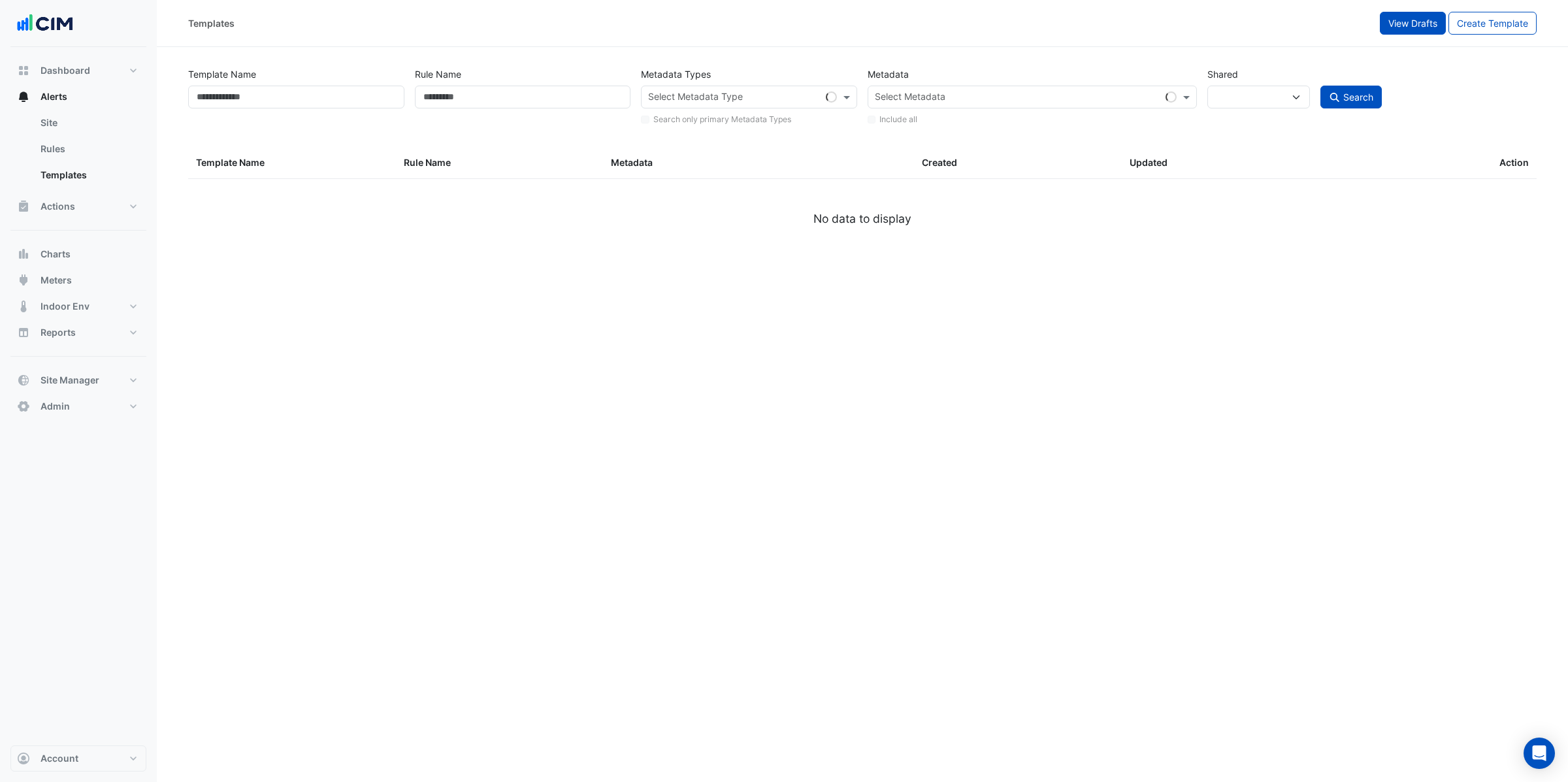
select select
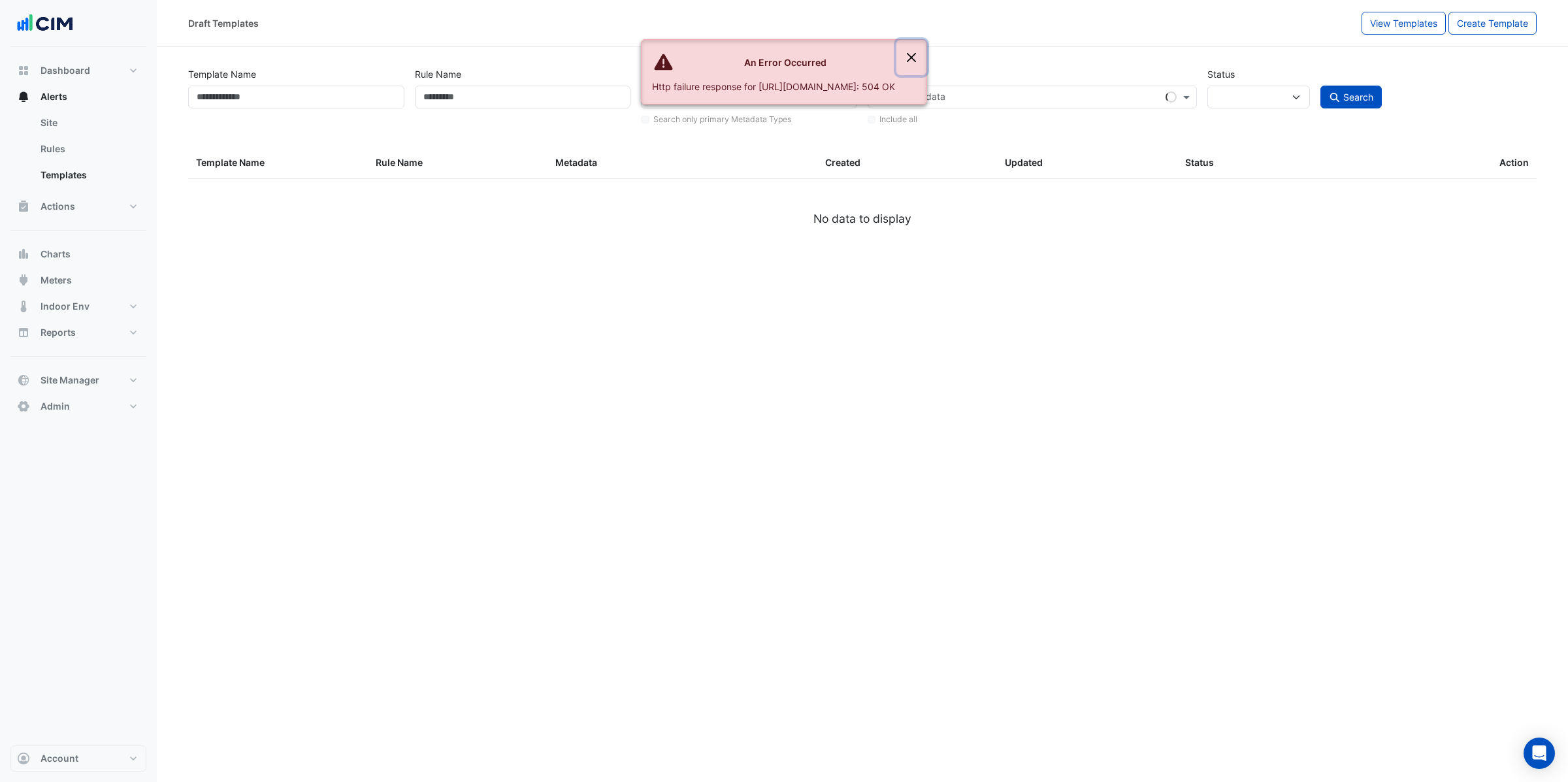
click at [926, 57] on button "Close" at bounding box center [911, 57] width 30 height 35
